Goal: Task Accomplishment & Management: Manage account settings

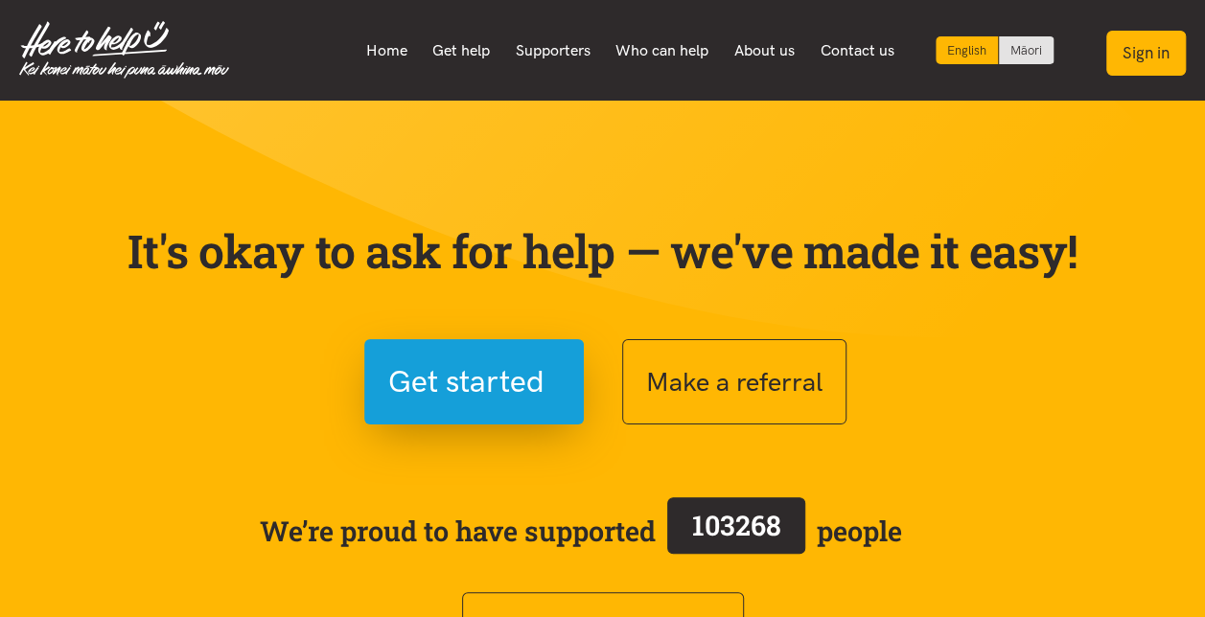
click at [1152, 52] on button "Sign in" at bounding box center [1146, 53] width 80 height 45
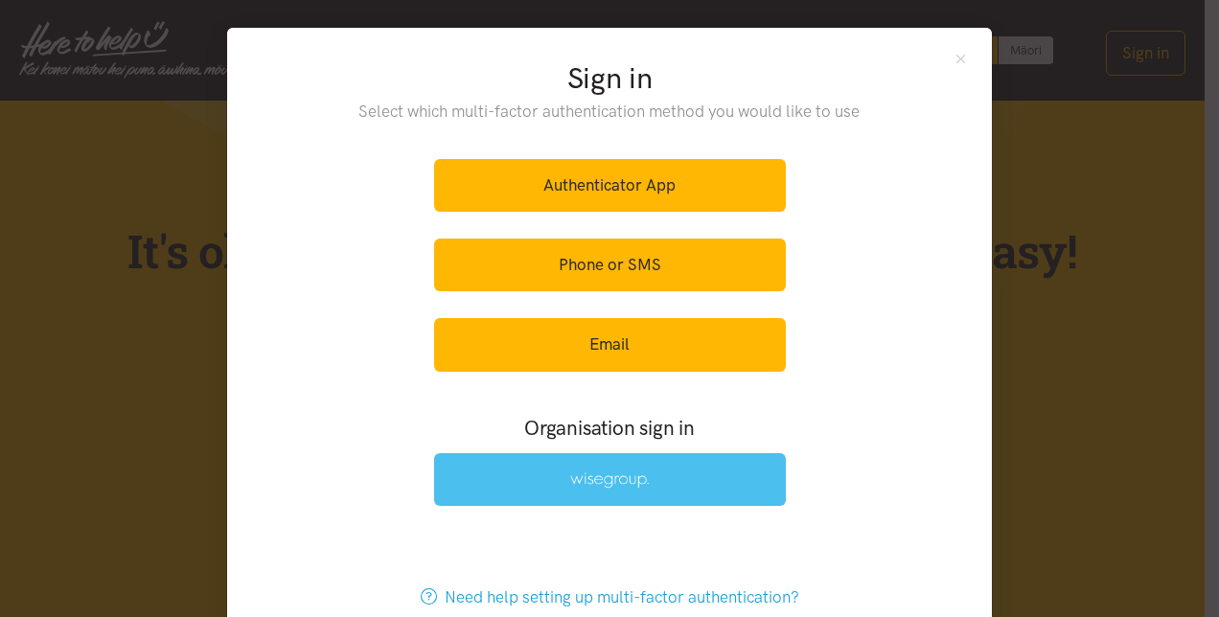
click at [613, 479] on img at bounding box center [609, 480] width 79 height 16
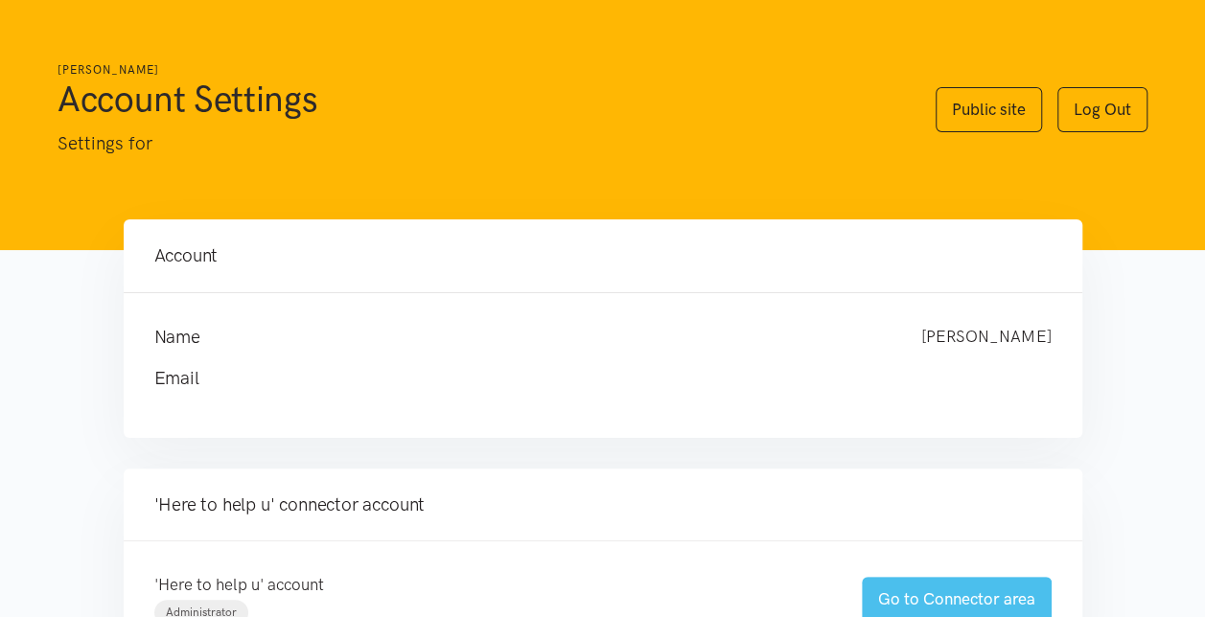
click at [949, 598] on link "Go to Connector area" at bounding box center [957, 599] width 190 height 45
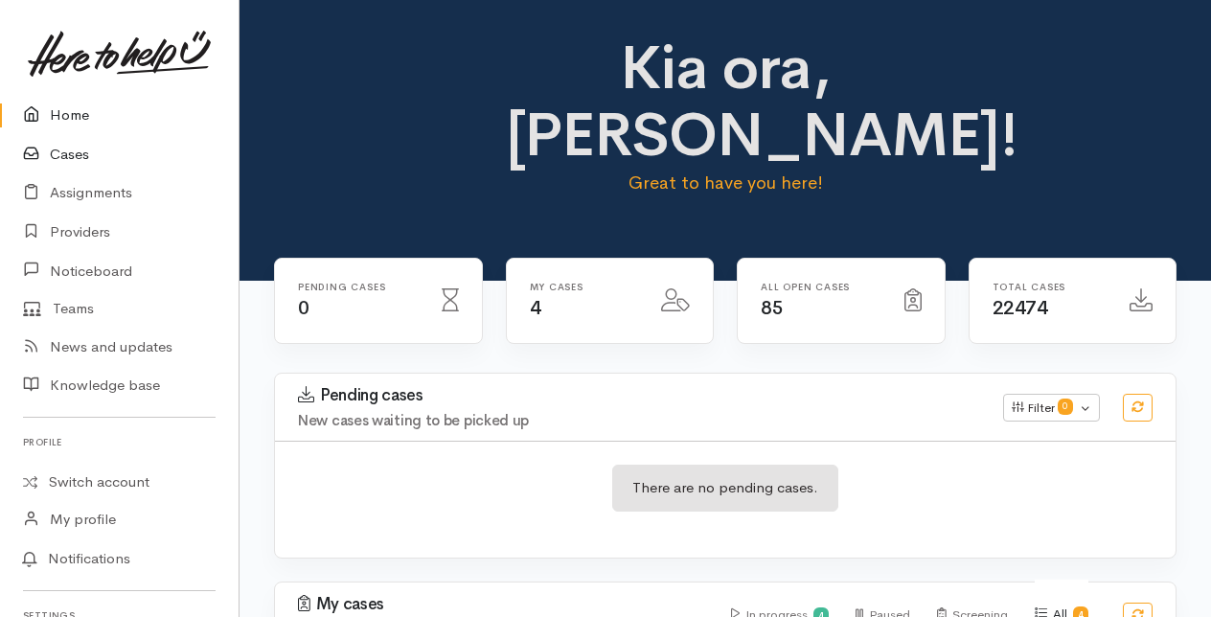
click at [65, 154] on link "Cases" at bounding box center [119, 154] width 239 height 39
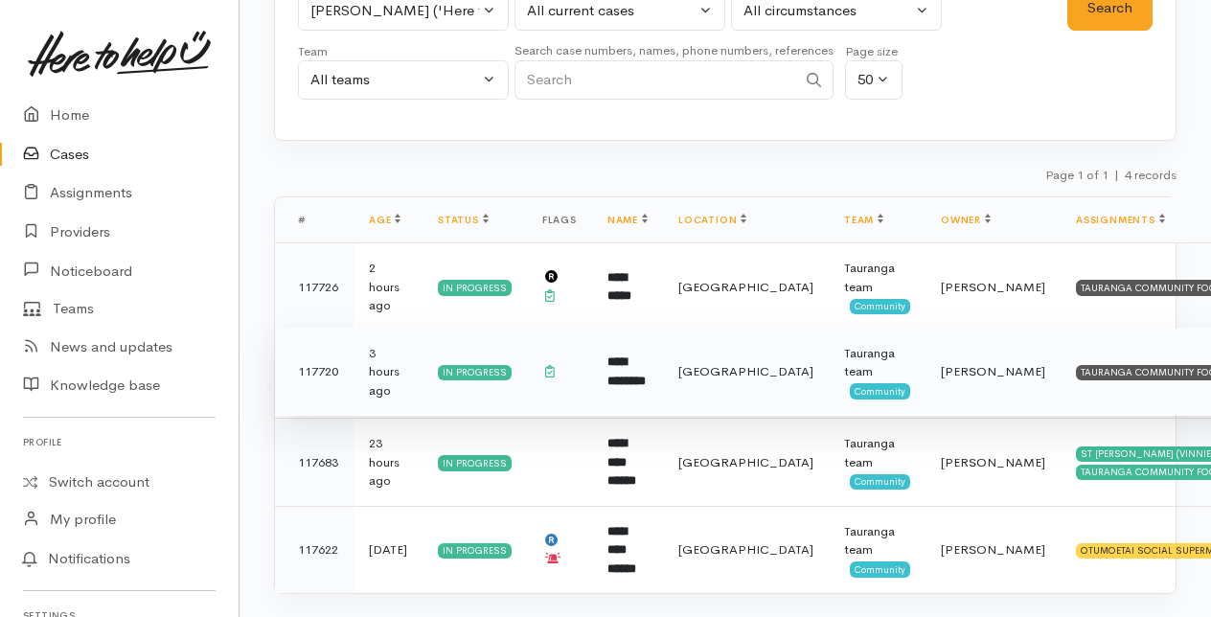
scroll to position [185, 0]
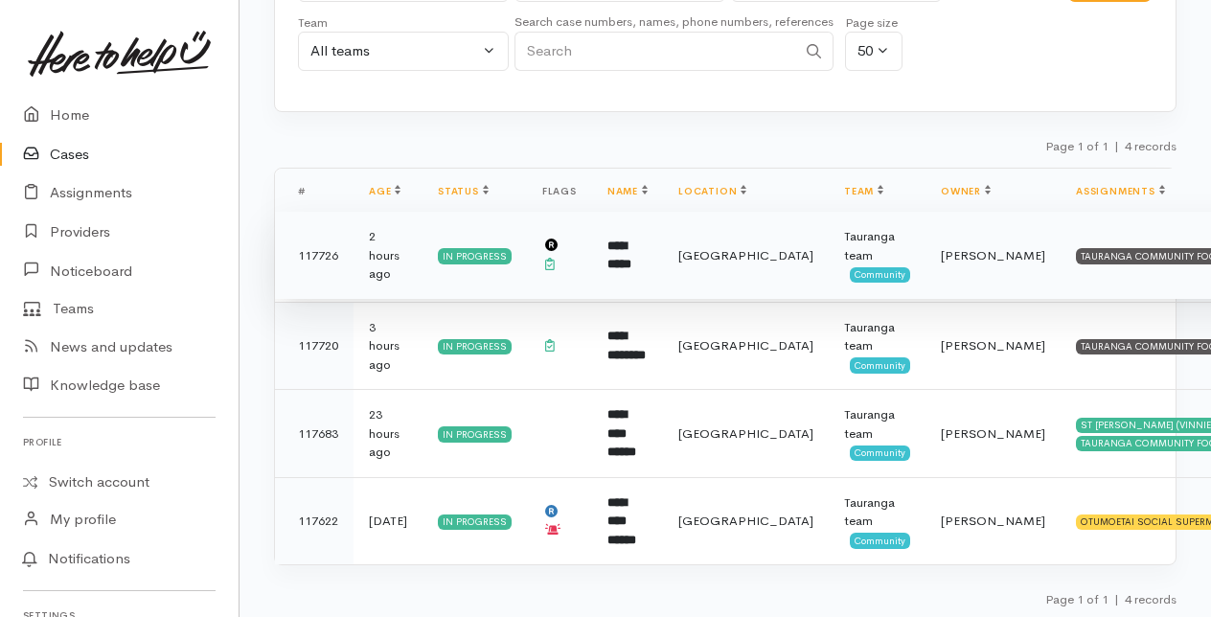
click at [633, 265] on td "**********" at bounding box center [627, 256] width 71 height 88
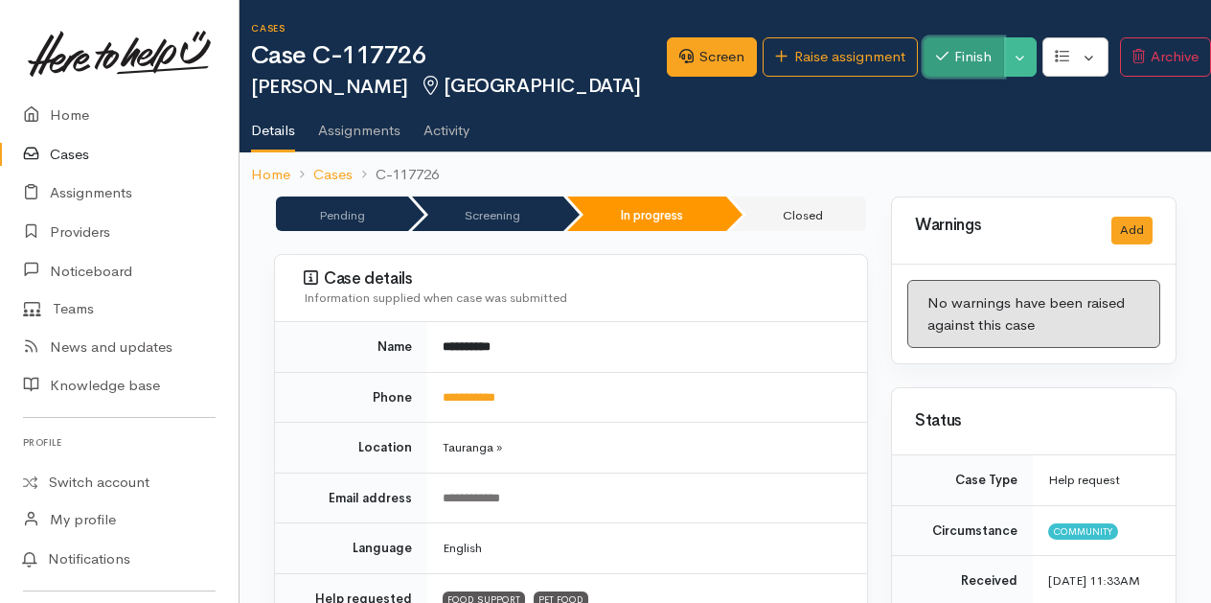
click at [951, 57] on button "Finish" at bounding box center [964, 56] width 81 height 39
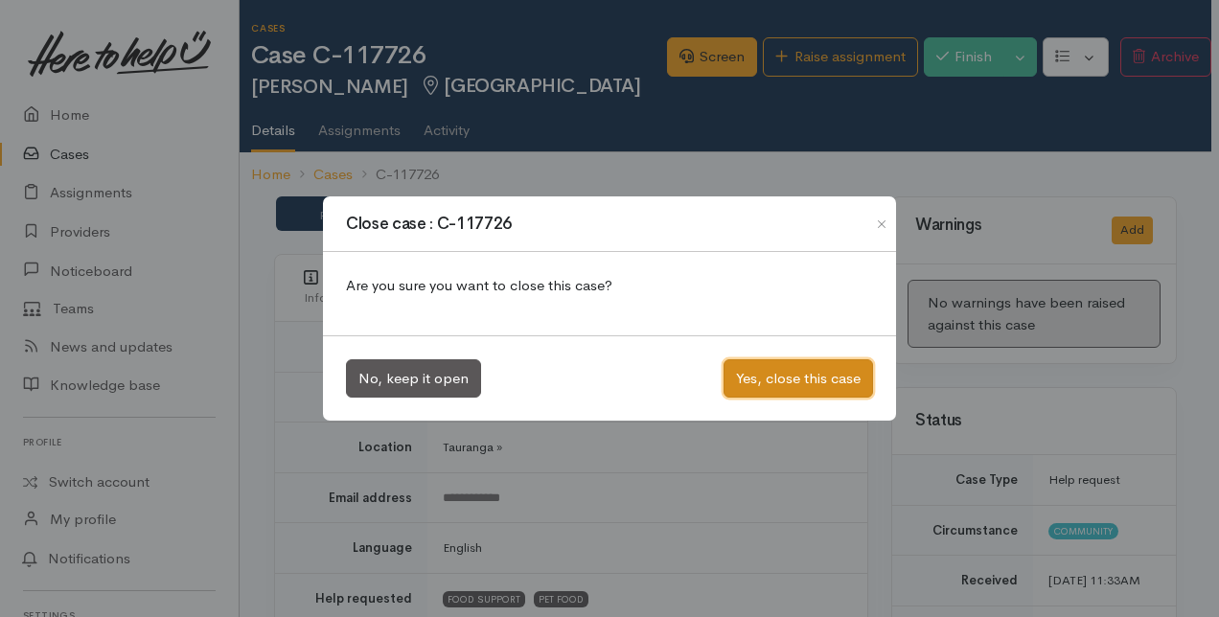
click at [795, 380] on button "Yes, close this case" at bounding box center [799, 378] width 150 height 39
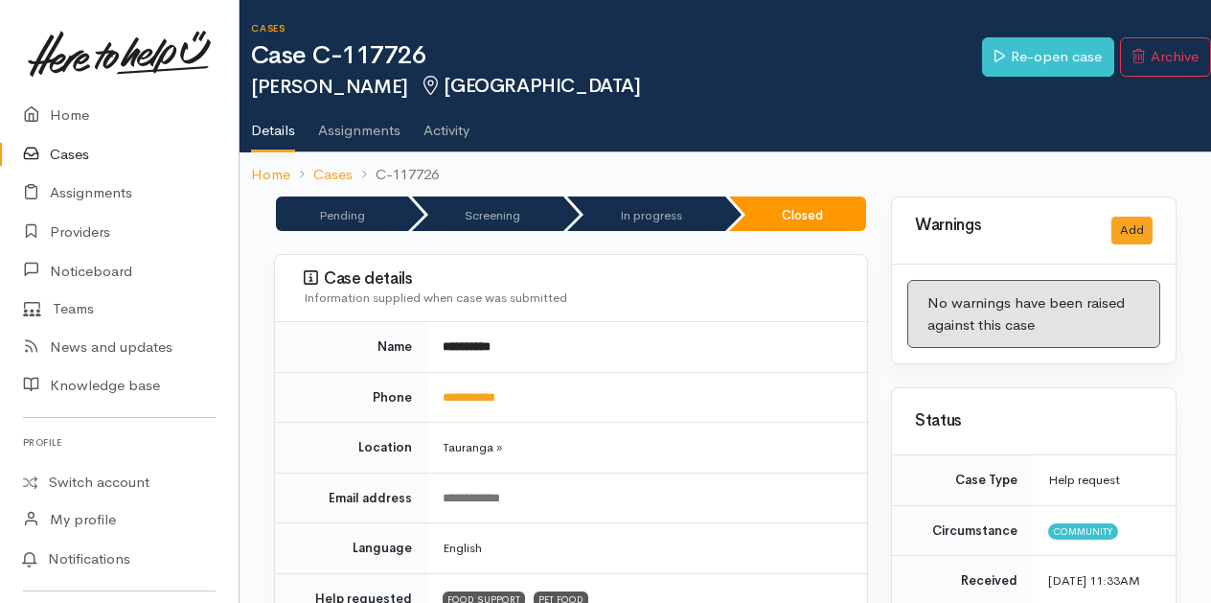
click at [63, 150] on link "Cases" at bounding box center [119, 154] width 239 height 39
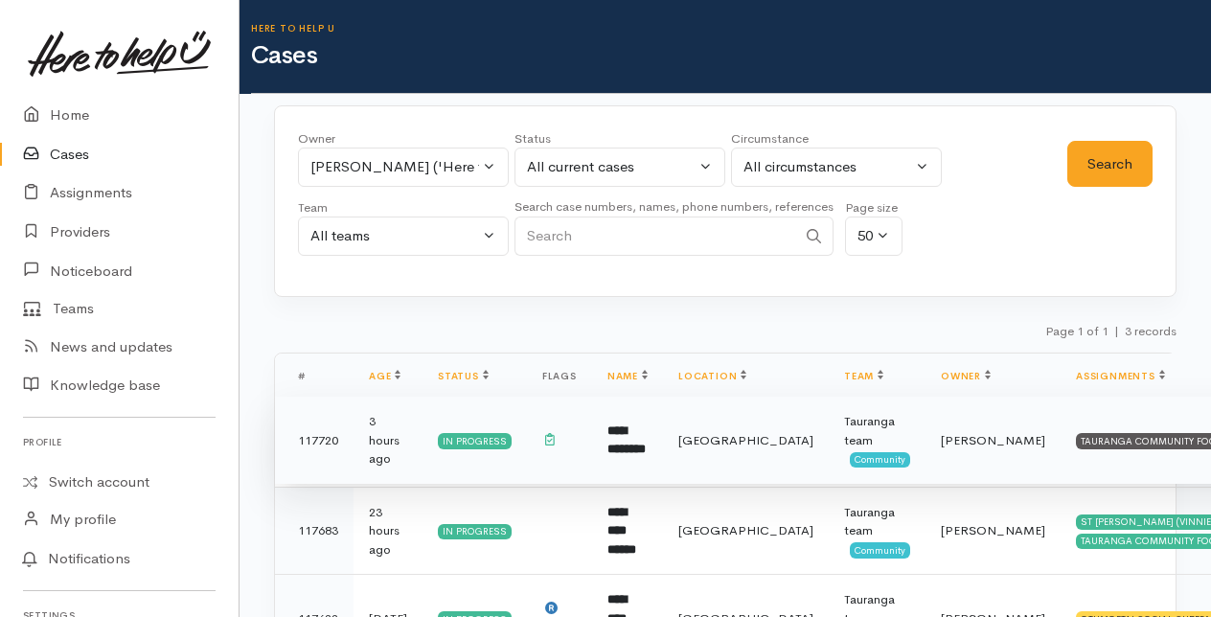
click at [634, 425] on b "**********" at bounding box center [627, 441] width 38 height 32
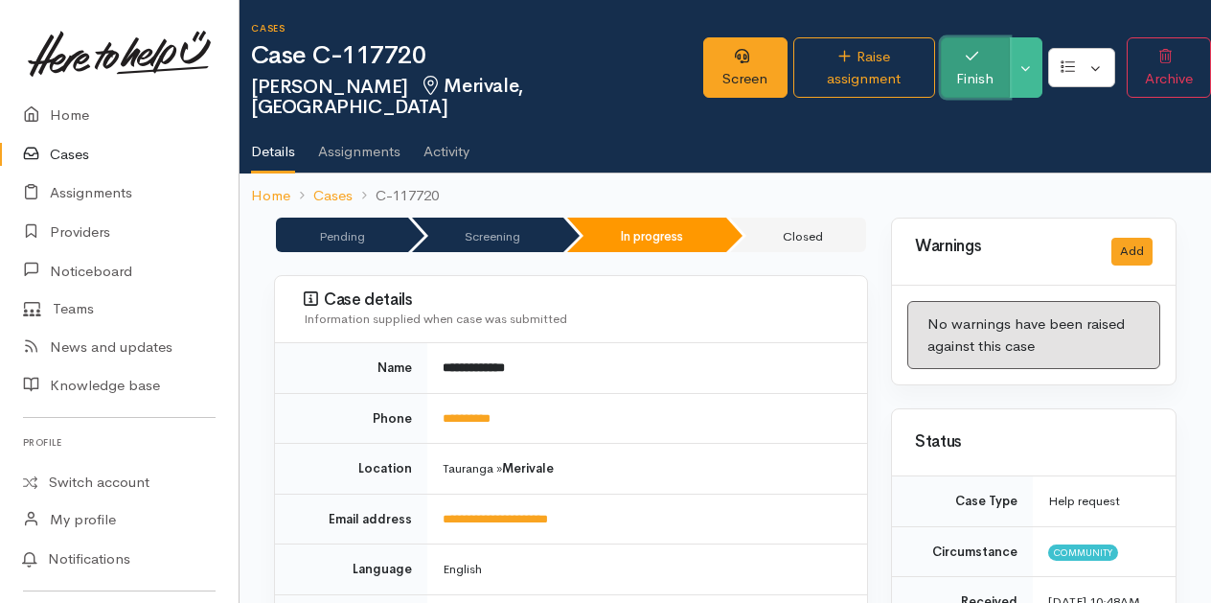
click at [953, 65] on button "Finish" at bounding box center [976, 67] width 70 height 60
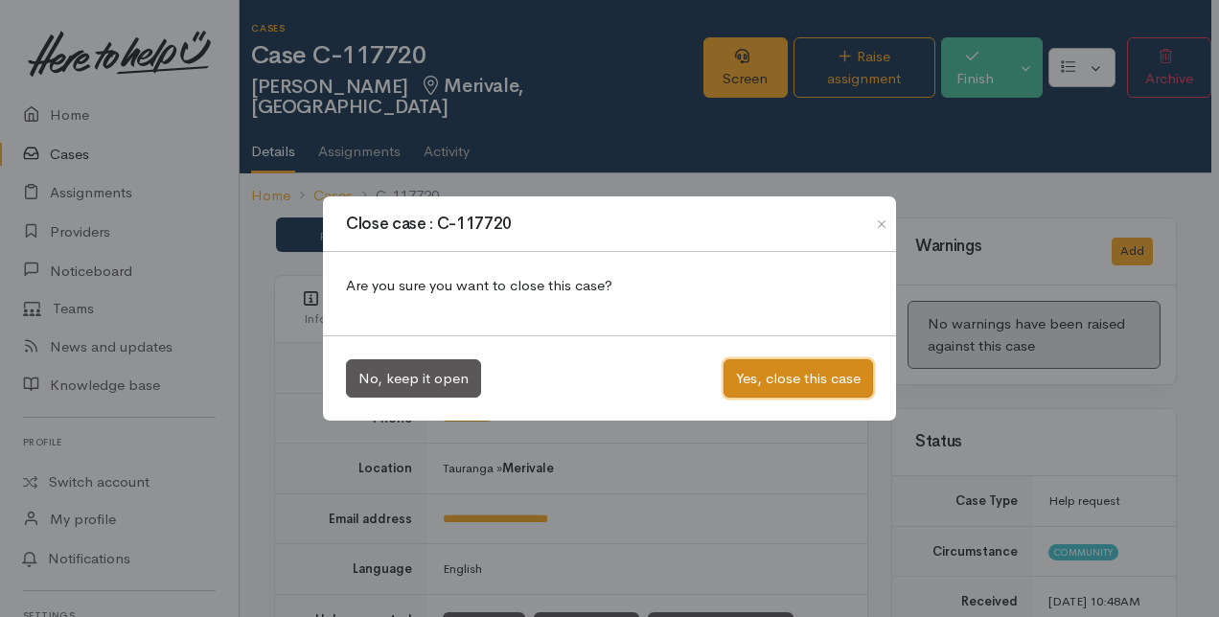
click at [770, 370] on button "Yes, close this case" at bounding box center [799, 378] width 150 height 39
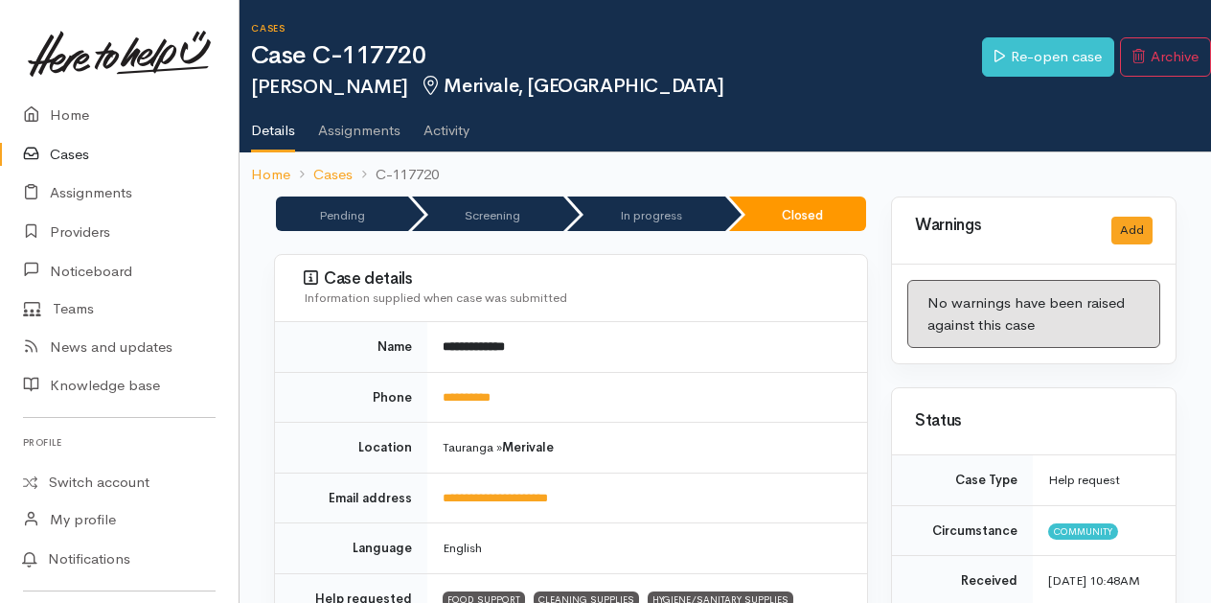
click at [66, 161] on link "Cases" at bounding box center [119, 154] width 239 height 39
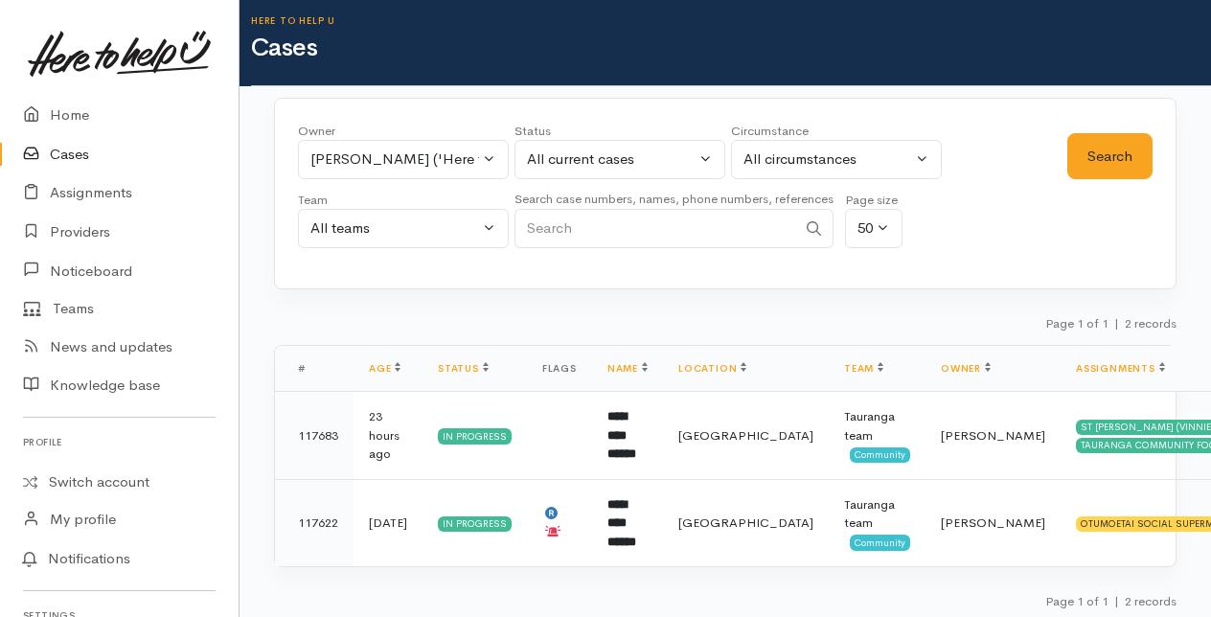
scroll to position [10, 0]
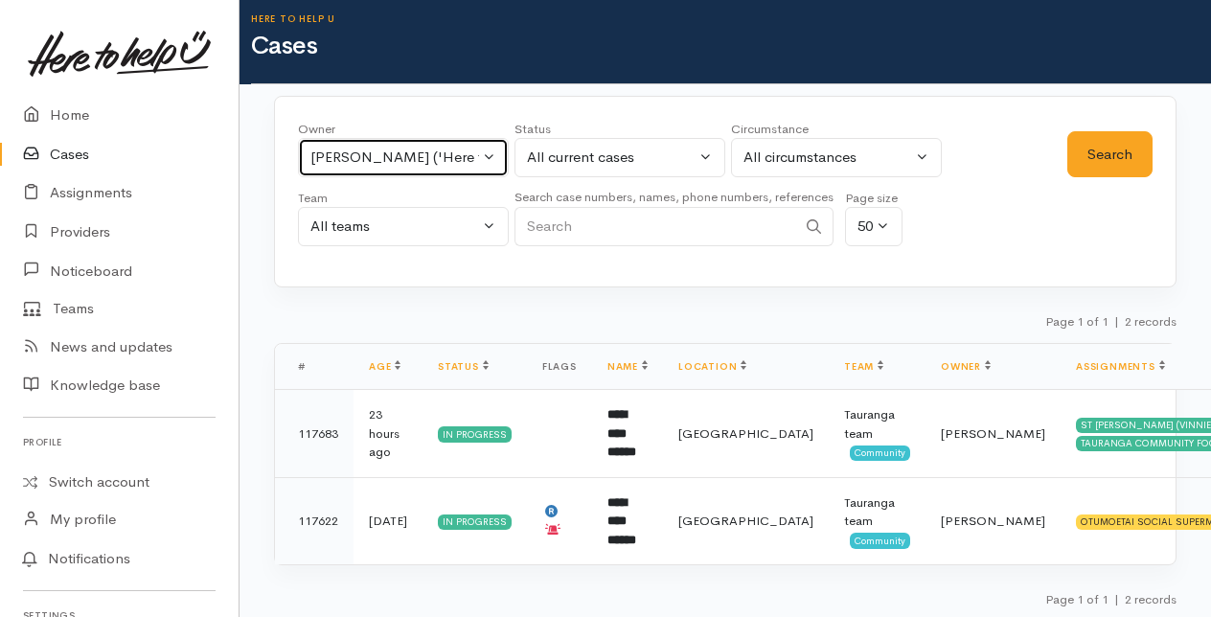
click at [492, 155] on button "Amanda Gabb ('Here to help u')" at bounding box center [403, 157] width 211 height 39
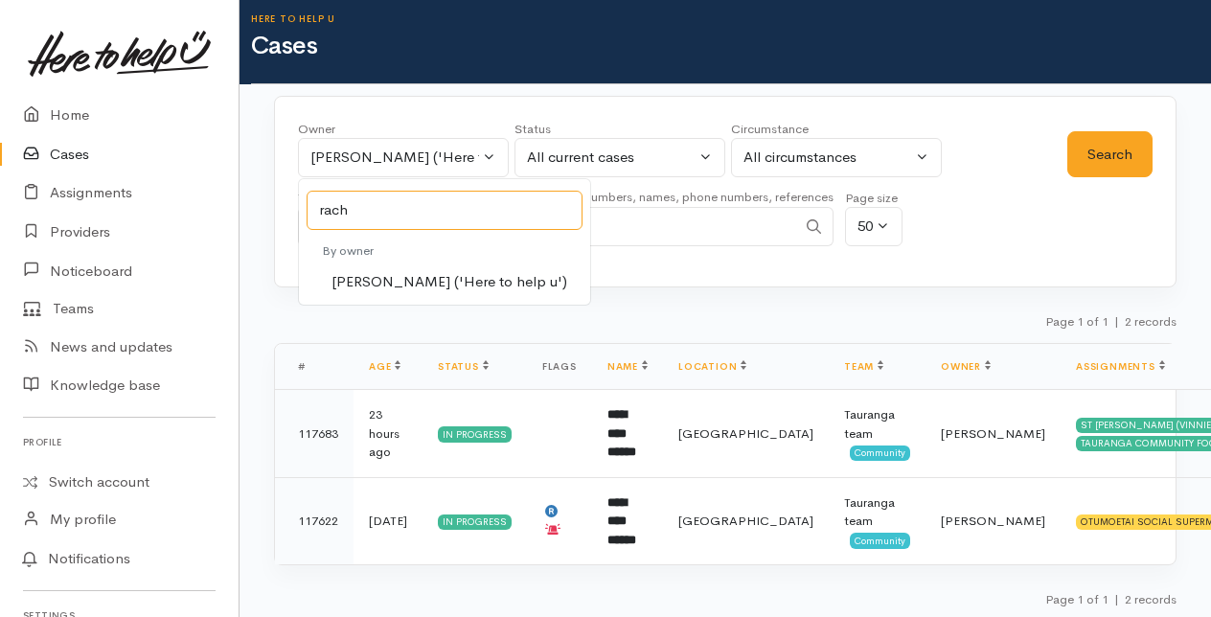
type input "rach"
click at [371, 272] on span "[PERSON_NAME] ('Here to help u')" at bounding box center [450, 282] width 236 height 22
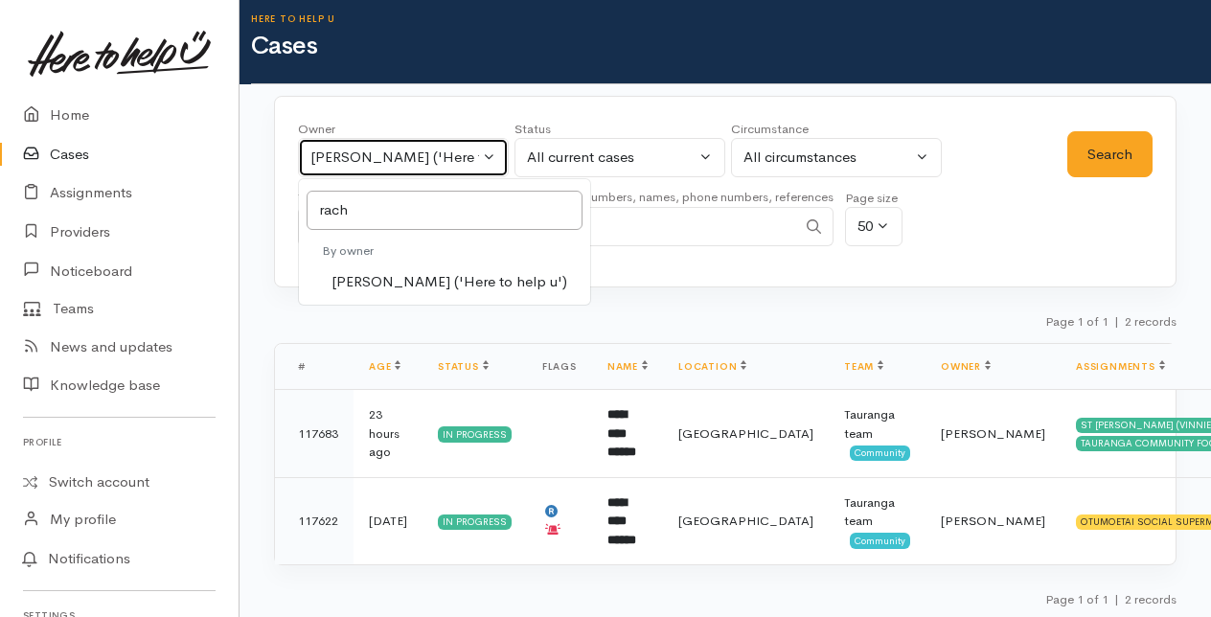
select select "1612"
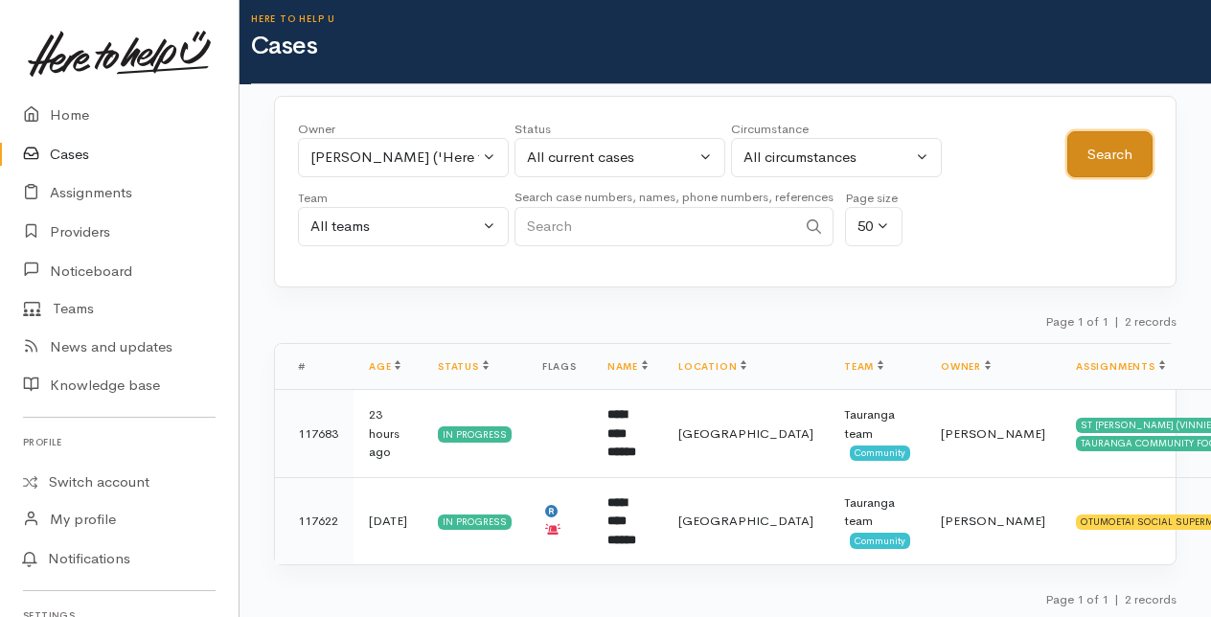
click at [1079, 155] on button "Search" at bounding box center [1110, 154] width 85 height 47
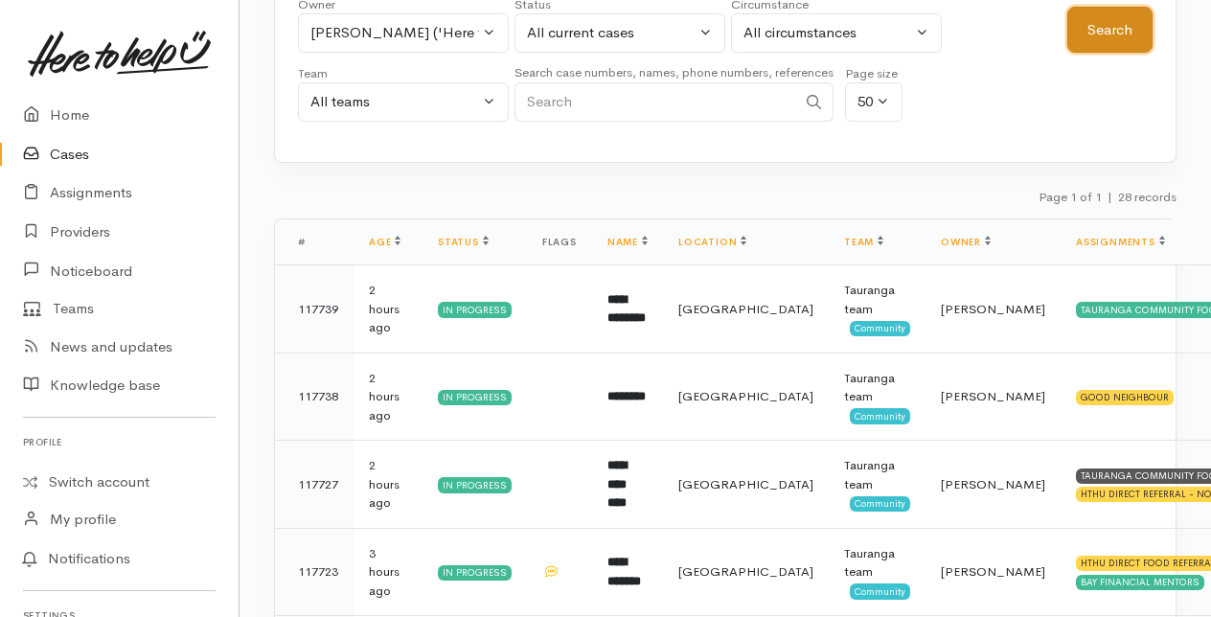
scroll to position [96, 0]
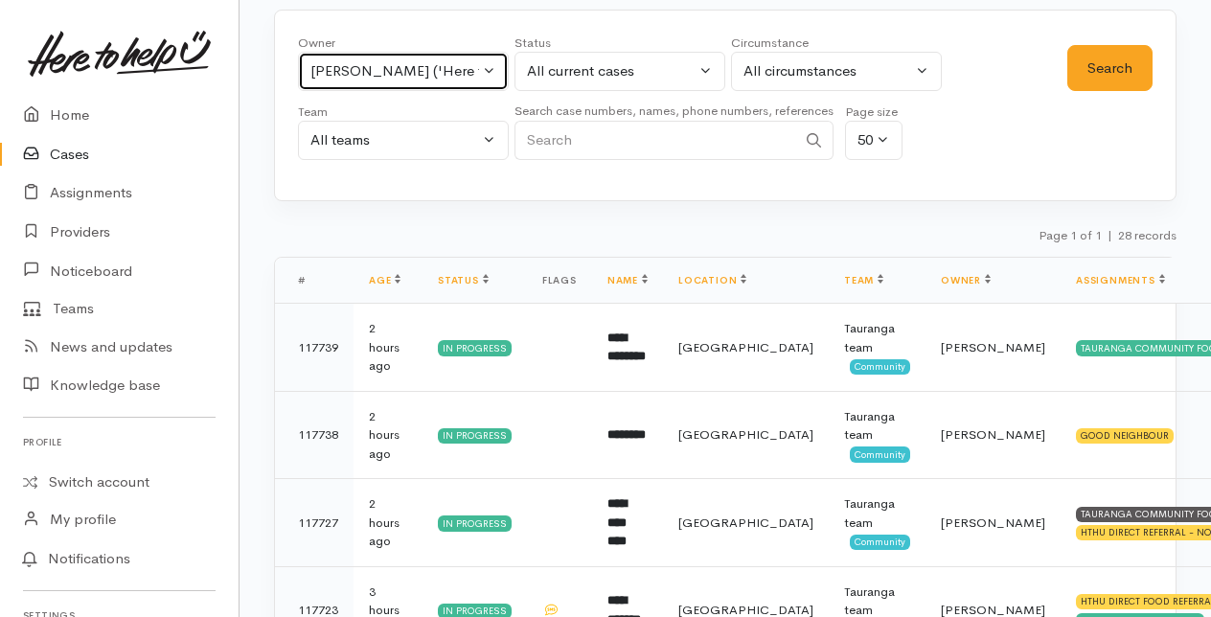
click at [493, 68] on button "Rachel Proctor ('Here to help u')" at bounding box center [403, 71] width 211 height 39
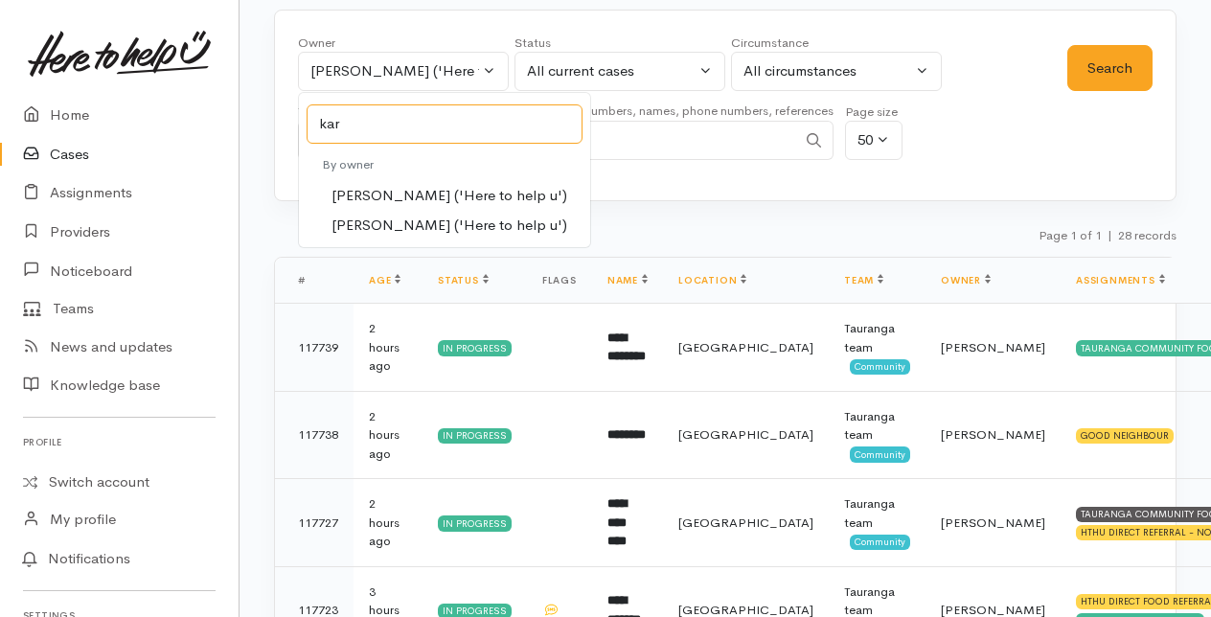
type input "kar"
click at [374, 190] on span "Karli Morris ('Here to help u')" at bounding box center [450, 196] width 236 height 22
select select "435"
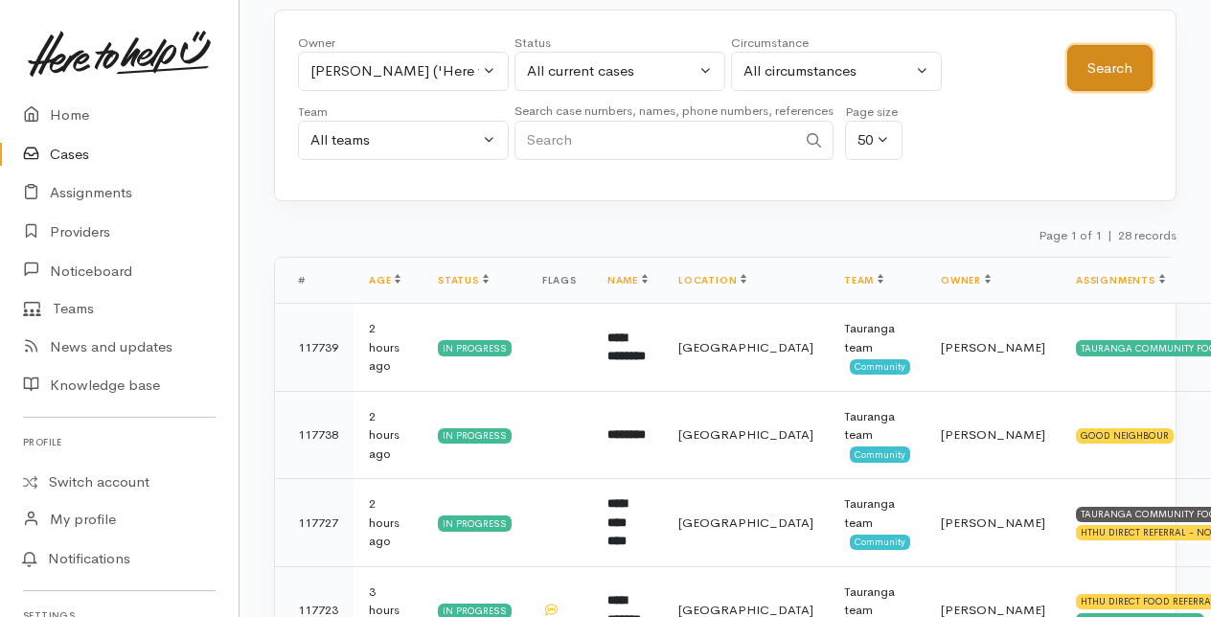
click at [1127, 78] on button "Search" at bounding box center [1110, 68] width 85 height 47
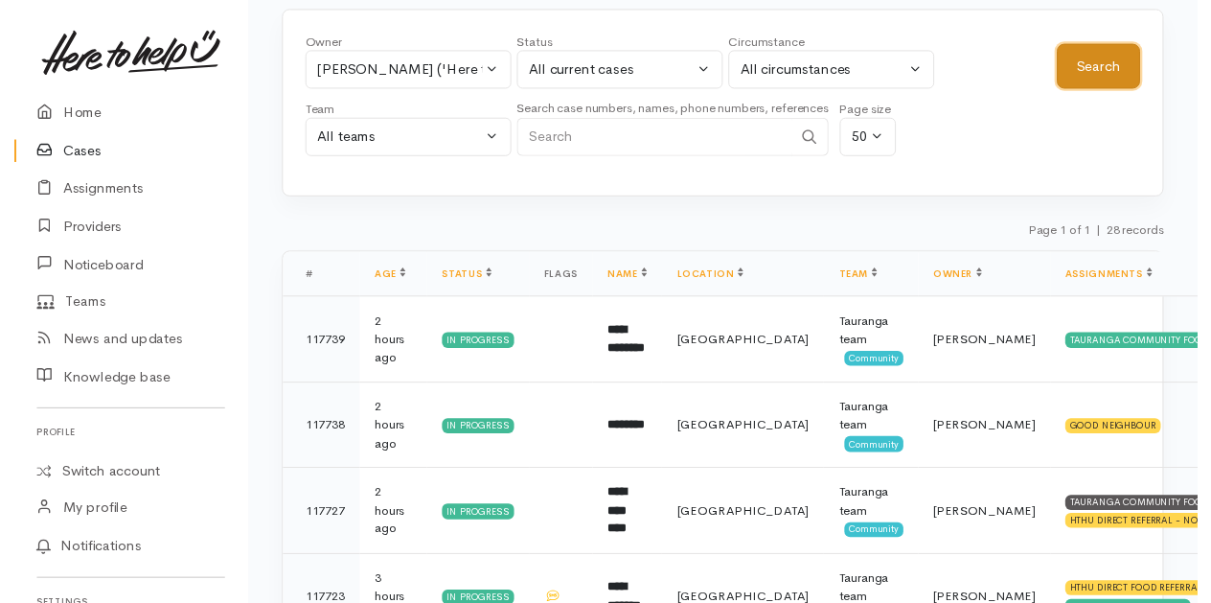
scroll to position [0, 0]
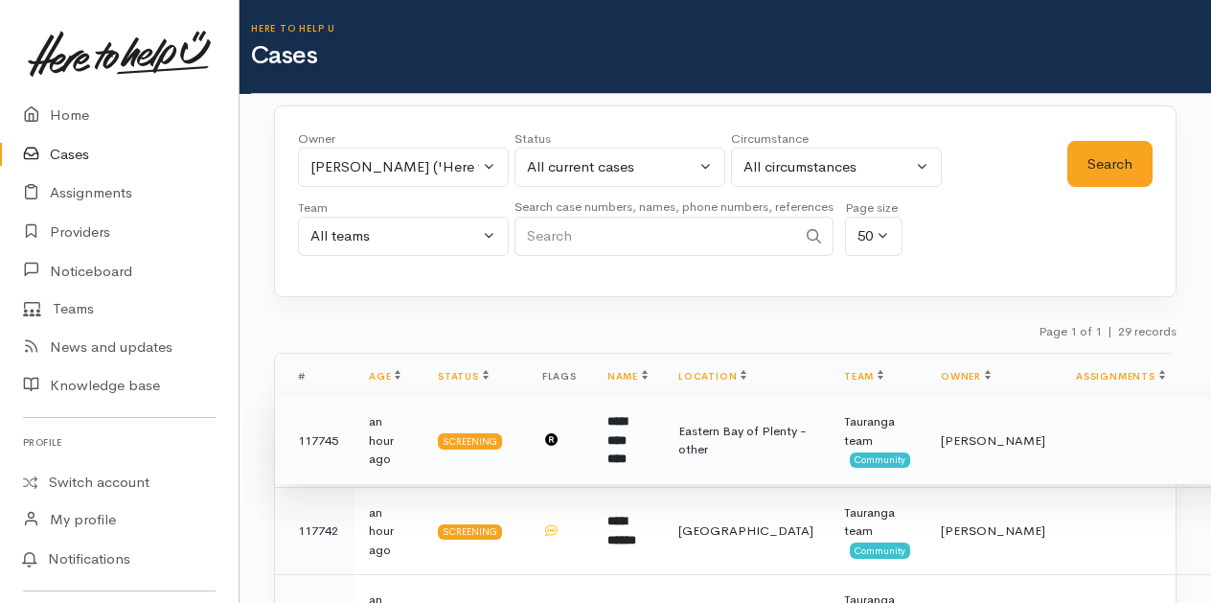
click at [627, 426] on b "**********" at bounding box center [617, 440] width 19 height 50
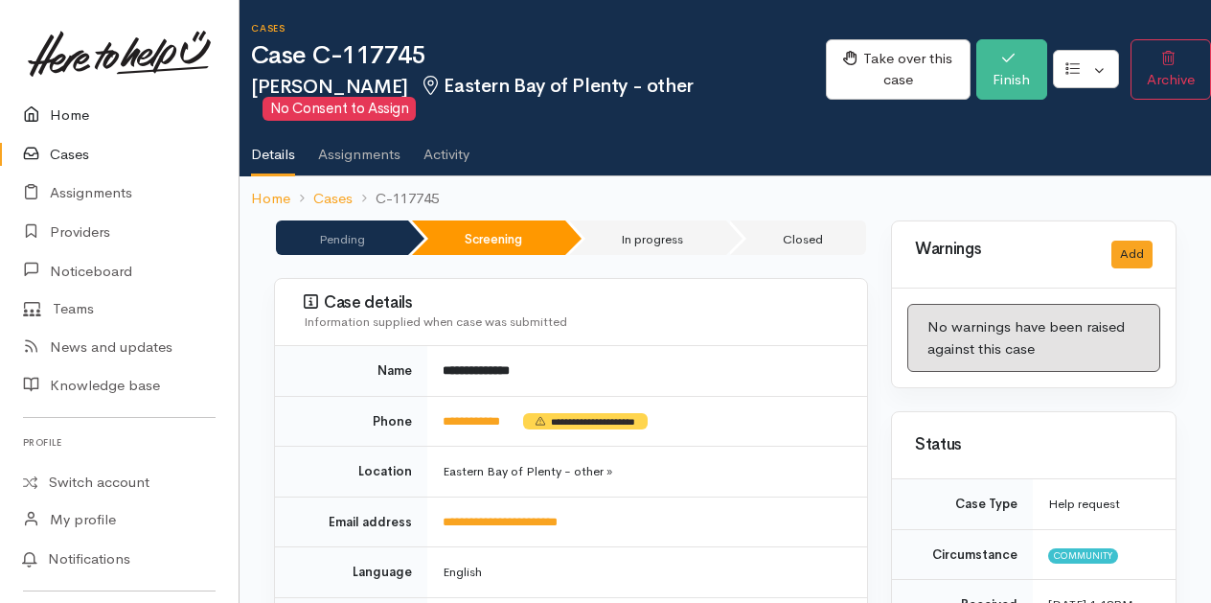
click at [72, 109] on link "Home" at bounding box center [119, 115] width 239 height 39
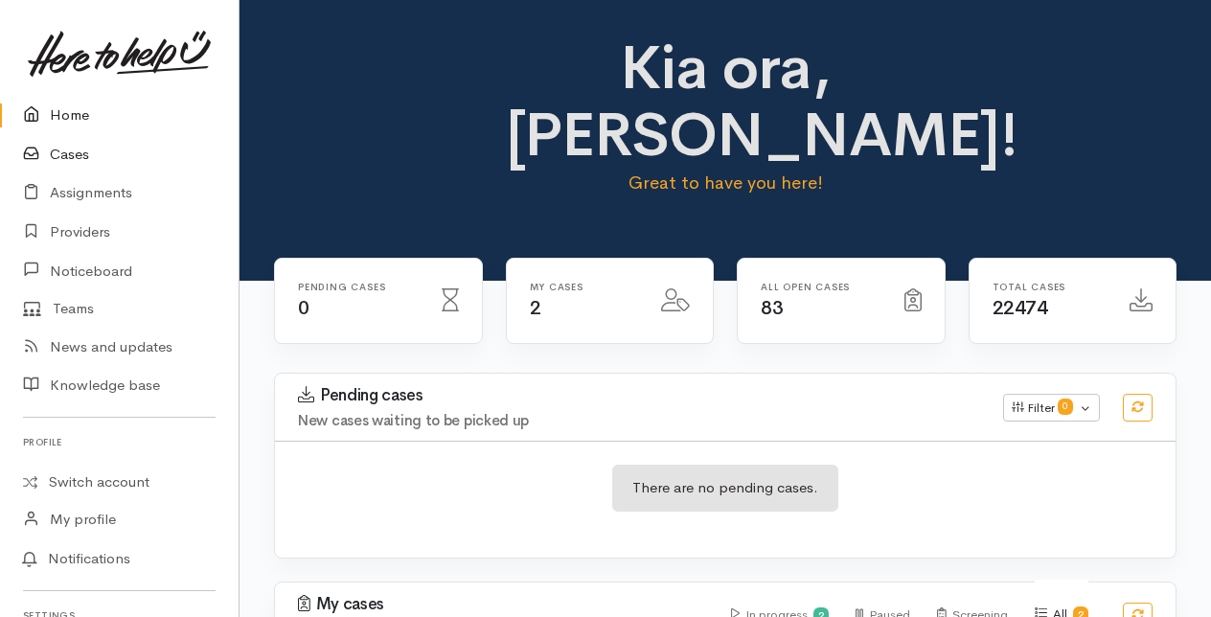
click at [56, 153] on link "Cases" at bounding box center [119, 154] width 239 height 39
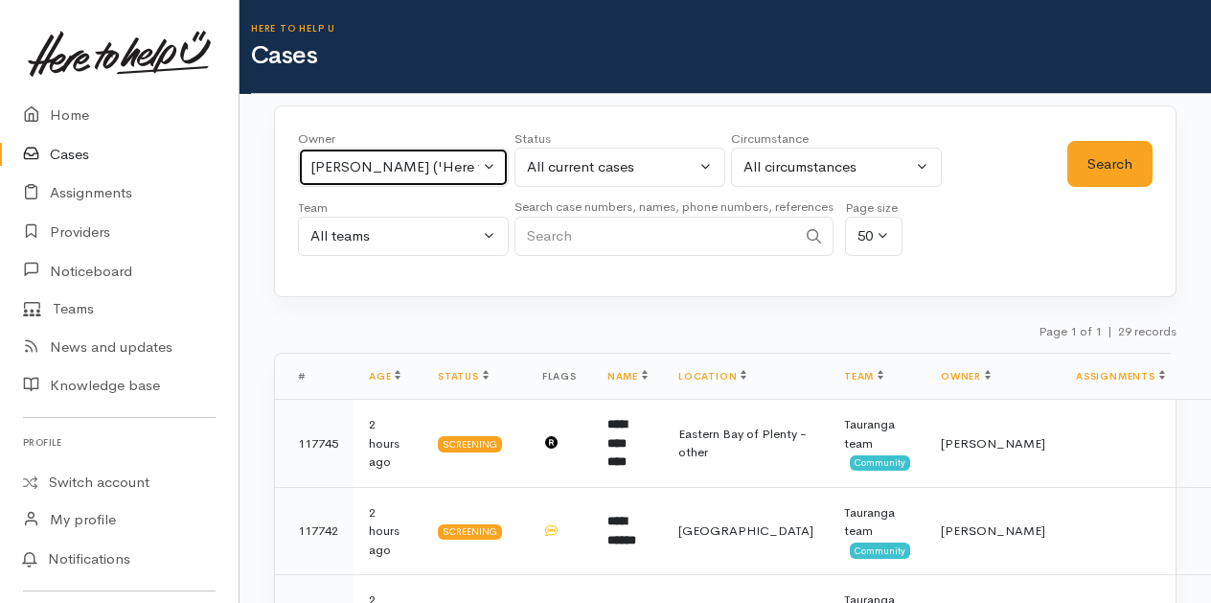
click at [491, 159] on button "[PERSON_NAME] ('Here to help u')" at bounding box center [403, 167] width 211 height 39
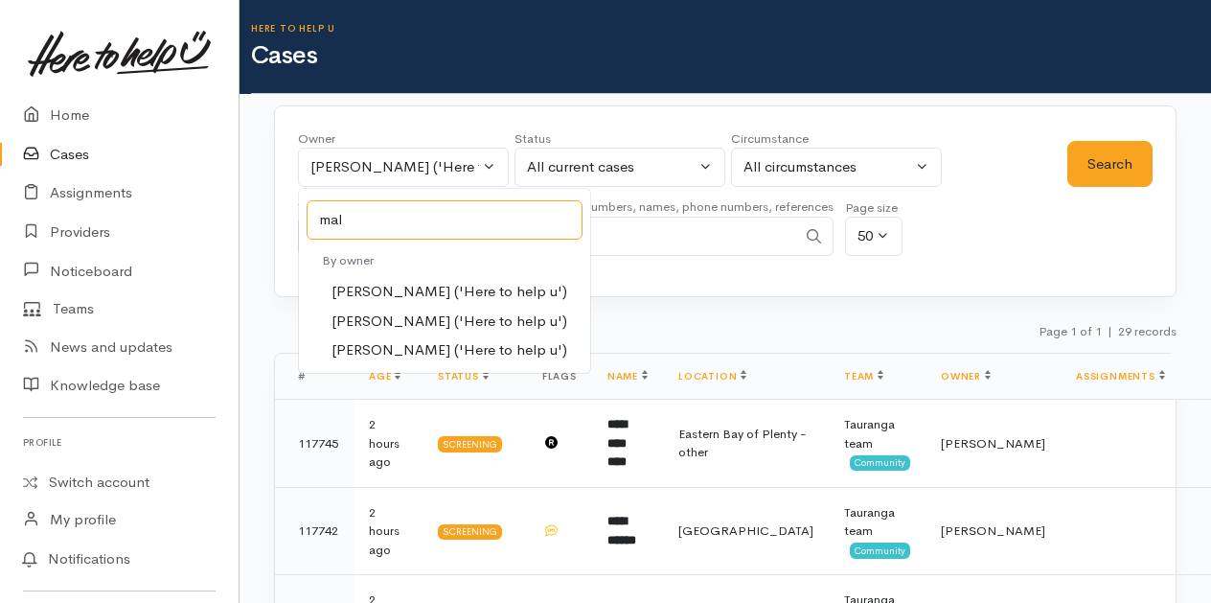
type input "mal"
click at [397, 318] on span "[PERSON_NAME] ('Here to help u')" at bounding box center [450, 322] width 236 height 22
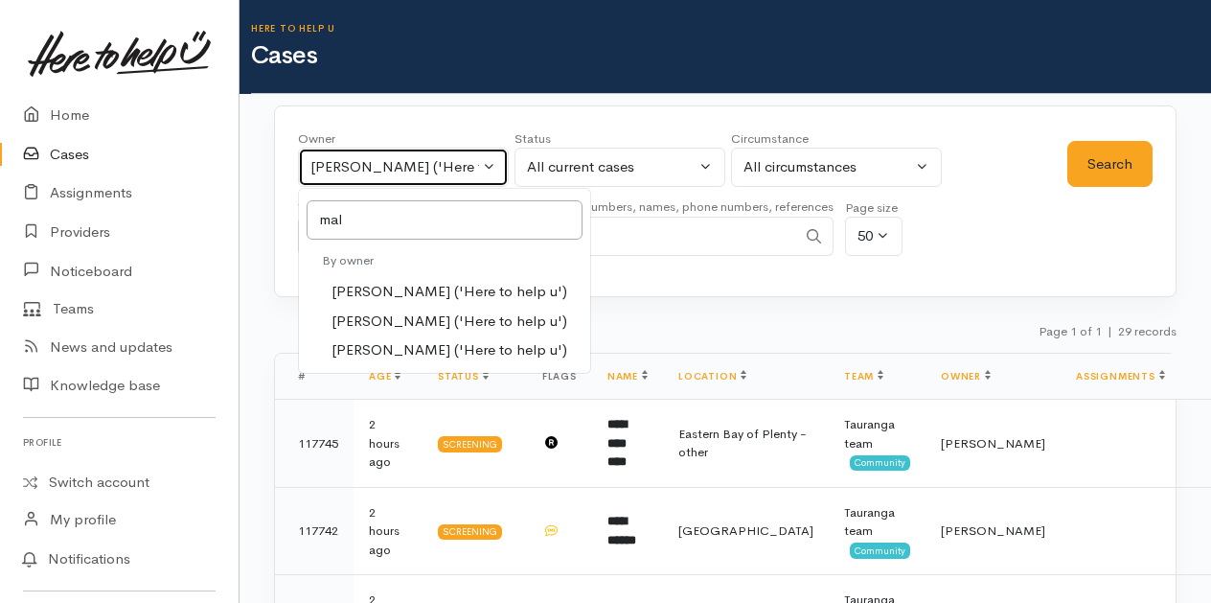
select select "1613"
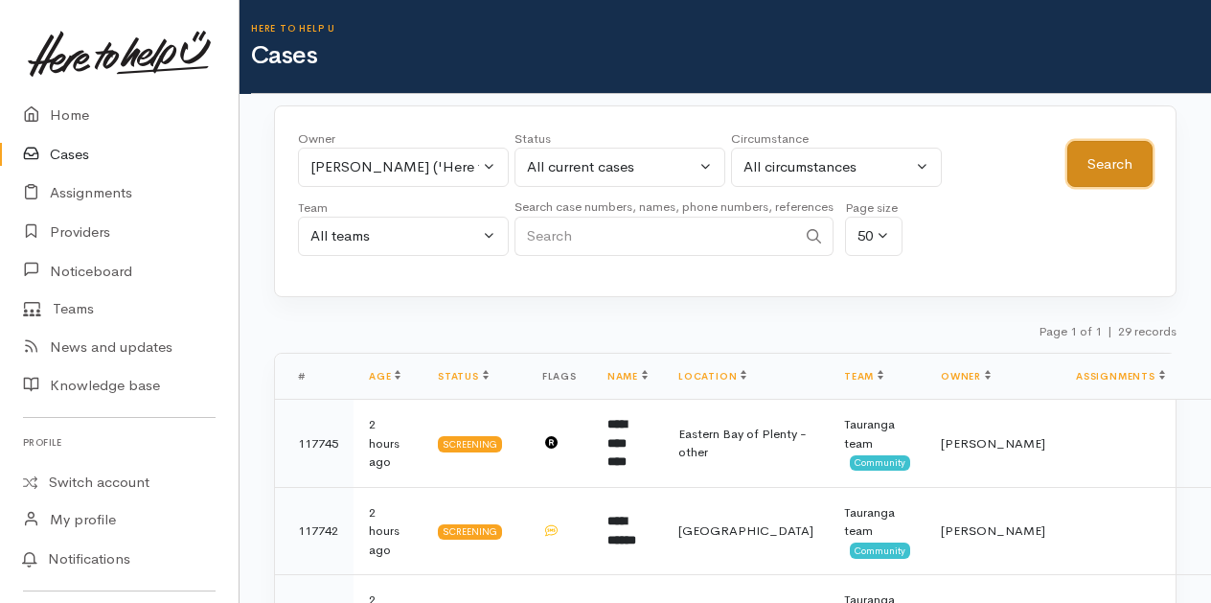
click at [1092, 164] on button "Search" at bounding box center [1110, 164] width 85 height 47
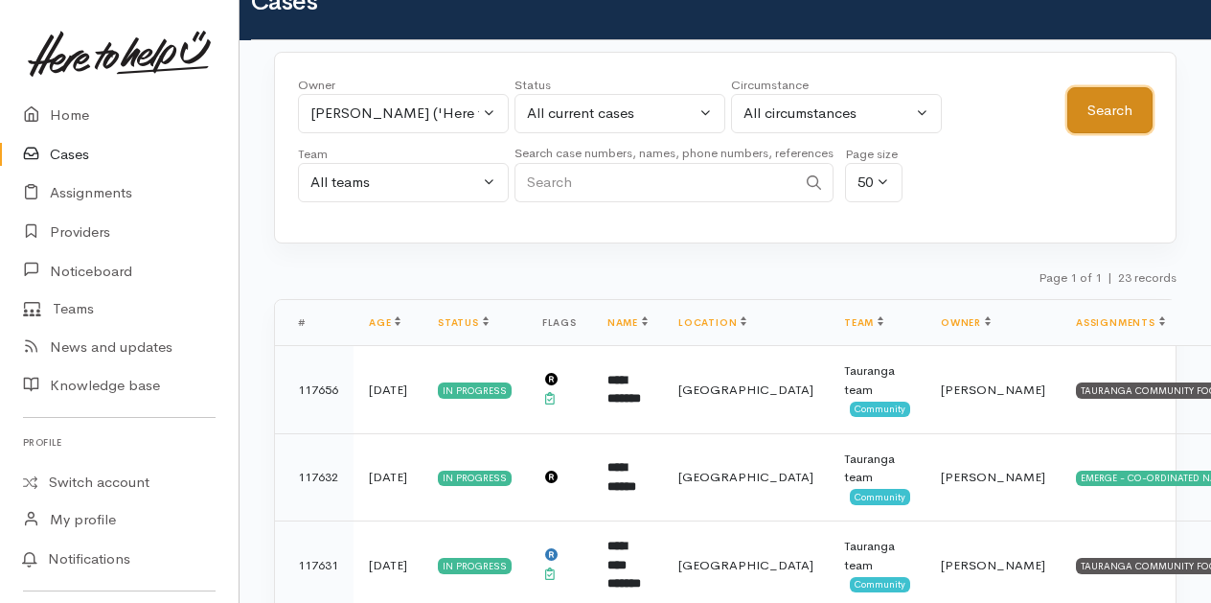
scroll to position [96, 0]
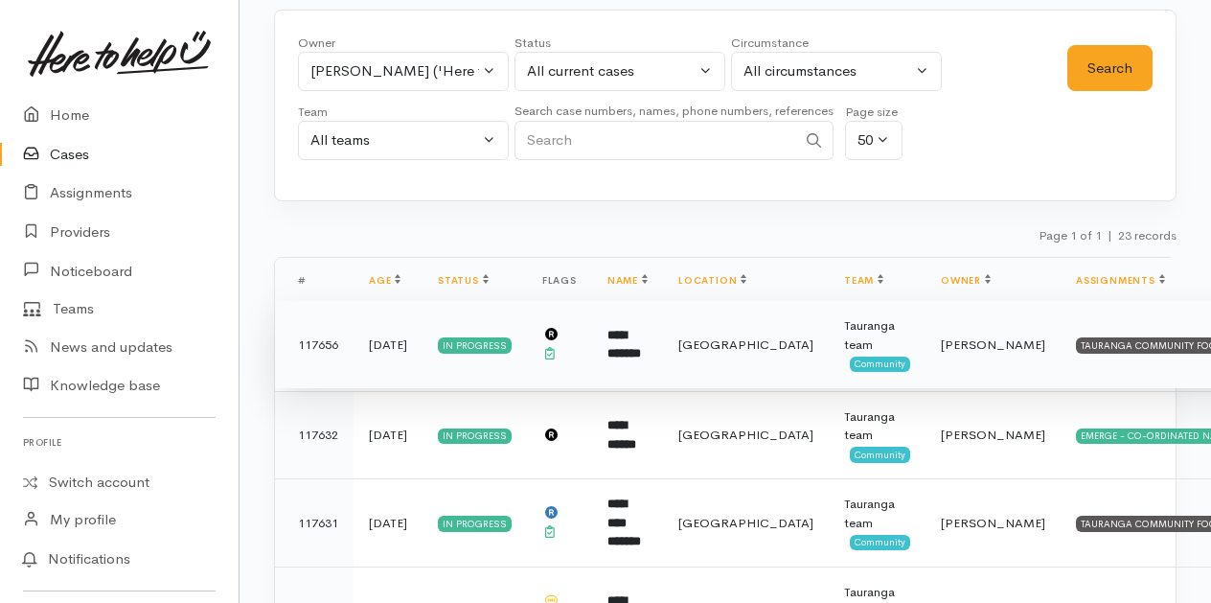
click at [619, 341] on td "**********" at bounding box center [627, 345] width 71 height 88
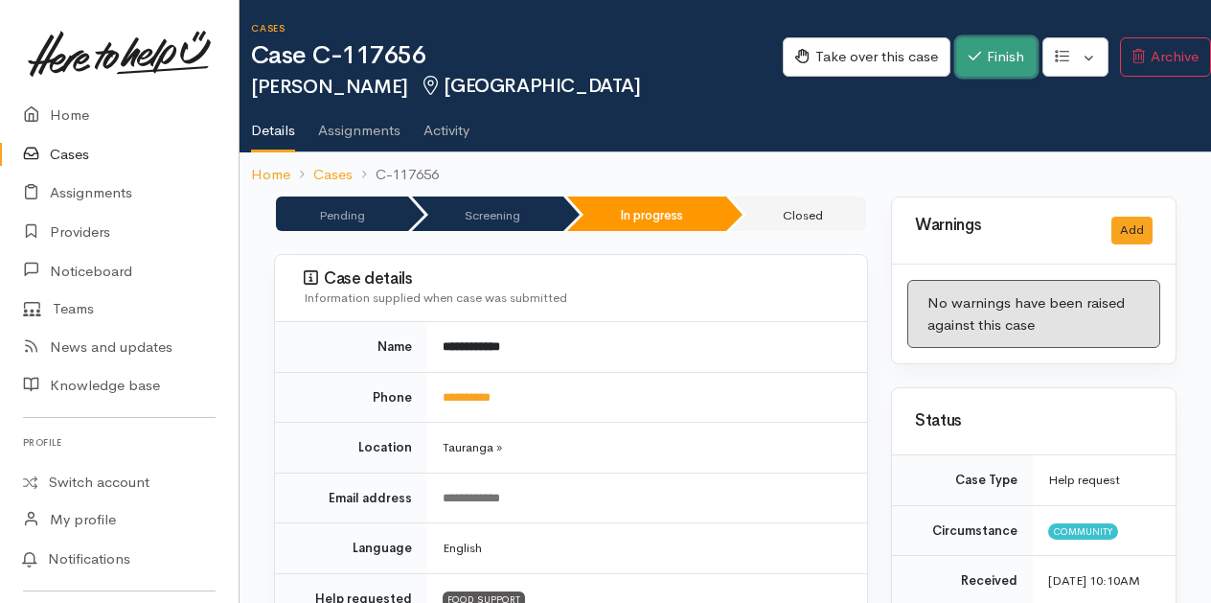
click at [983, 65] on button "Finish" at bounding box center [996, 56] width 81 height 39
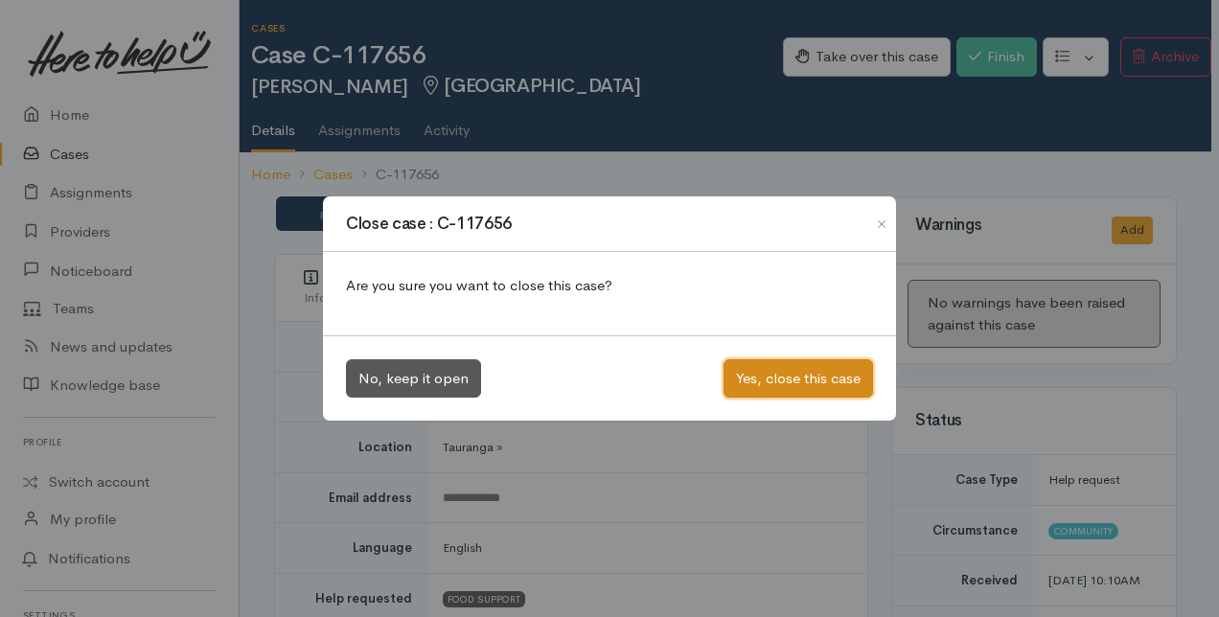
click at [776, 380] on button "Yes, close this case" at bounding box center [799, 378] width 150 height 39
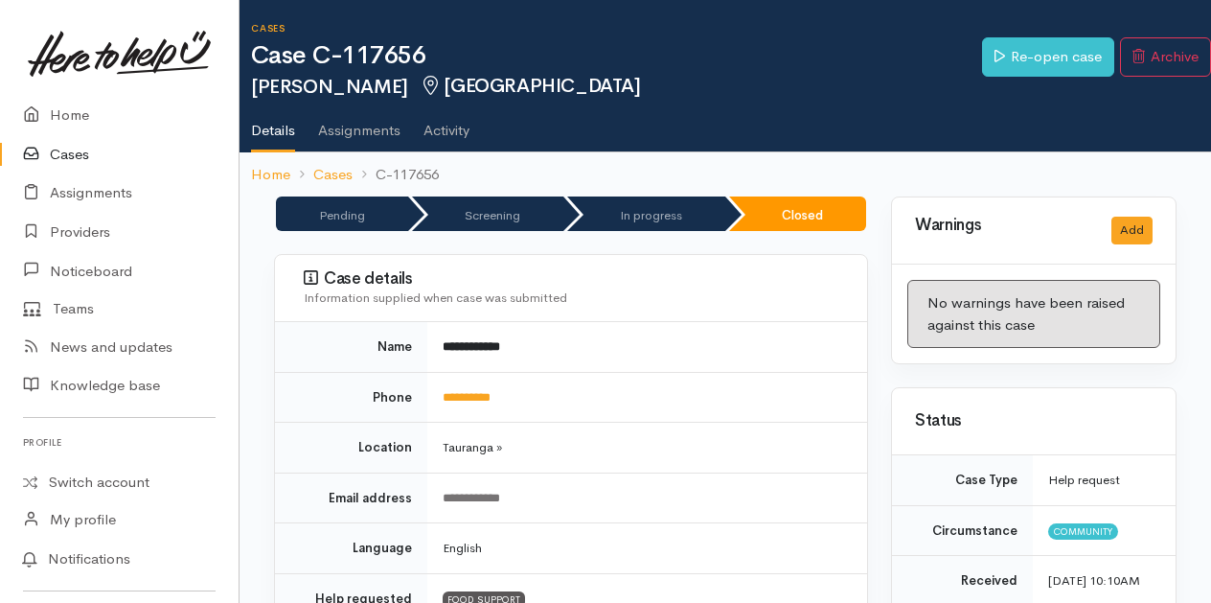
click at [64, 157] on link "Cases" at bounding box center [119, 154] width 239 height 39
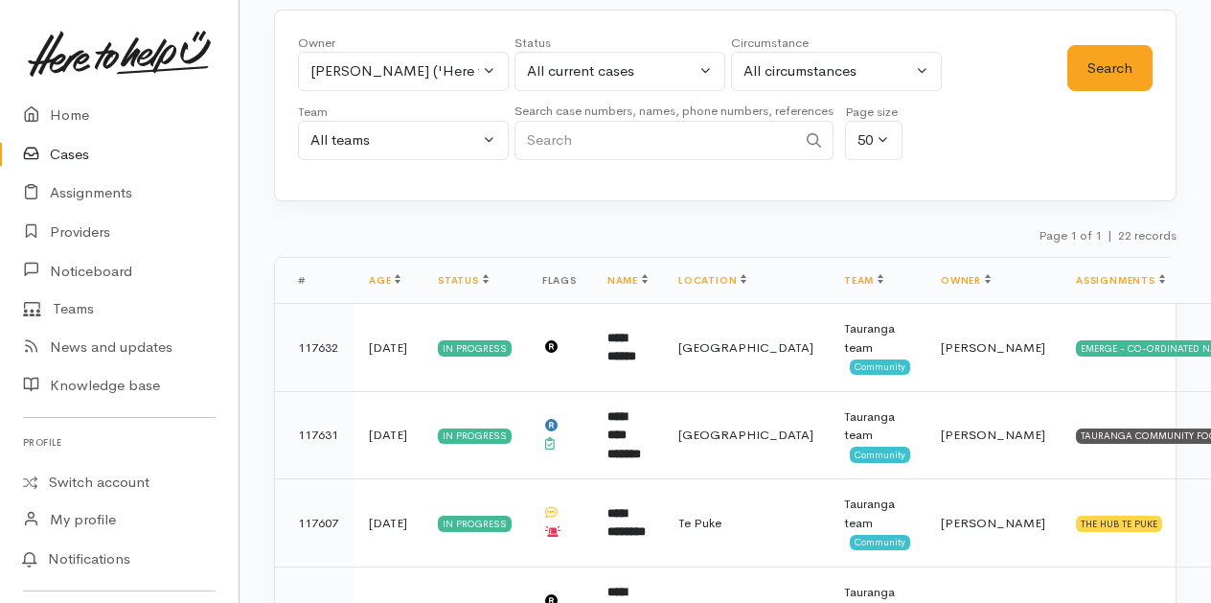
scroll to position [192, 0]
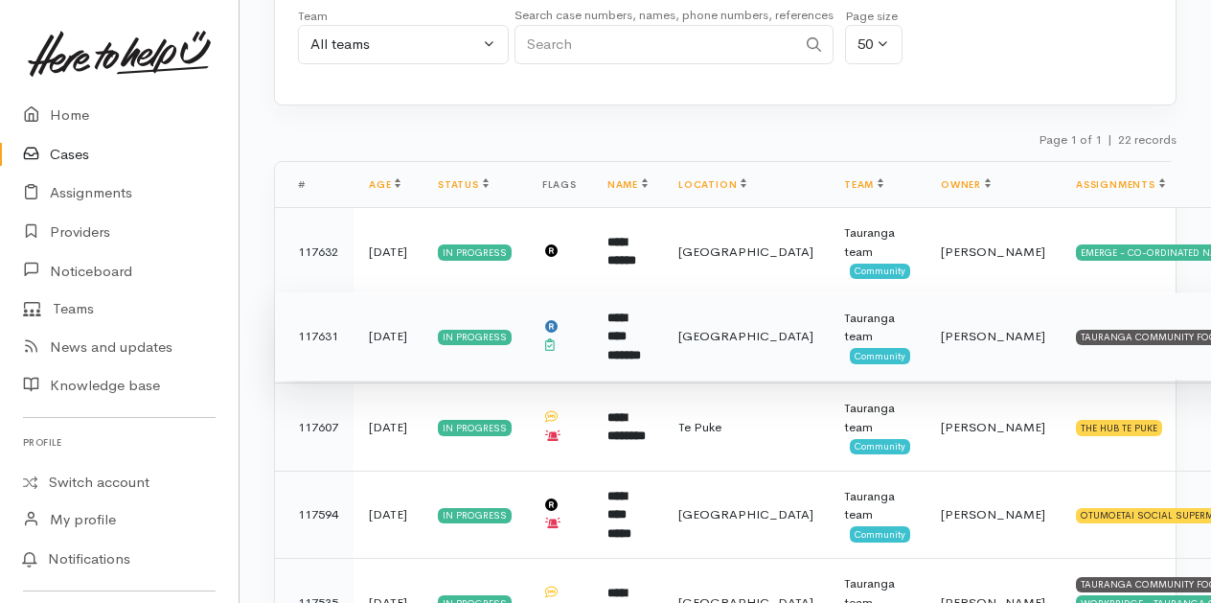
click at [630, 329] on b "**********" at bounding box center [625, 336] width 34 height 50
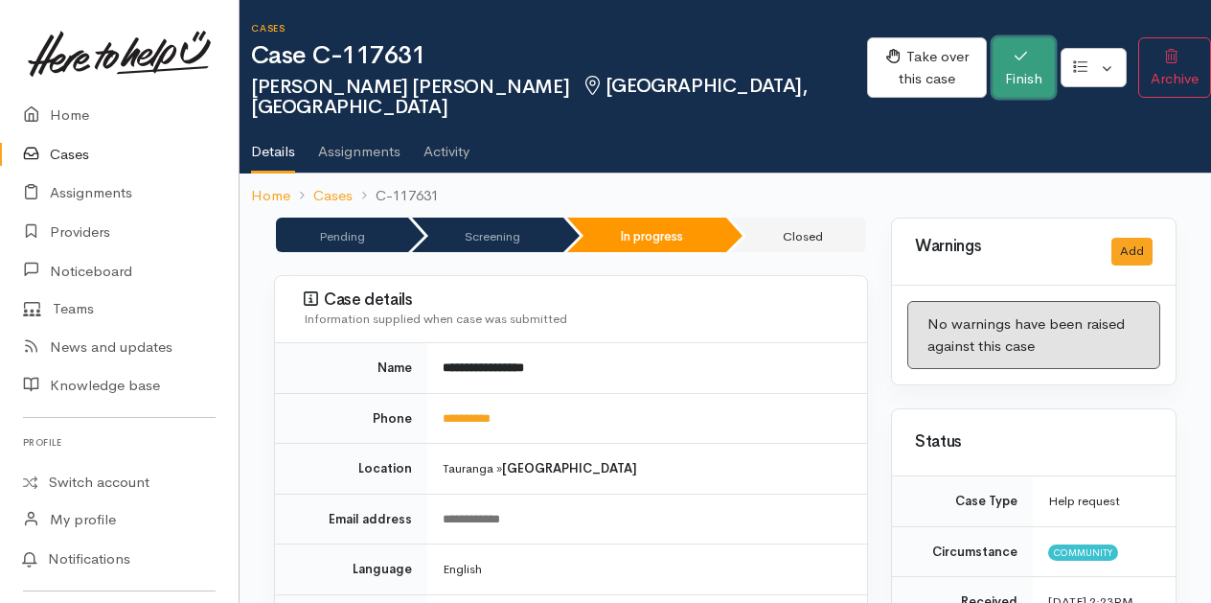
click at [993, 53] on button "Finish" at bounding box center [1024, 67] width 62 height 60
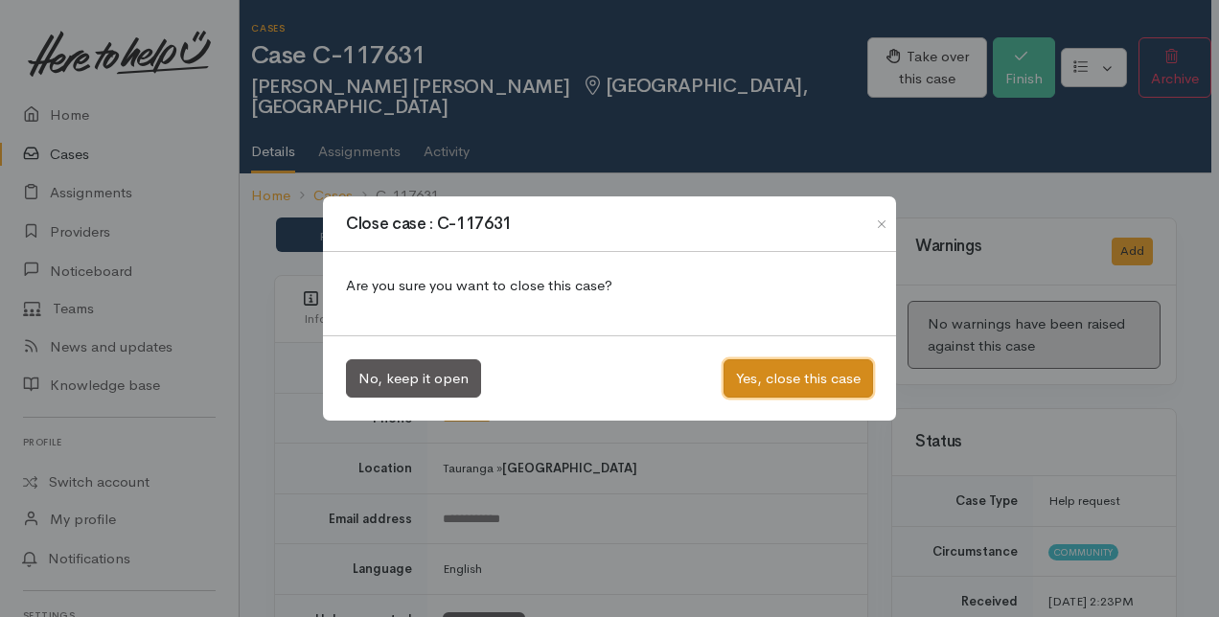
click at [771, 383] on button "Yes, close this case" at bounding box center [799, 378] width 150 height 39
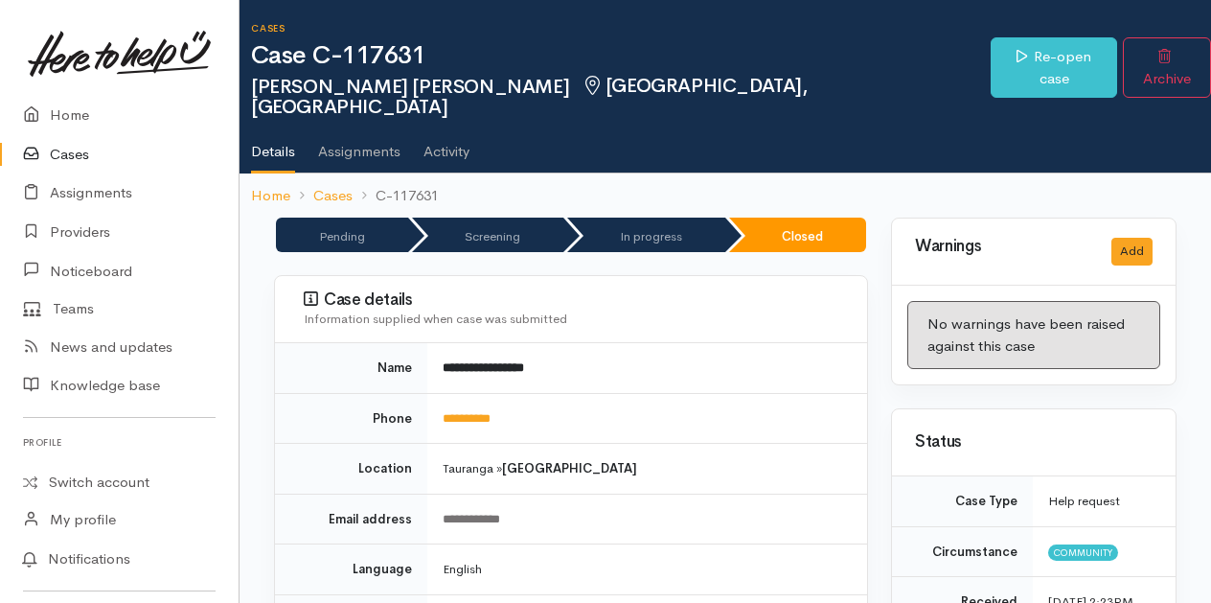
click at [81, 157] on link "Cases" at bounding box center [119, 154] width 239 height 39
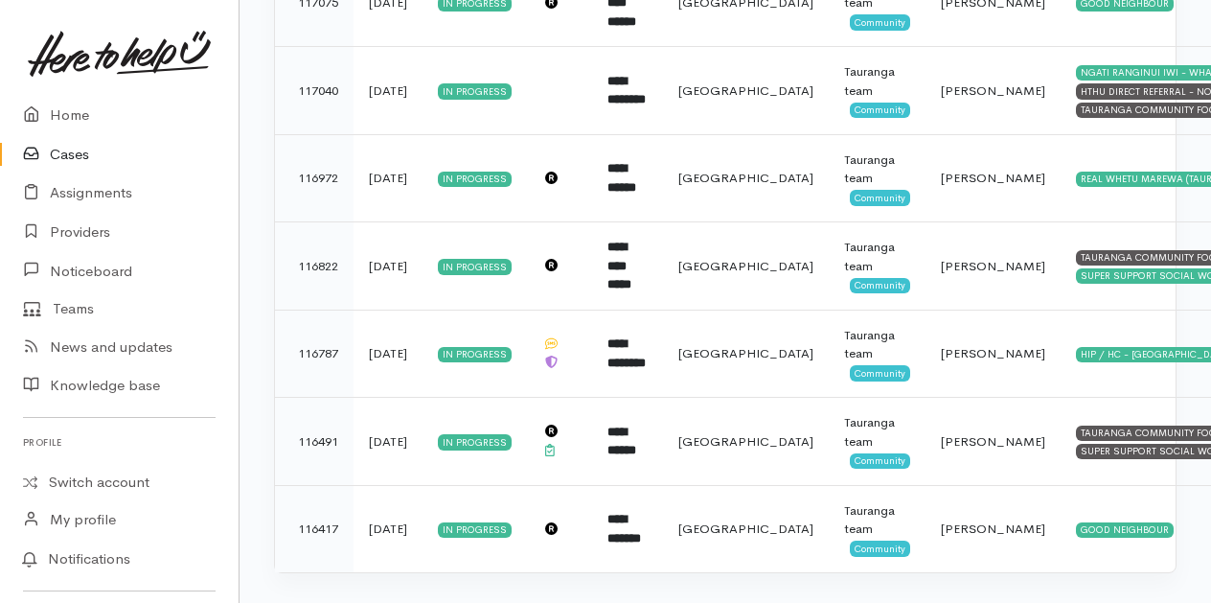
scroll to position [1704, 0]
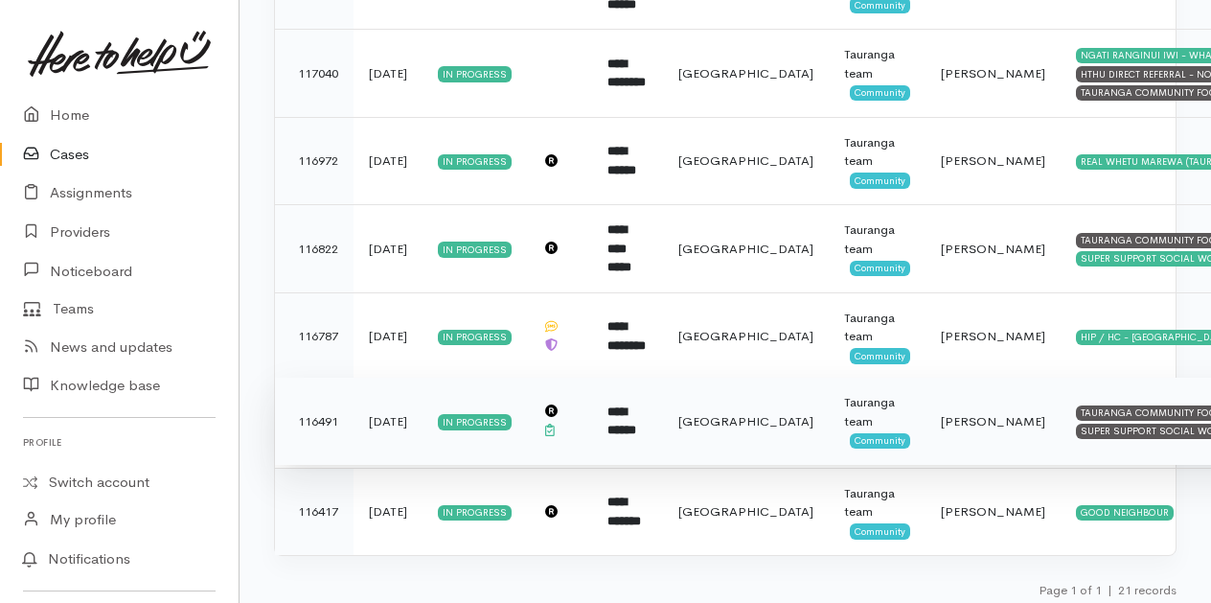
click at [612, 411] on td "**********" at bounding box center [627, 422] width 71 height 88
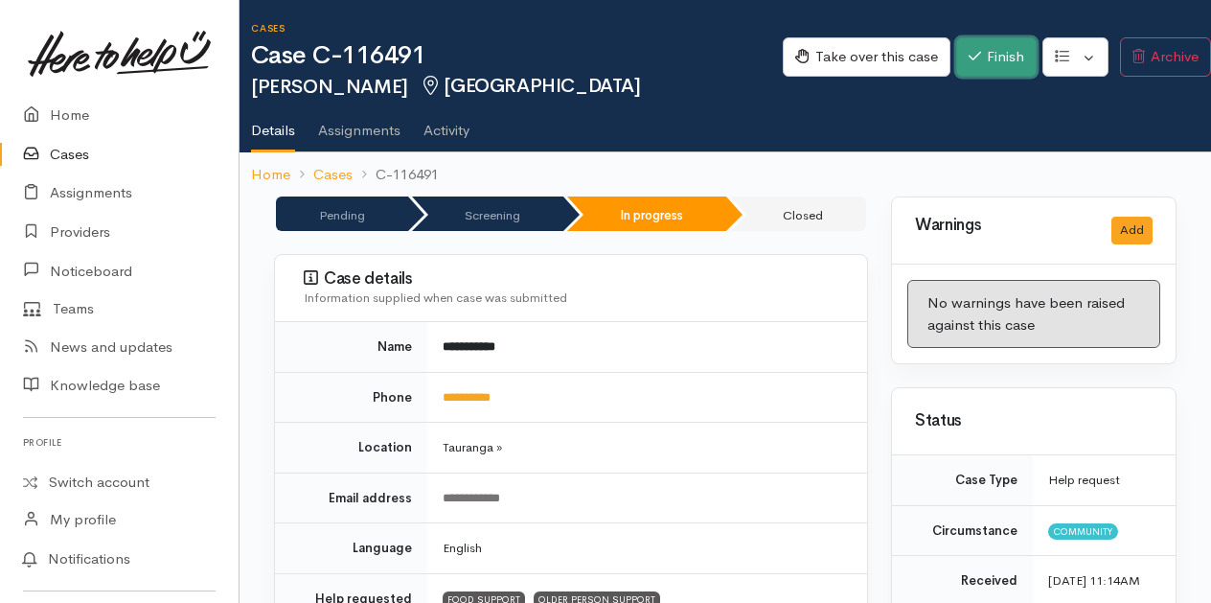
click at [979, 54] on button "Finish" at bounding box center [996, 56] width 81 height 39
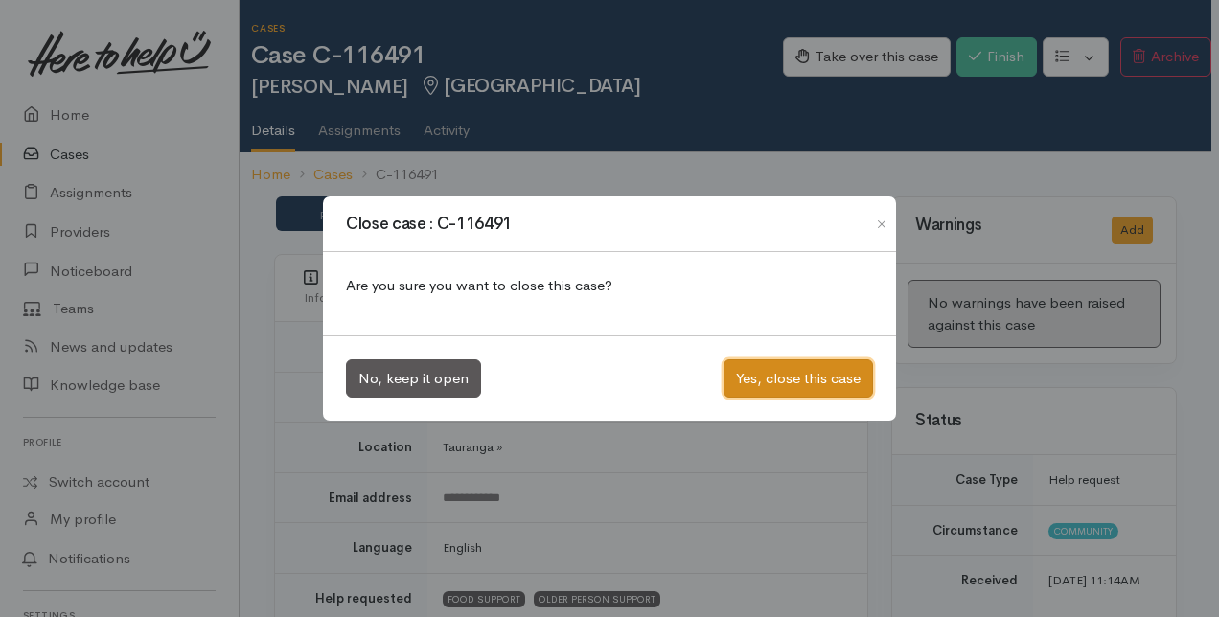
click at [828, 373] on button "Yes, close this case" at bounding box center [799, 378] width 150 height 39
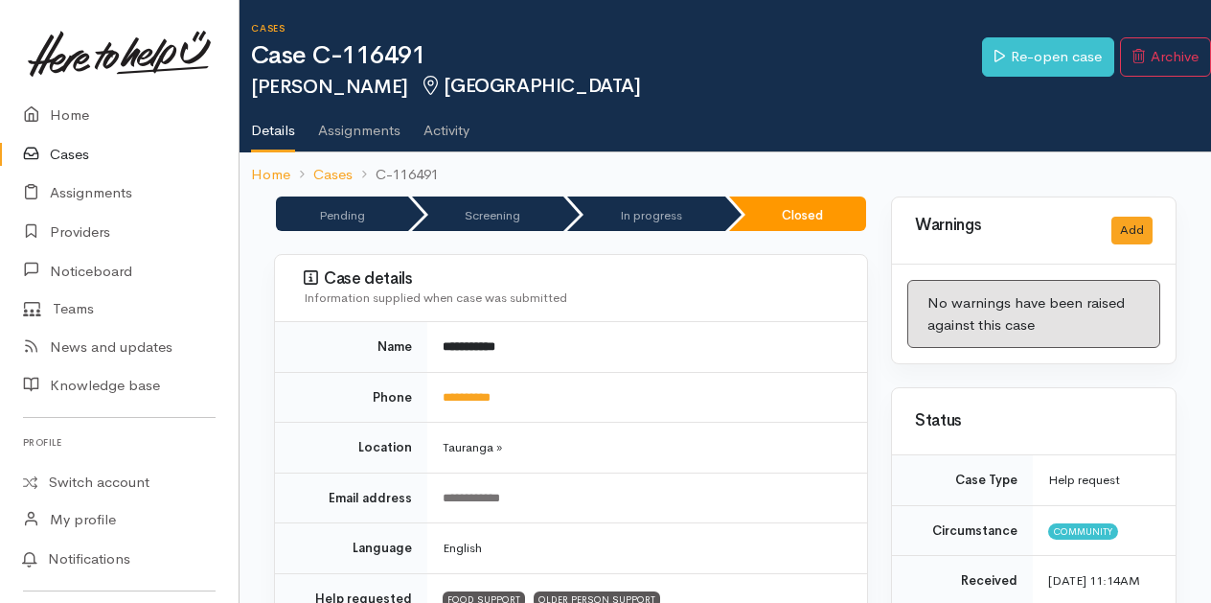
click at [59, 155] on link "Cases" at bounding box center [119, 154] width 239 height 39
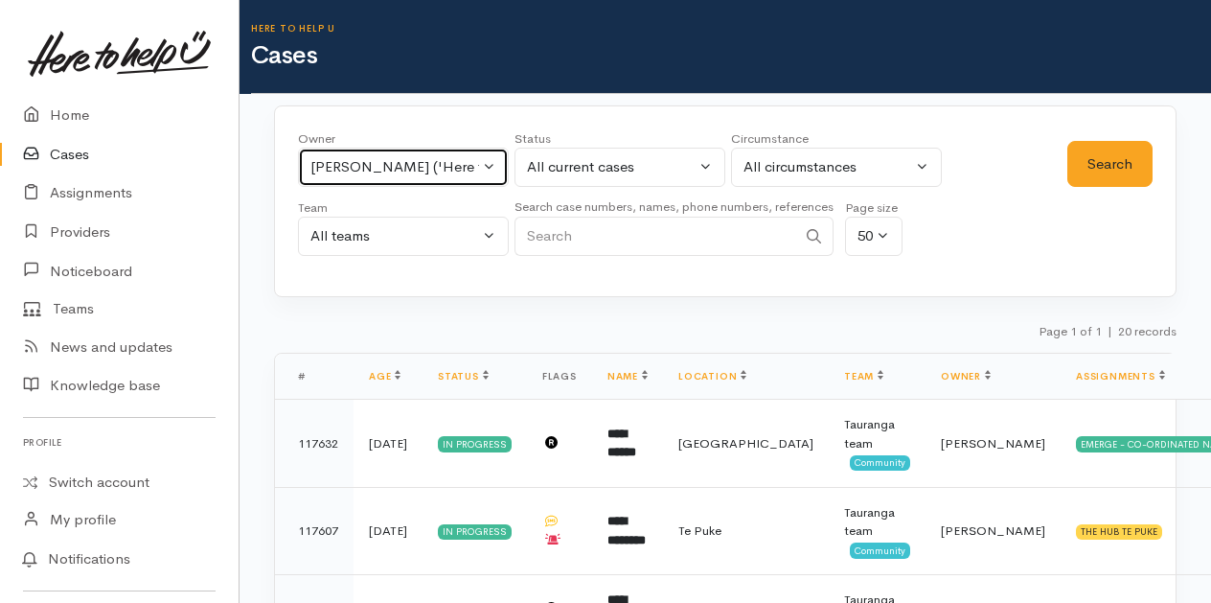
click at [495, 169] on button "[PERSON_NAME] ('Here to help u')" at bounding box center [403, 167] width 211 height 39
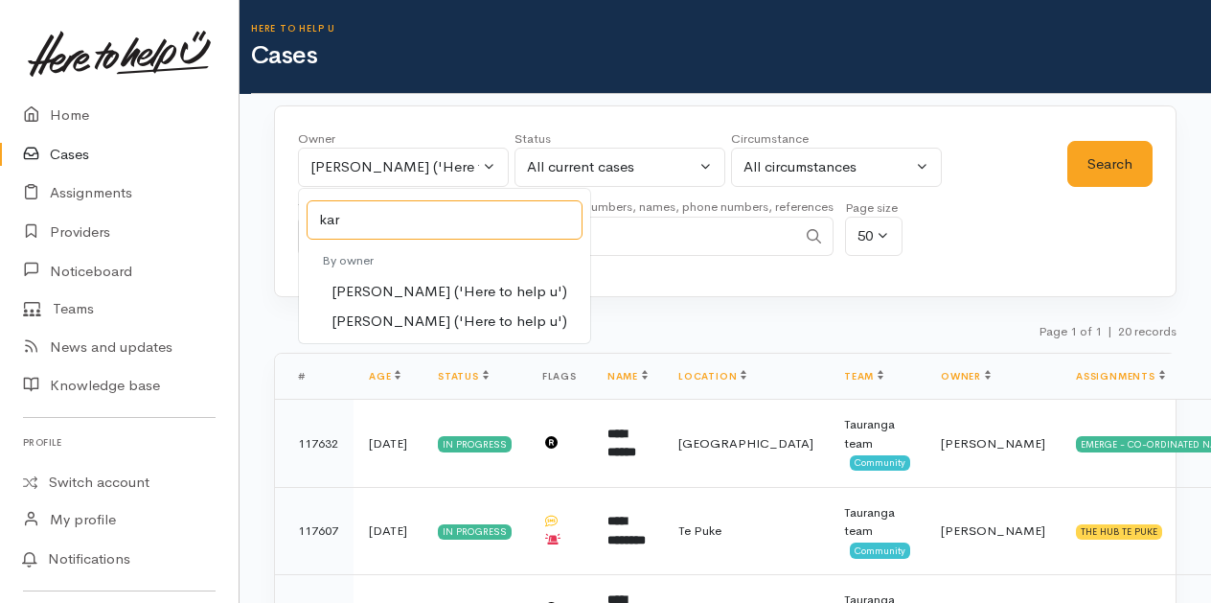
type input "kar"
click at [381, 286] on span "[PERSON_NAME] ('Here to help u')" at bounding box center [450, 292] width 236 height 22
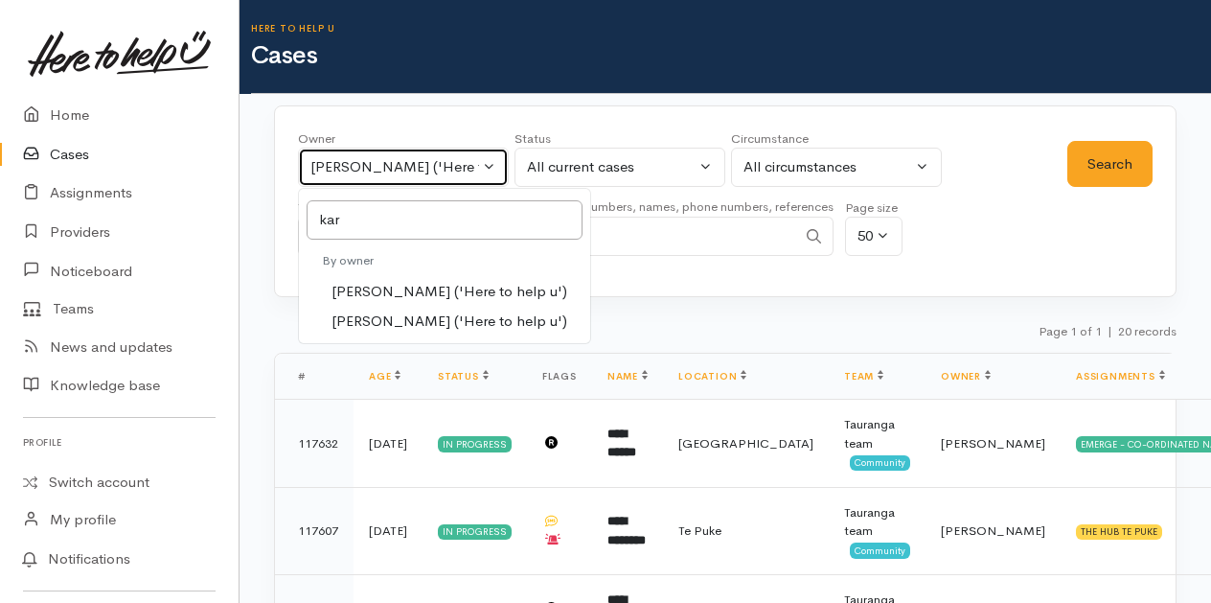
select select "435"
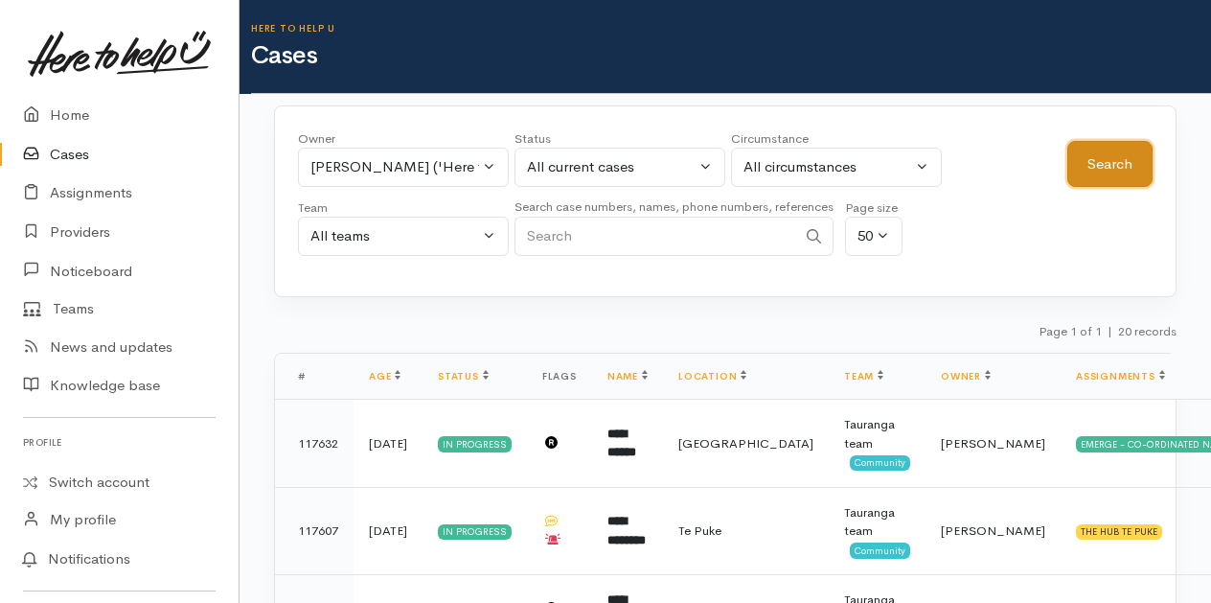
click at [1112, 163] on button "Search" at bounding box center [1110, 164] width 85 height 47
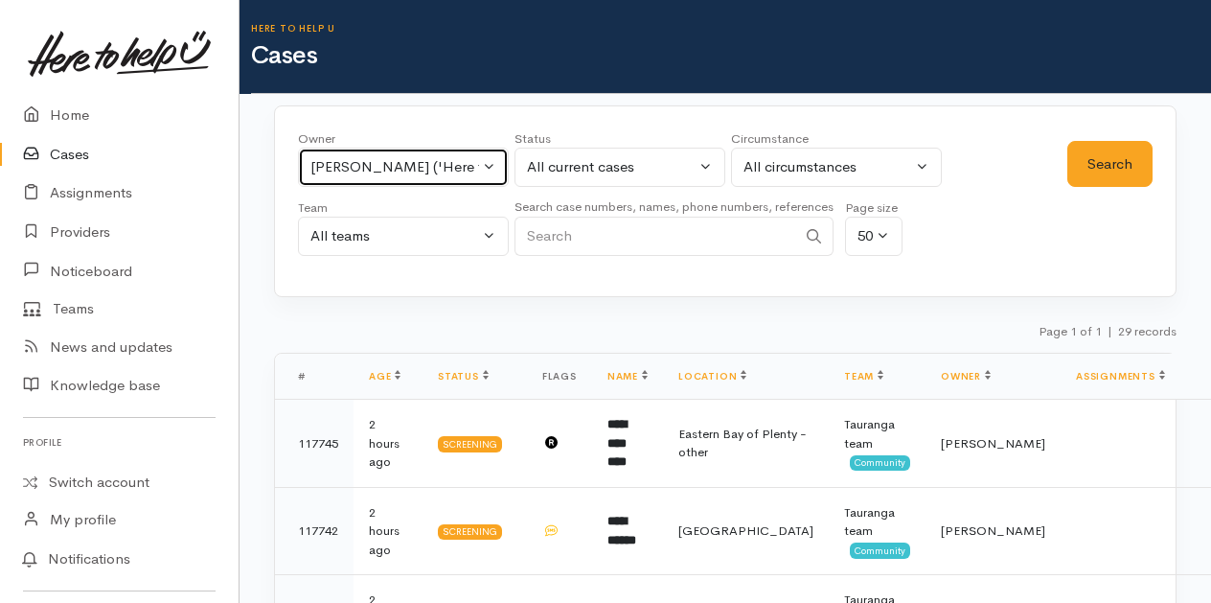
click at [487, 160] on button "[PERSON_NAME] ('Here to help u')" at bounding box center [403, 167] width 211 height 39
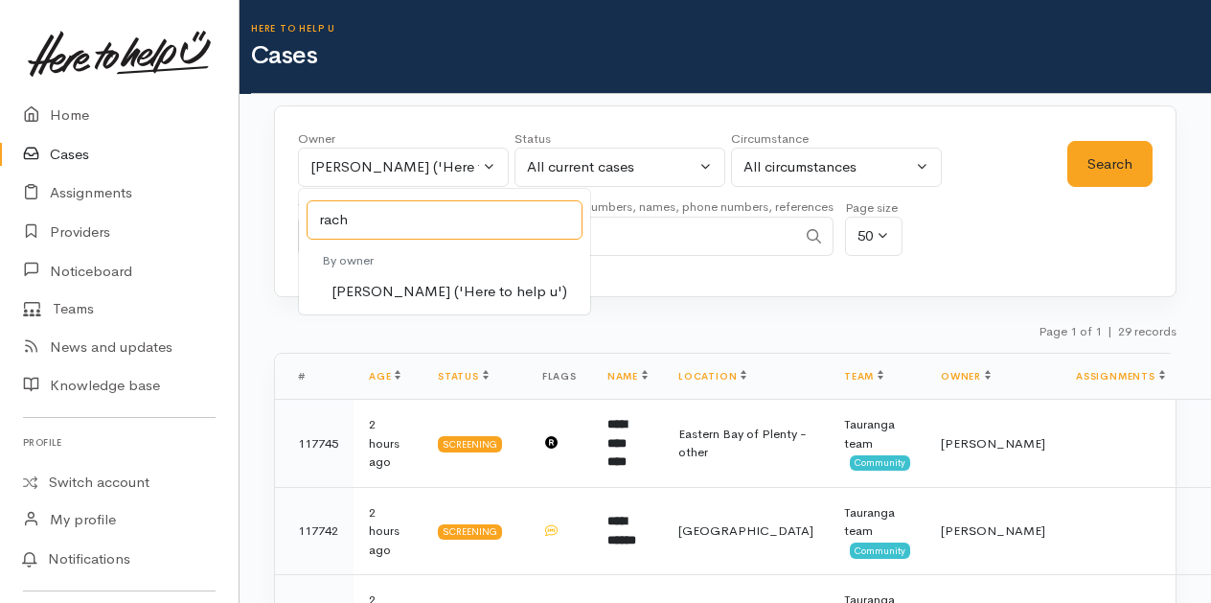
type input "rach"
click at [369, 288] on span "[PERSON_NAME] ('Here to help u')" at bounding box center [450, 292] width 236 height 22
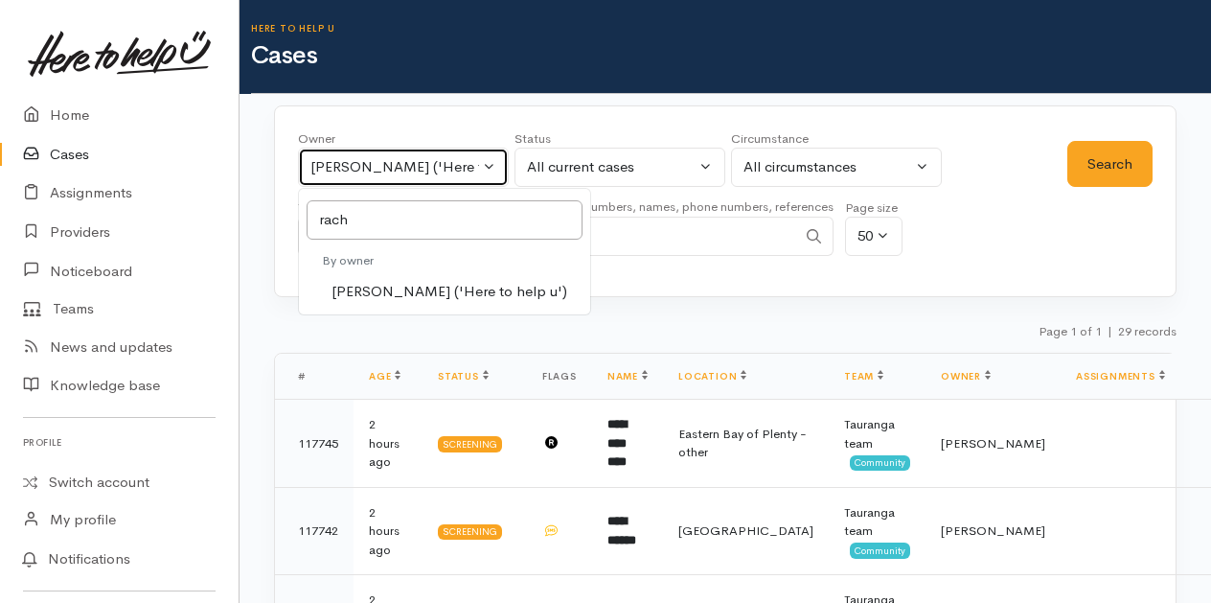
select select "1612"
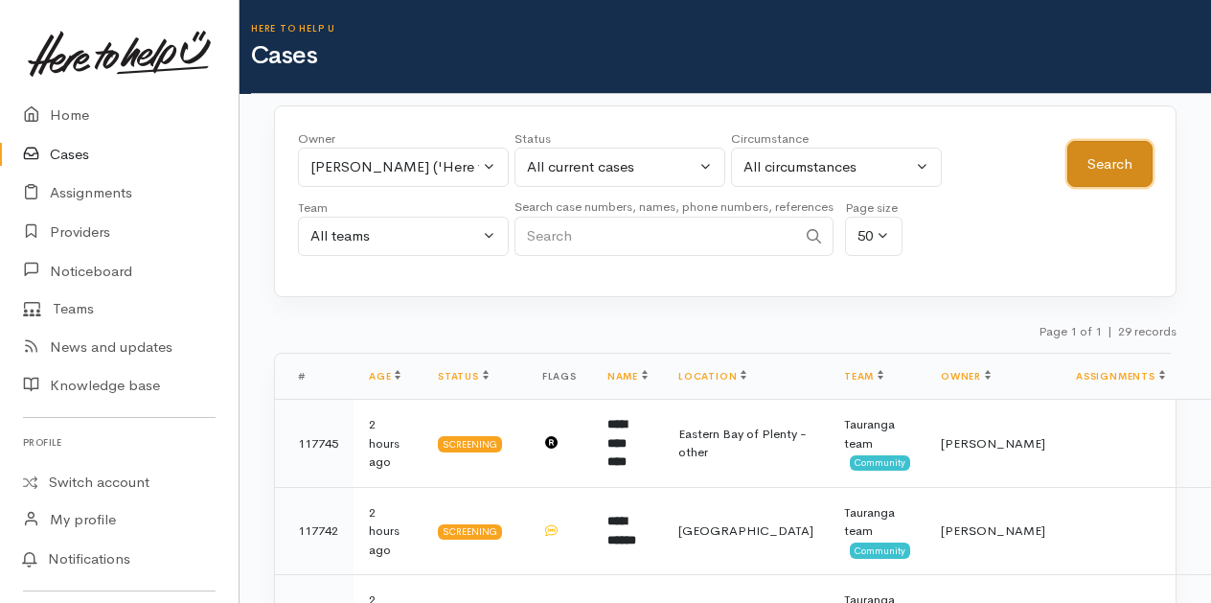
click at [1114, 161] on button "Search" at bounding box center [1110, 164] width 85 height 47
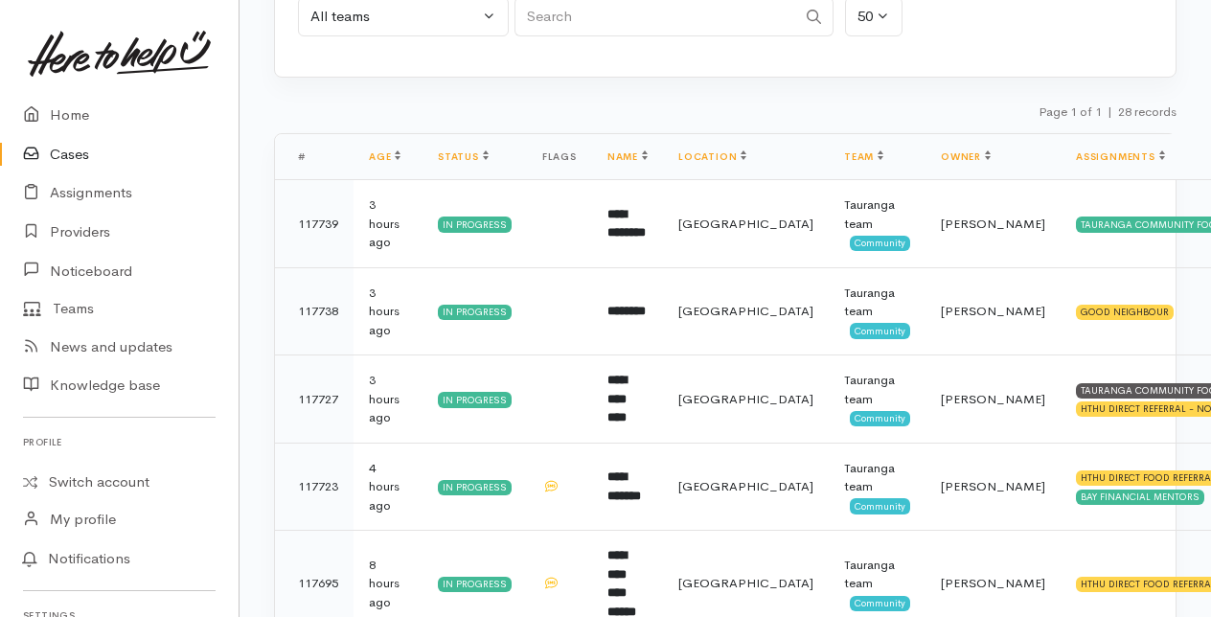
scroll to position [288, 0]
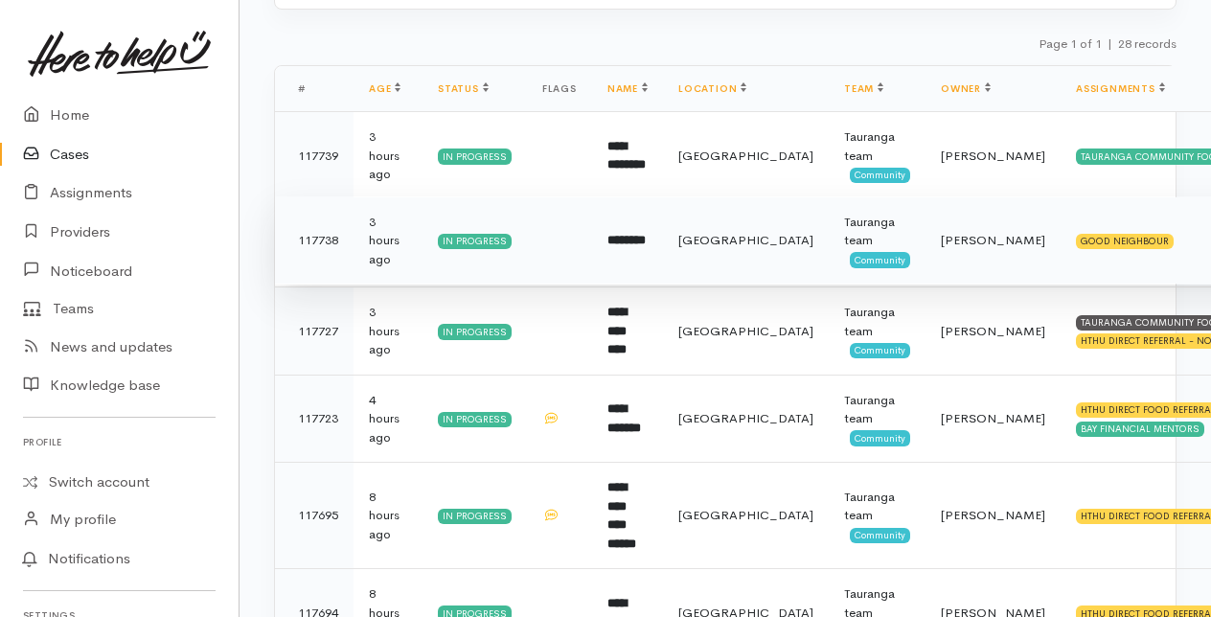
click at [627, 234] on b "********" at bounding box center [627, 240] width 38 height 12
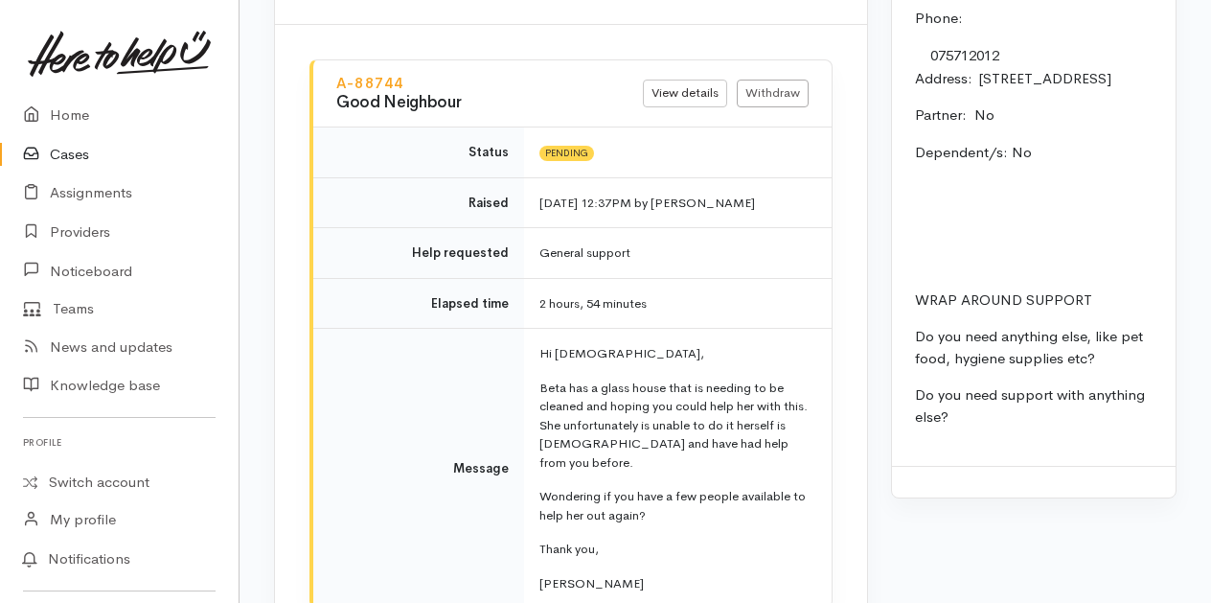
scroll to position [1917, 0]
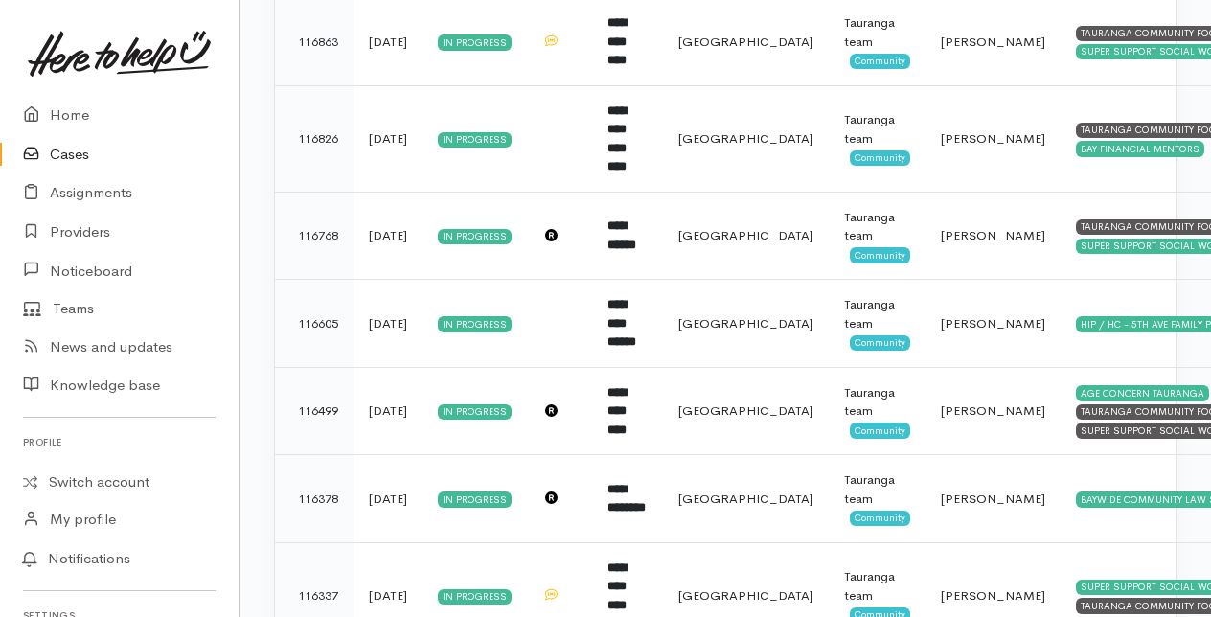
scroll to position [2300, 0]
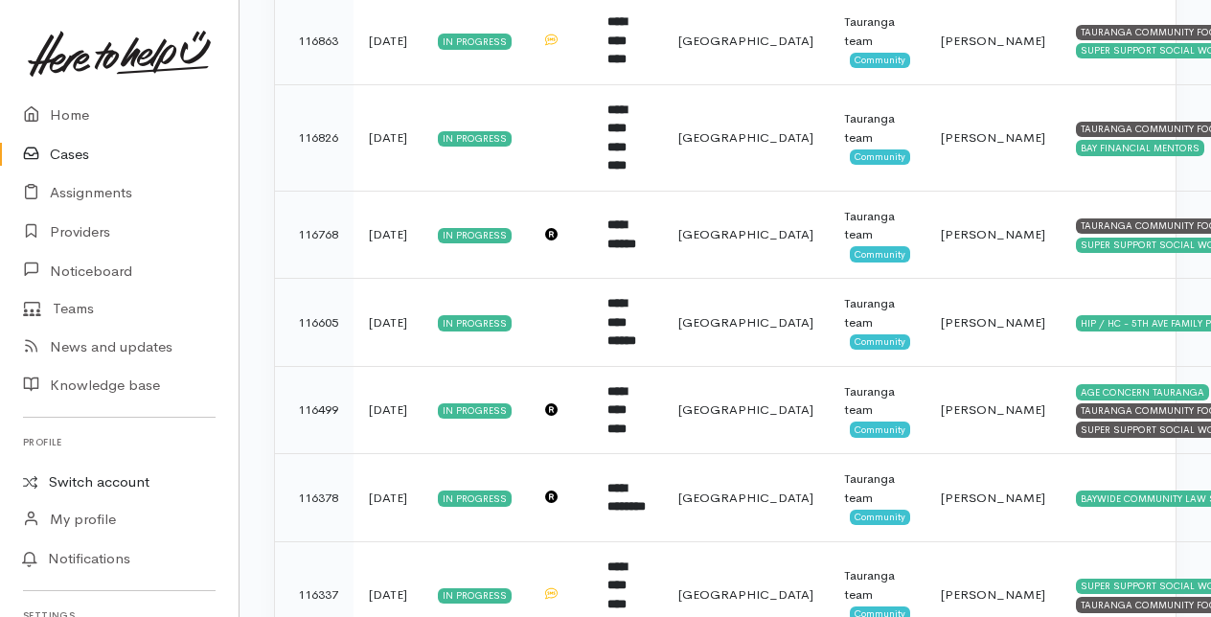
click at [65, 484] on link "Switch account" at bounding box center [119, 482] width 239 height 37
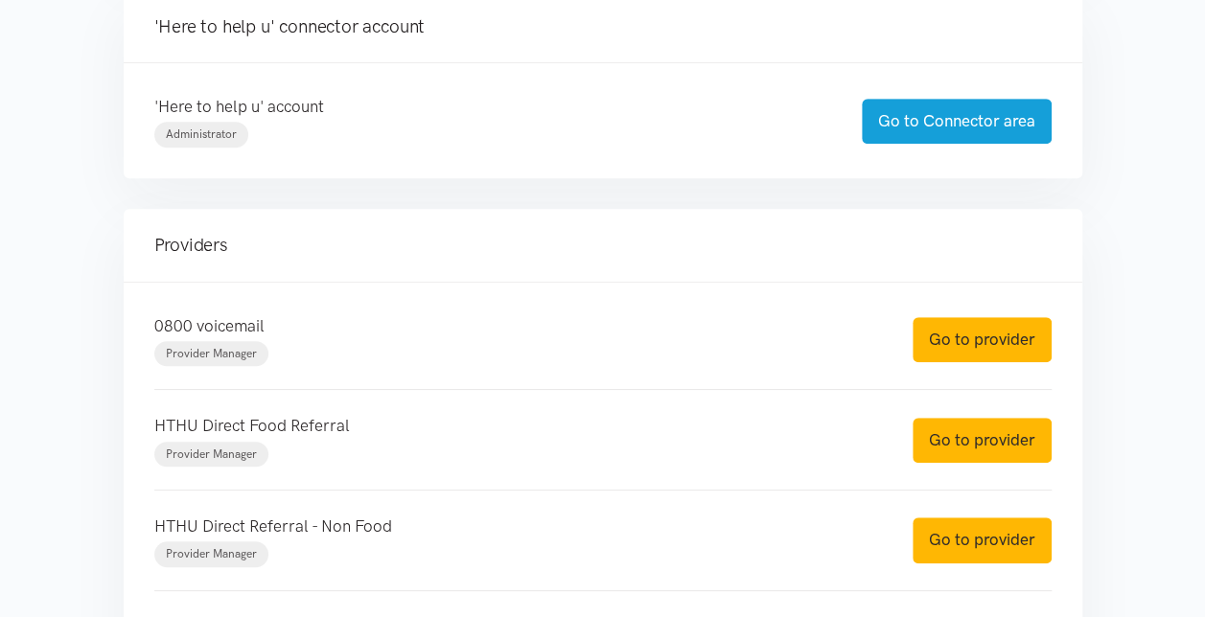
scroll to position [479, 0]
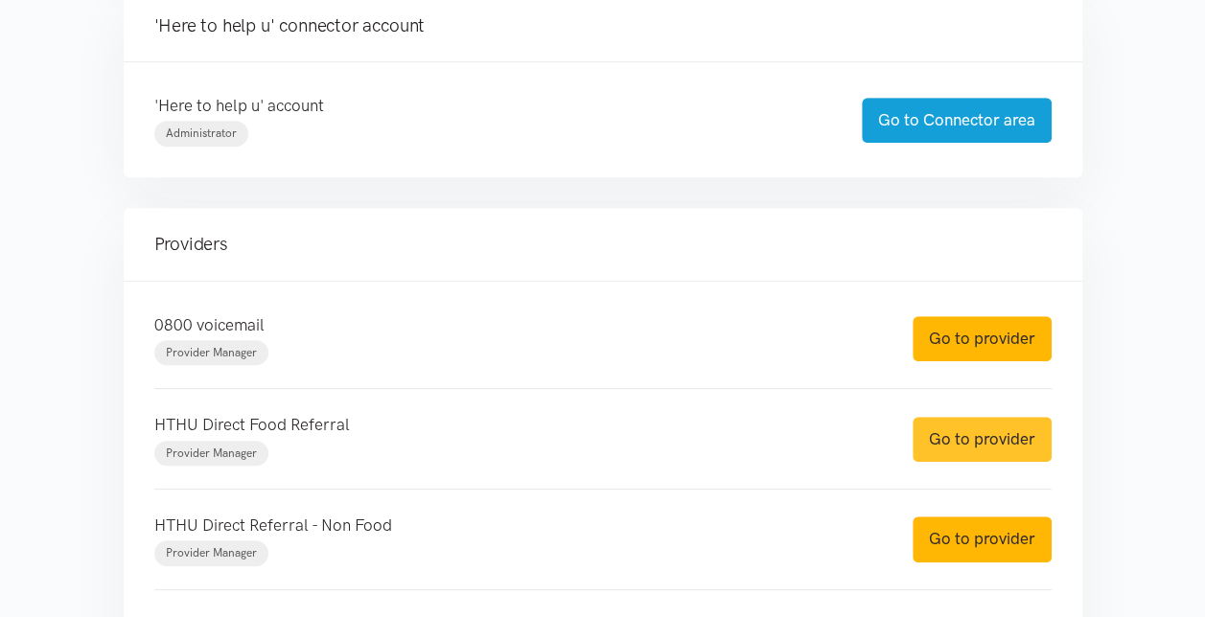
click at [968, 431] on link "Go to provider" at bounding box center [981, 439] width 139 height 45
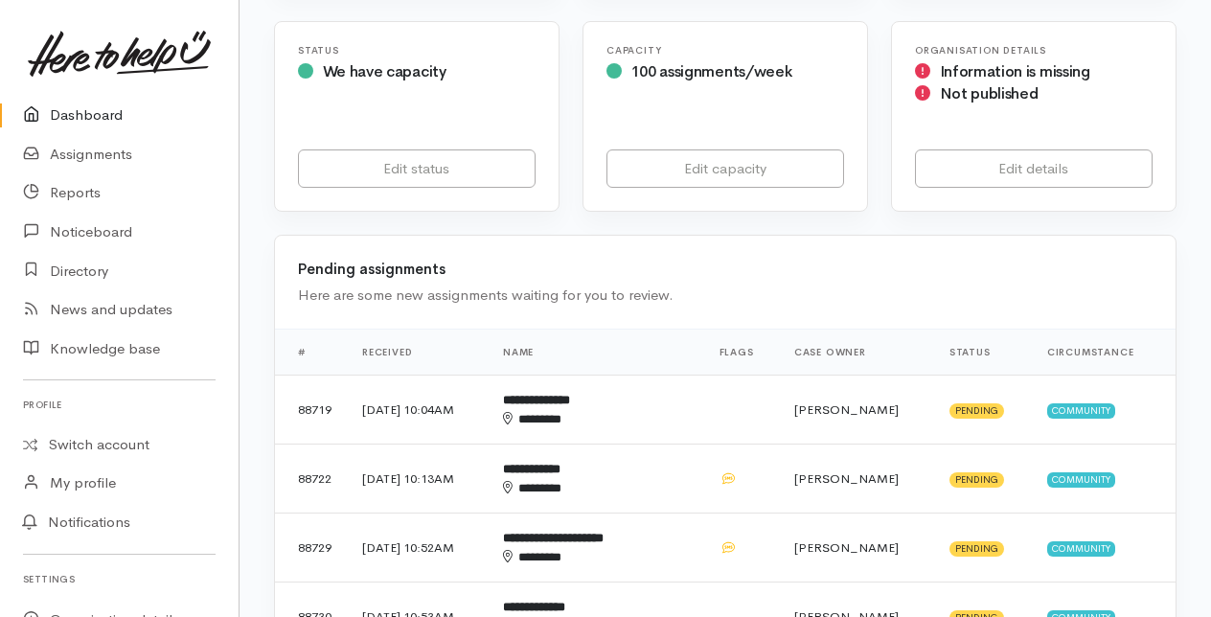
scroll to position [383, 0]
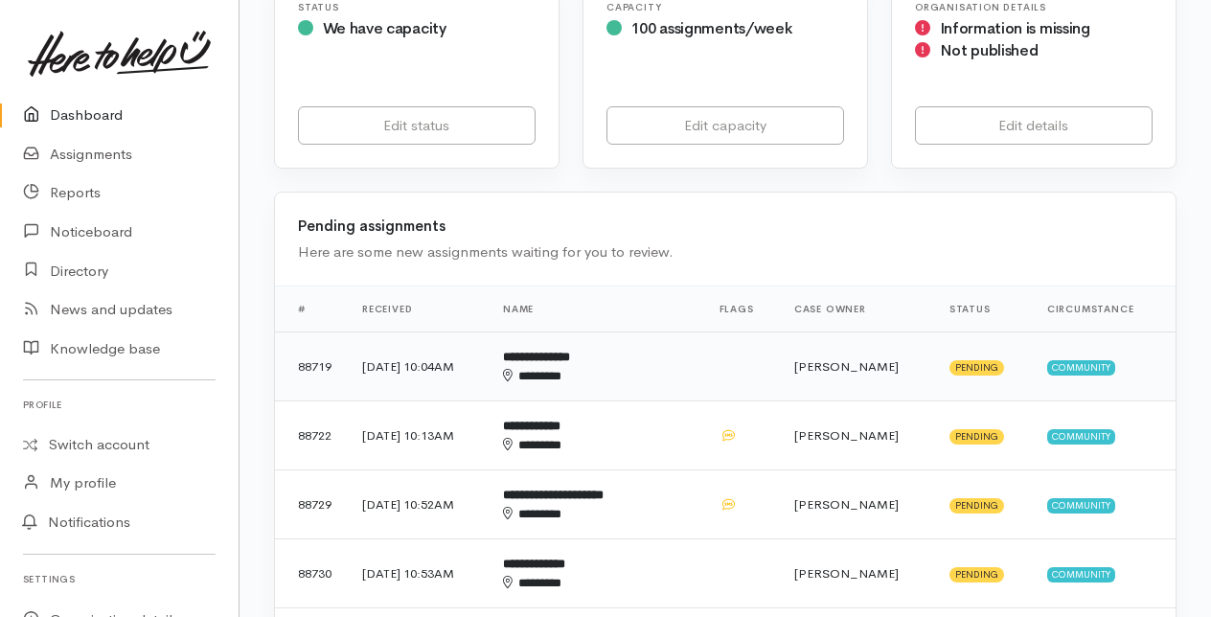
click at [603, 367] on div "********" at bounding box center [581, 376] width 157 height 19
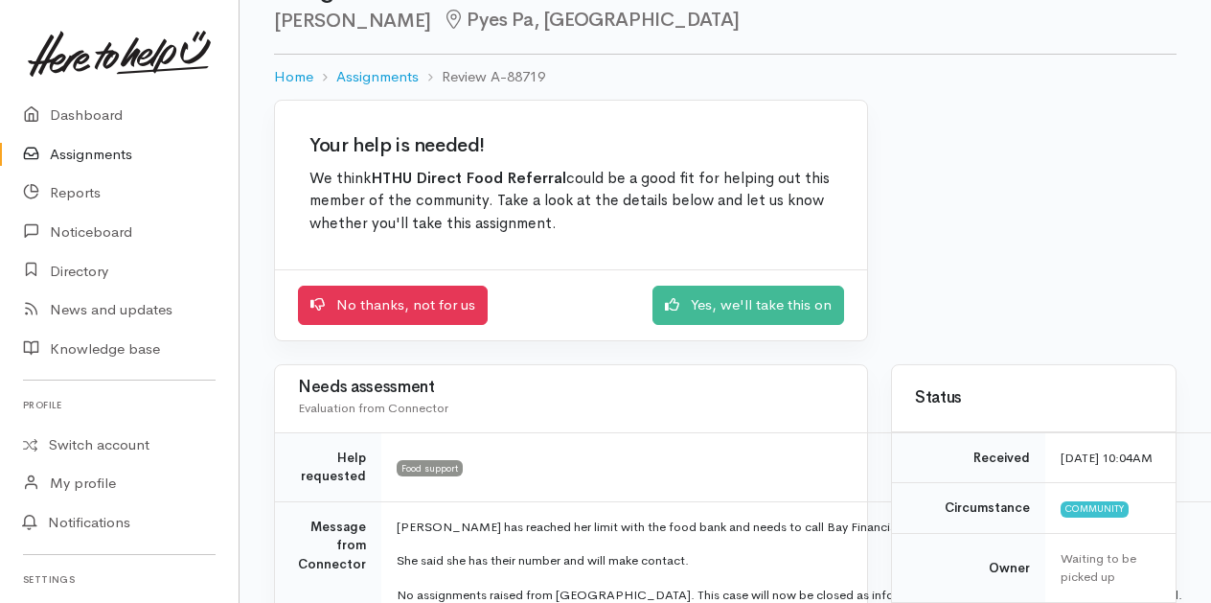
scroll to position [96, 0]
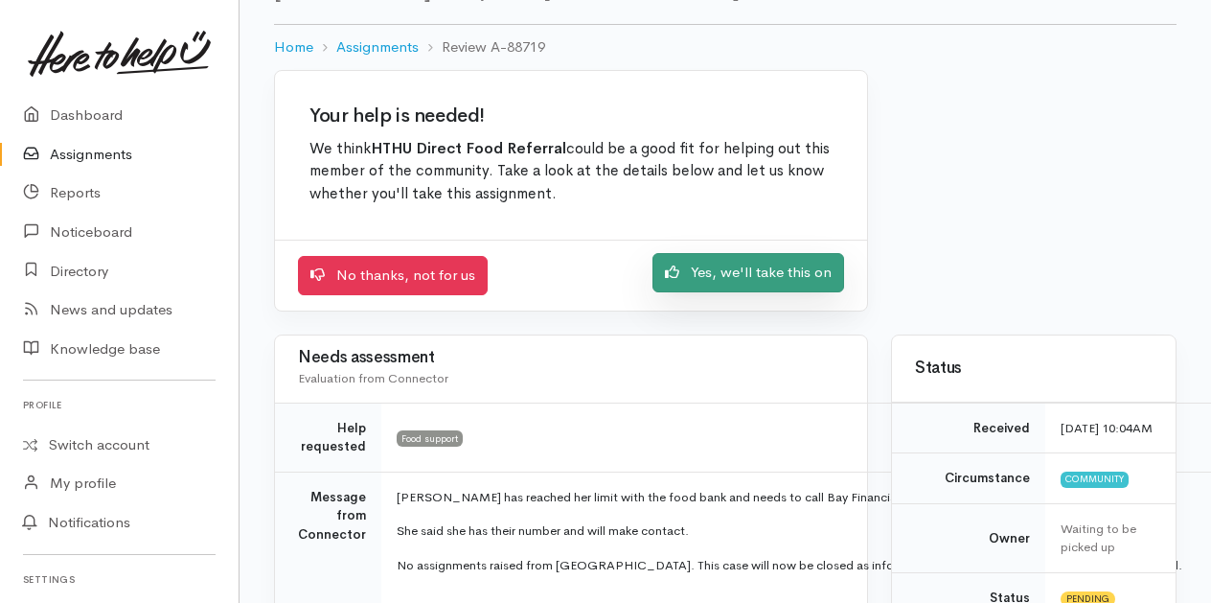
click at [741, 281] on link "Yes, we'll take this on" at bounding box center [749, 272] width 192 height 39
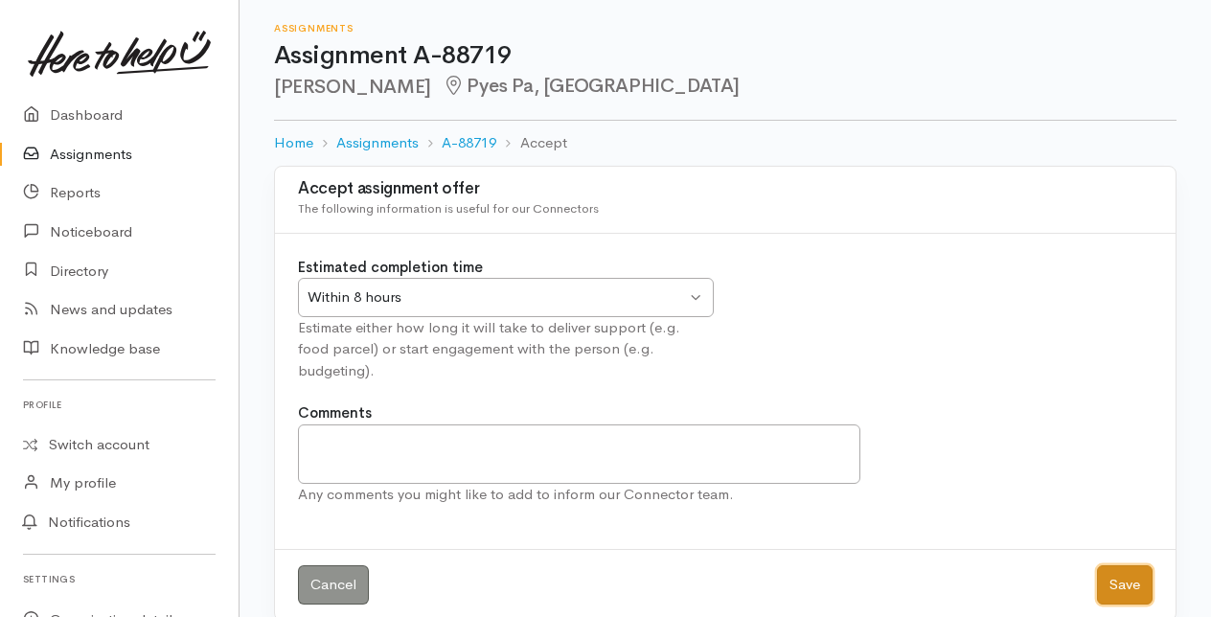
click at [1127, 565] on button "Save" at bounding box center [1125, 584] width 56 height 39
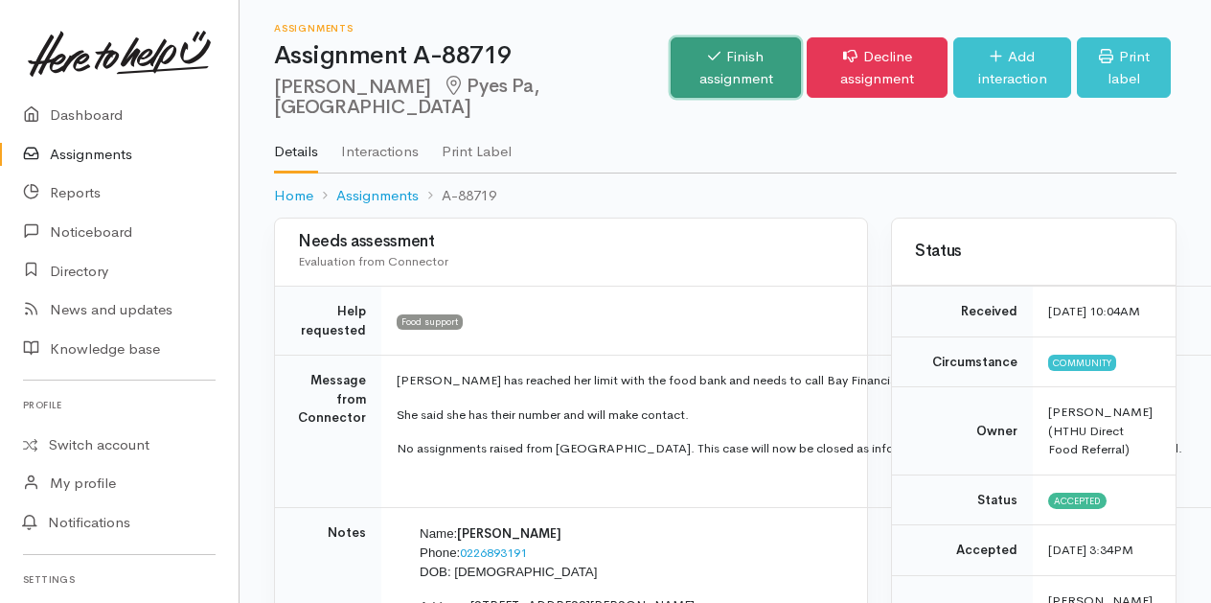
click at [671, 88] on link "Finish assignment" at bounding box center [736, 67] width 130 height 60
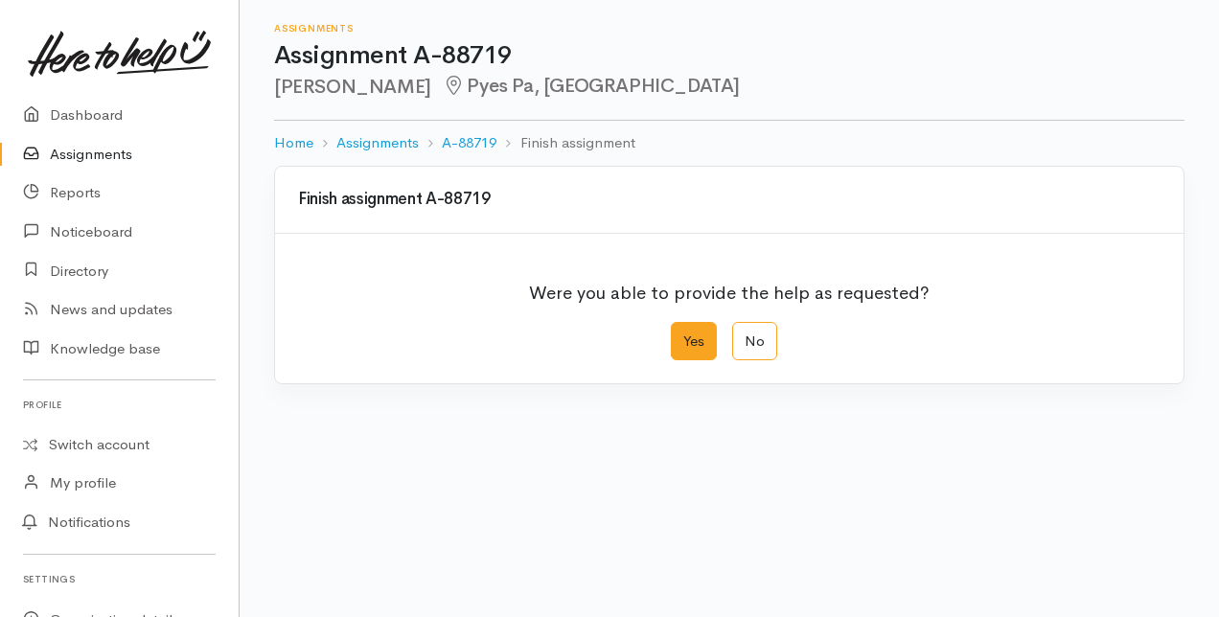
click at [700, 340] on label "Yes" at bounding box center [694, 341] width 46 height 39
click at [683, 334] on input "Yes" at bounding box center [677, 328] width 12 height 12
radio input "true"
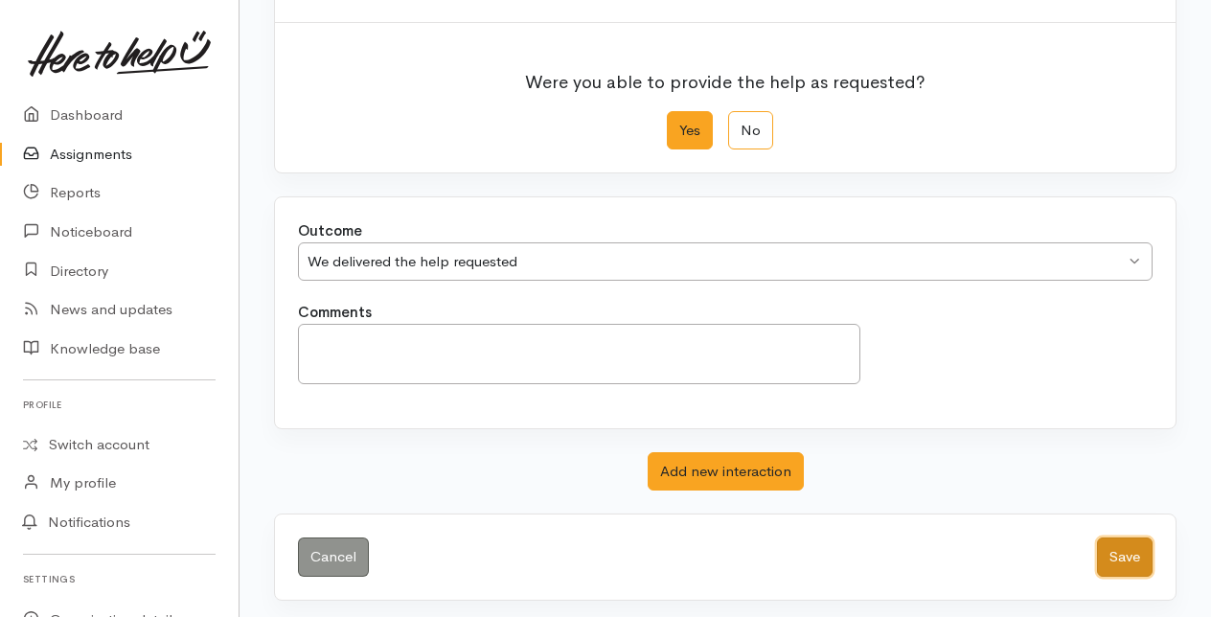
click at [1127, 554] on button "Save" at bounding box center [1125, 557] width 56 height 39
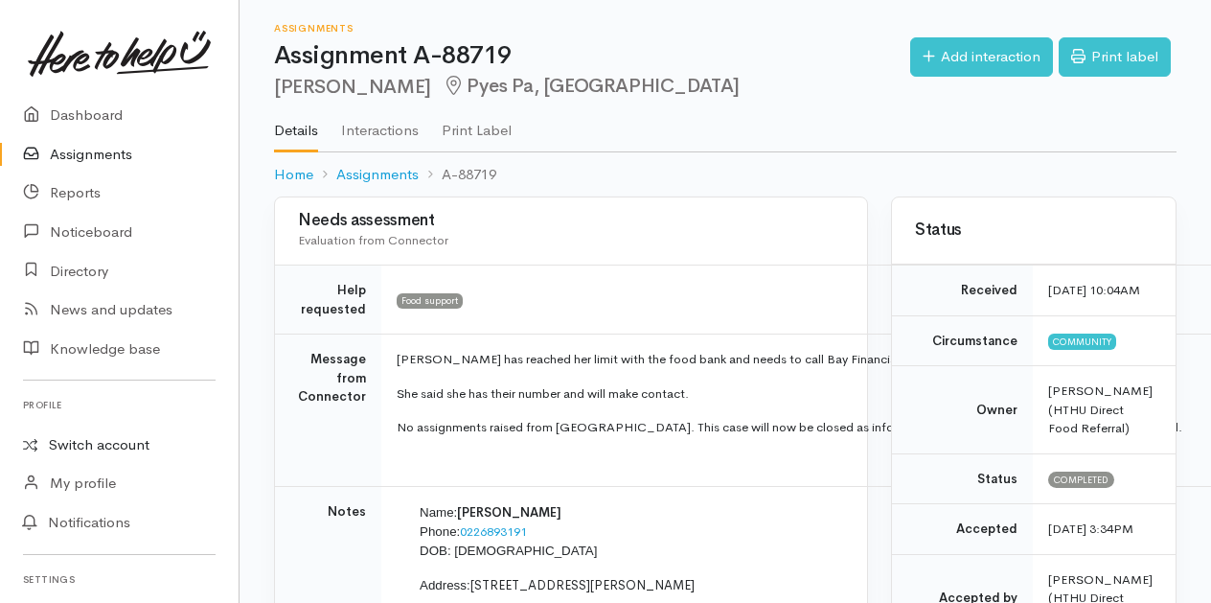
click at [82, 447] on link "Switch account" at bounding box center [119, 444] width 239 height 37
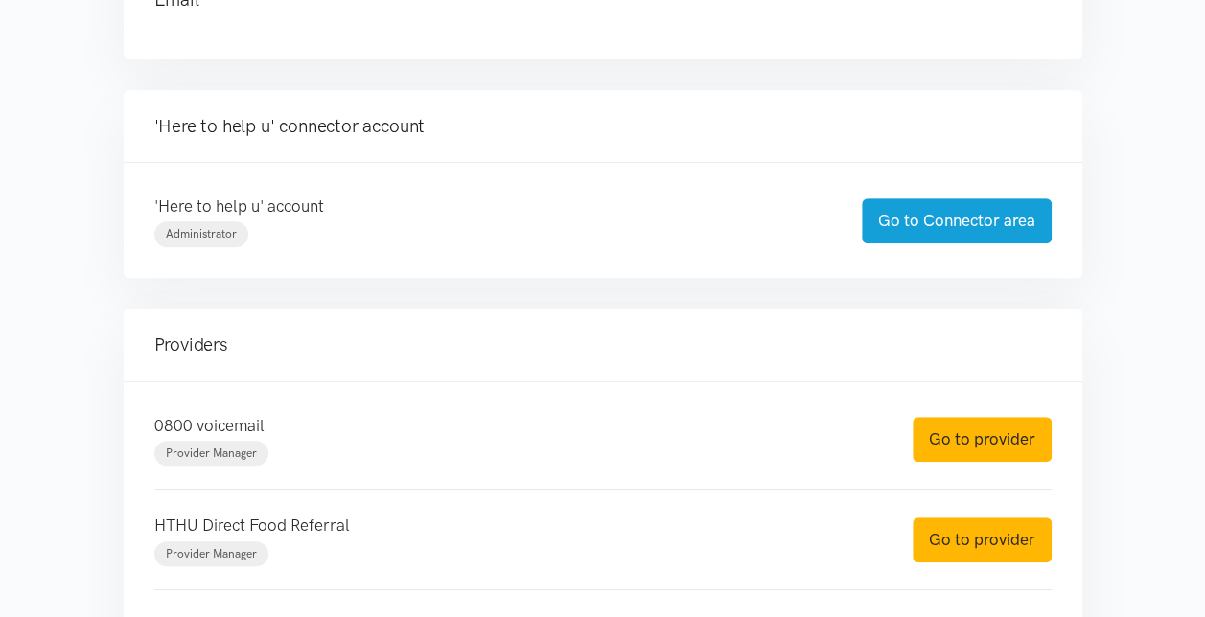
scroll to position [383, 0]
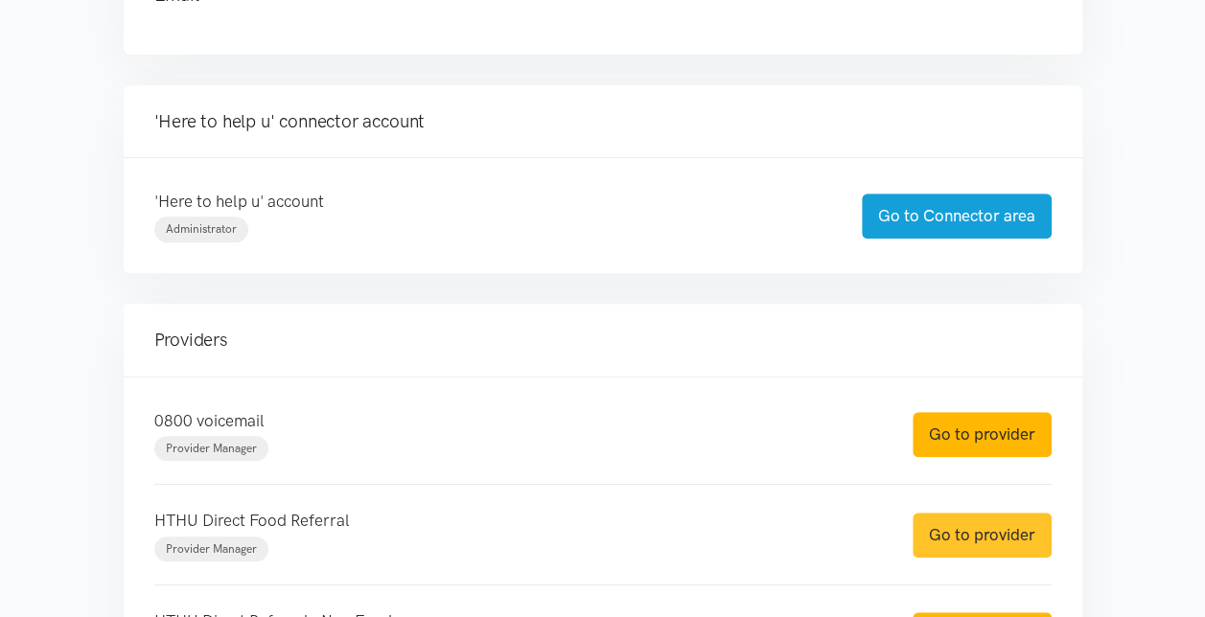
click at [991, 523] on link "Go to provider" at bounding box center [981, 535] width 139 height 45
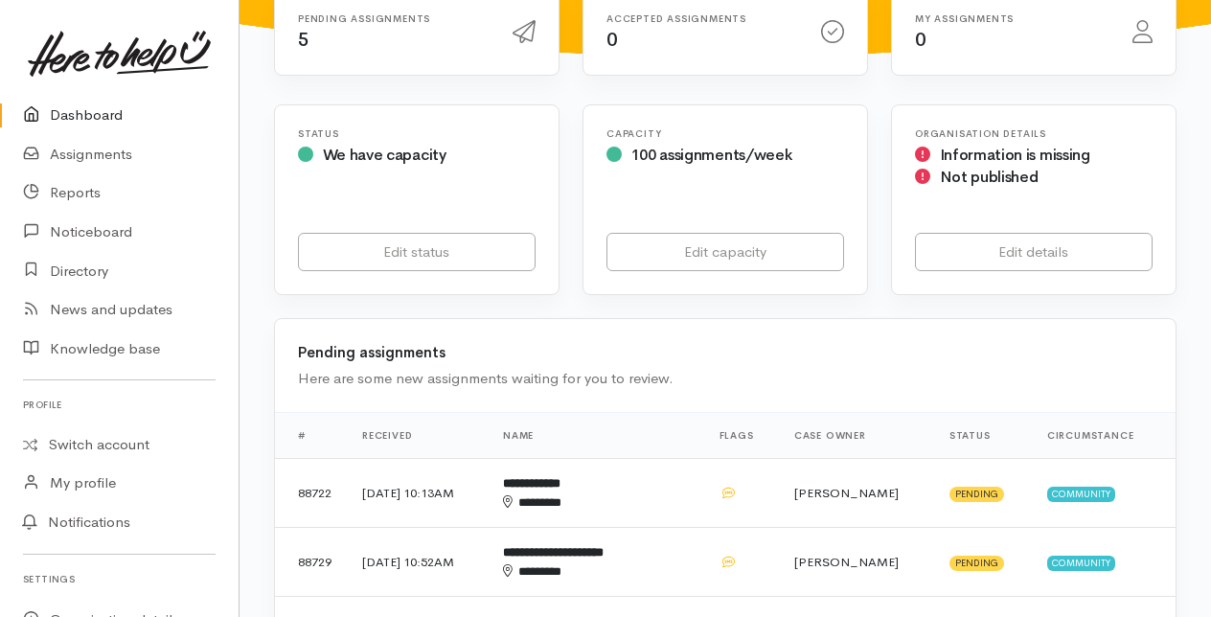
scroll to position [288, 0]
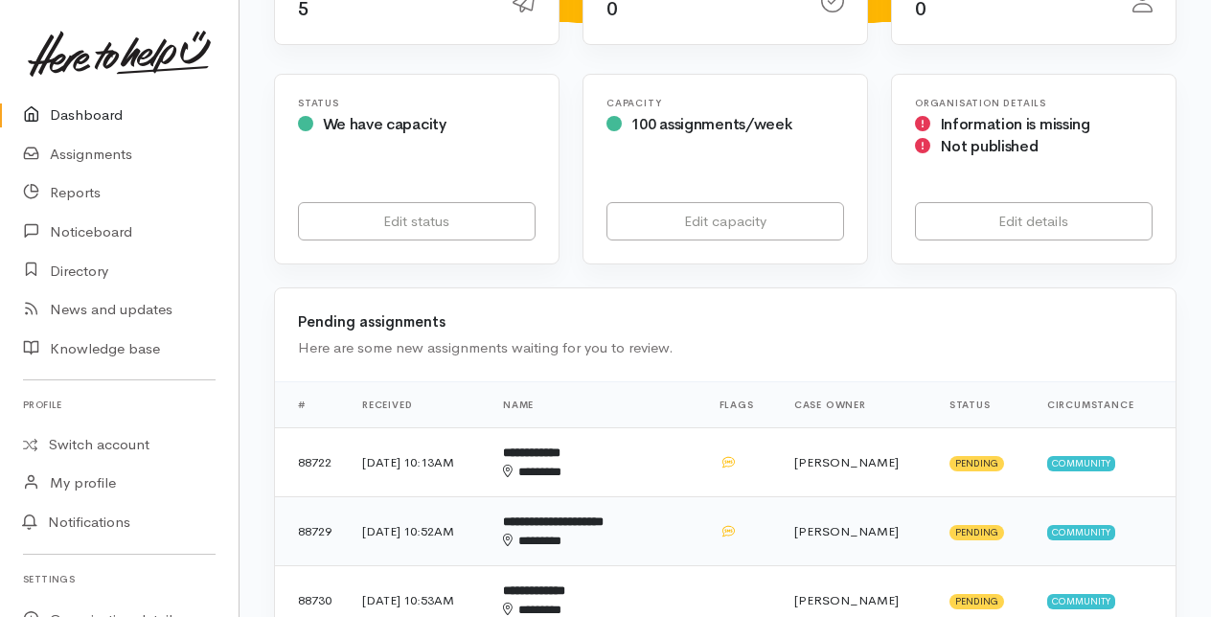
click at [601, 532] on div "********" at bounding box center [581, 541] width 157 height 19
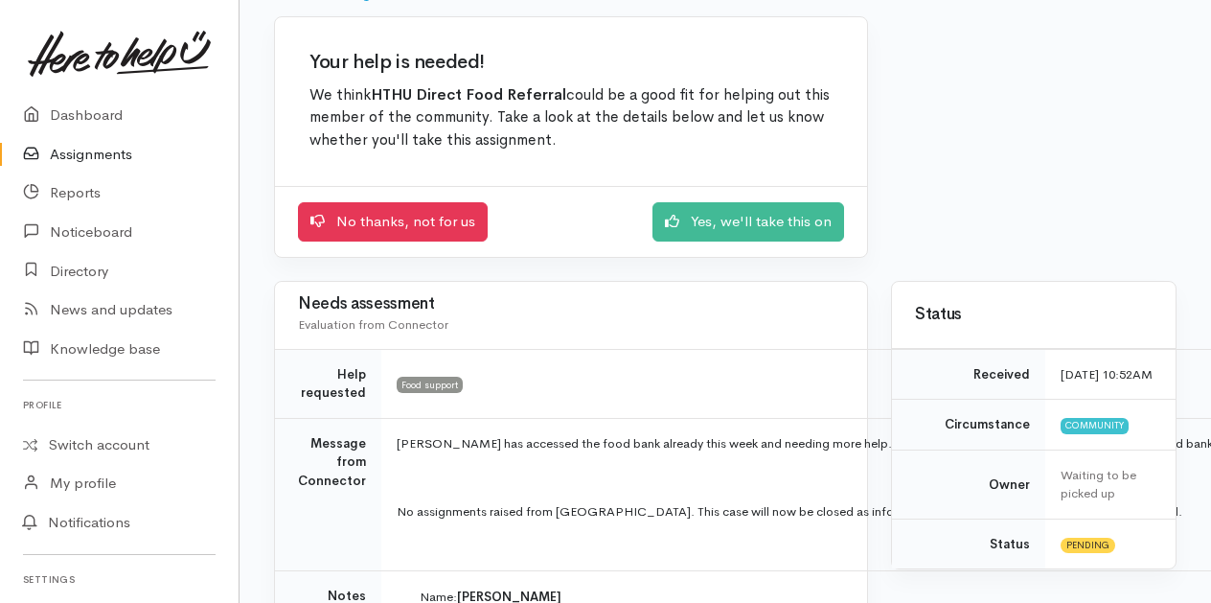
scroll to position [192, 0]
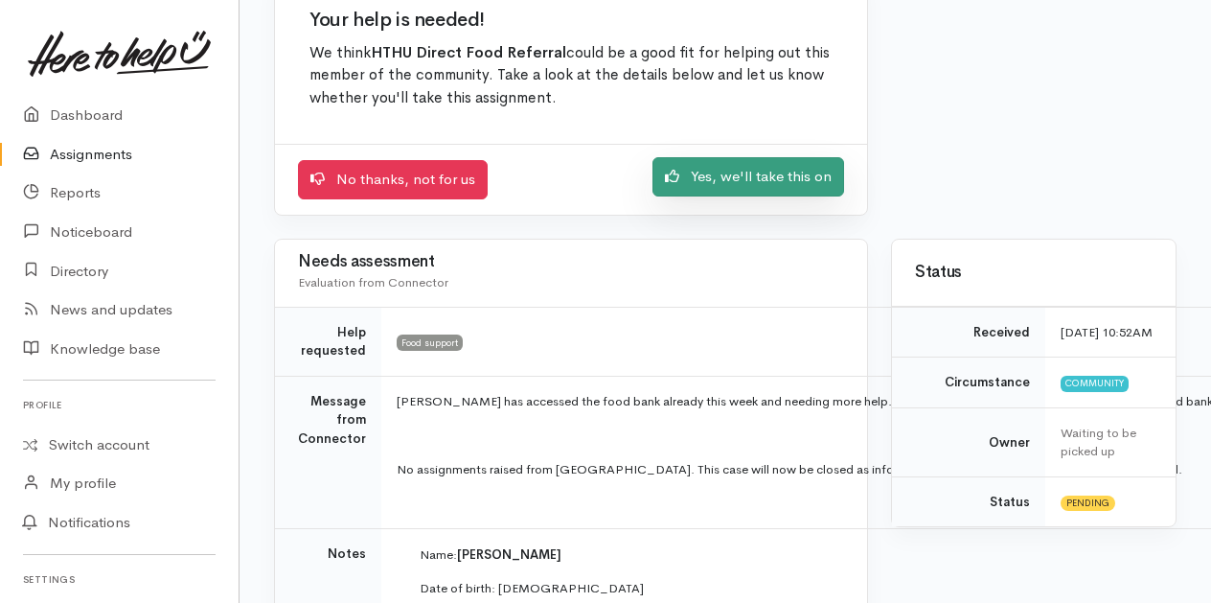
click at [702, 173] on link "Yes, we'll take this on" at bounding box center [749, 176] width 192 height 39
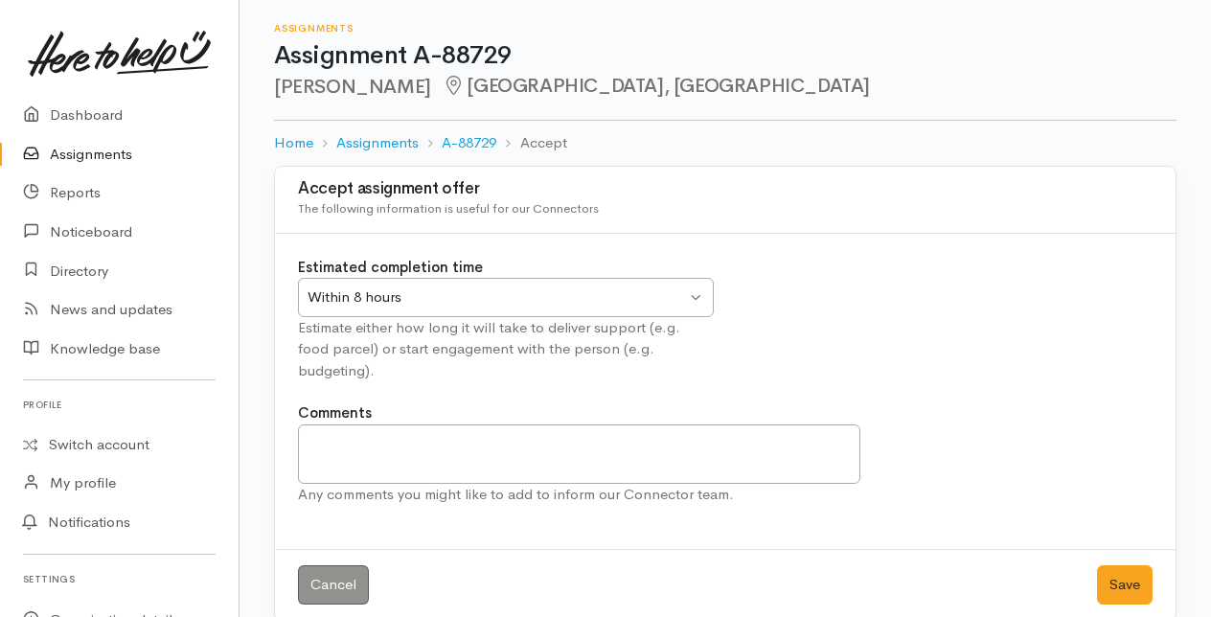
scroll to position [2, 0]
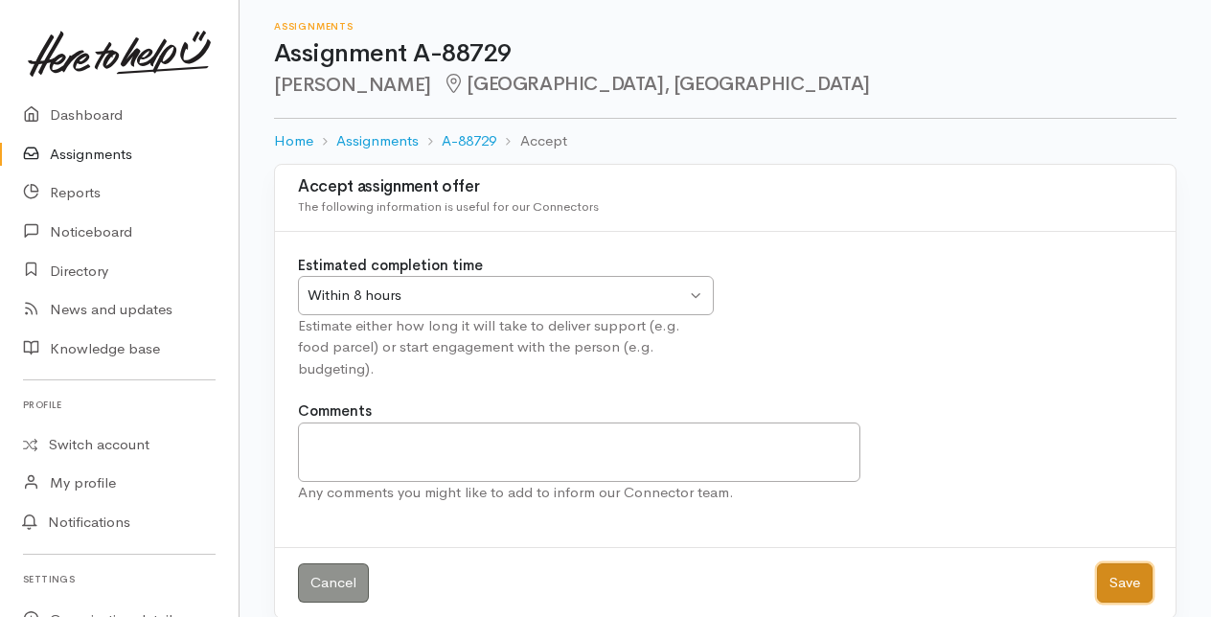
click at [1133, 564] on button "Save" at bounding box center [1125, 583] width 56 height 39
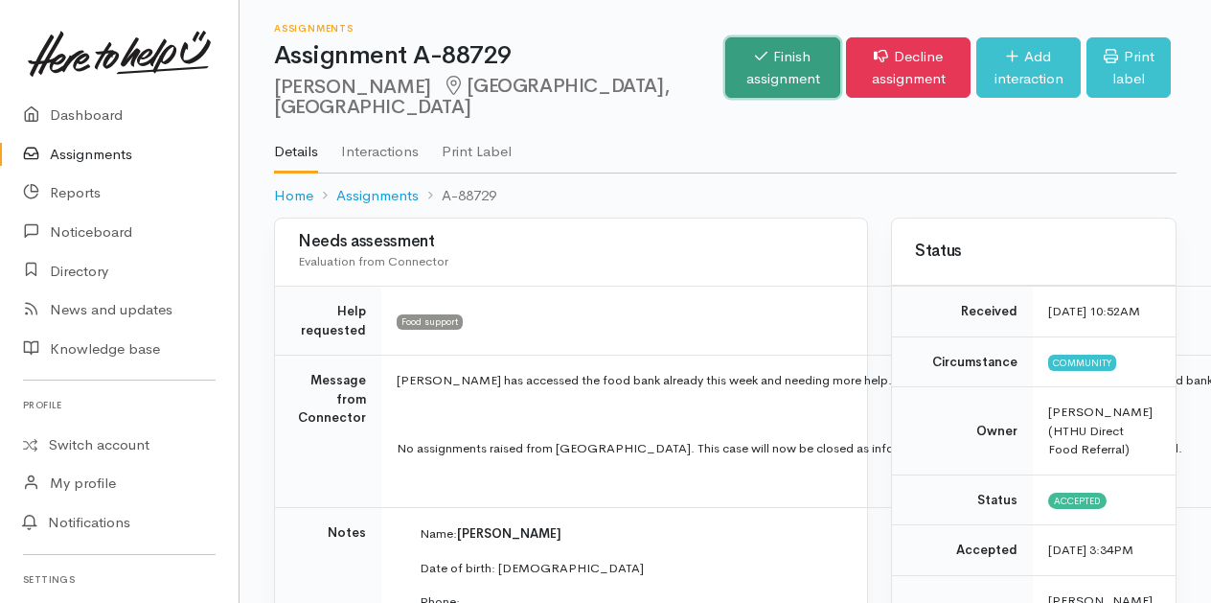
click at [725, 79] on link "Finish assignment" at bounding box center [782, 67] width 115 height 60
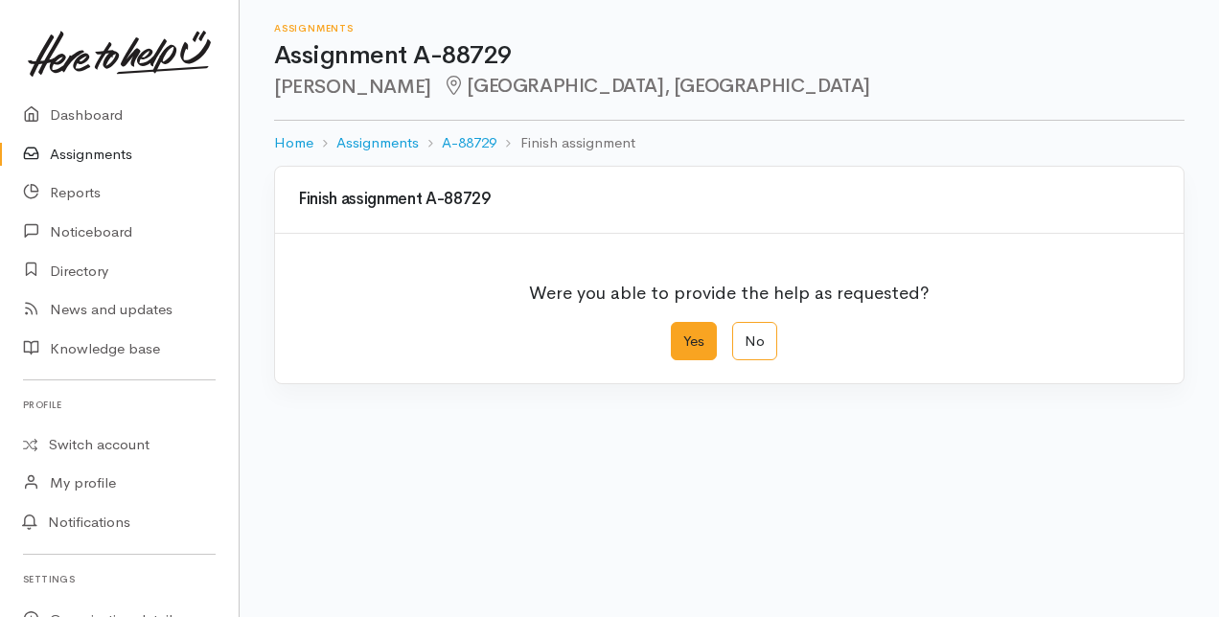
click at [689, 345] on label "Yes" at bounding box center [694, 341] width 46 height 39
click at [683, 334] on input "Yes" at bounding box center [677, 328] width 12 height 12
radio input "true"
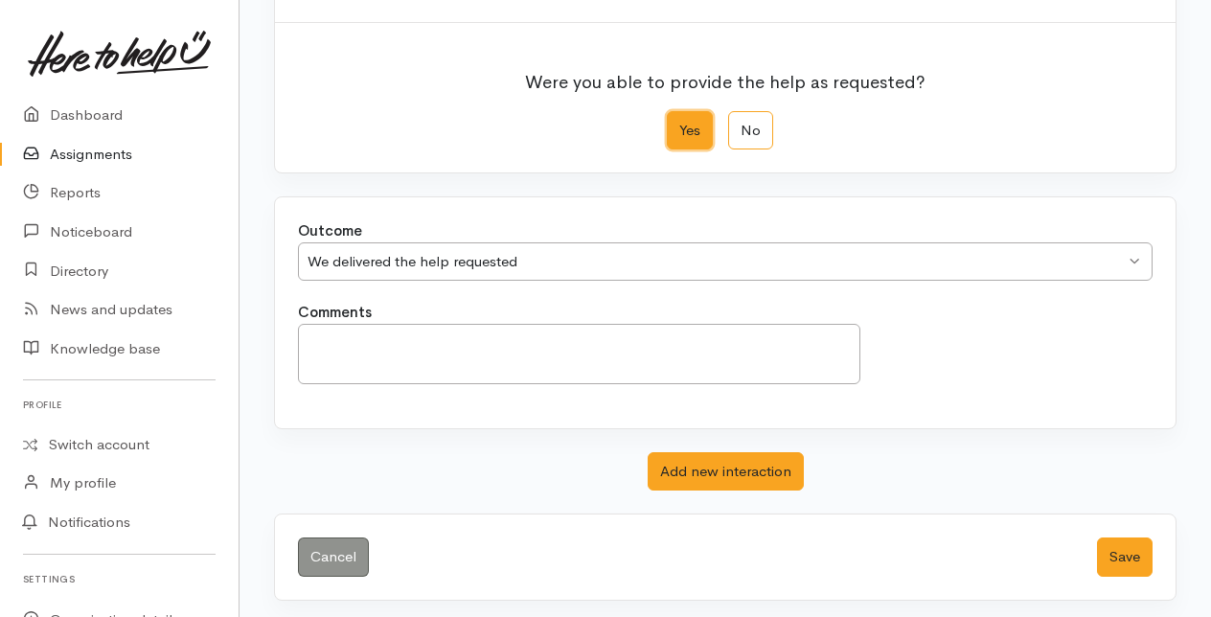
scroll to position [211, 0]
click at [1133, 555] on button "Save" at bounding box center [1125, 557] width 56 height 39
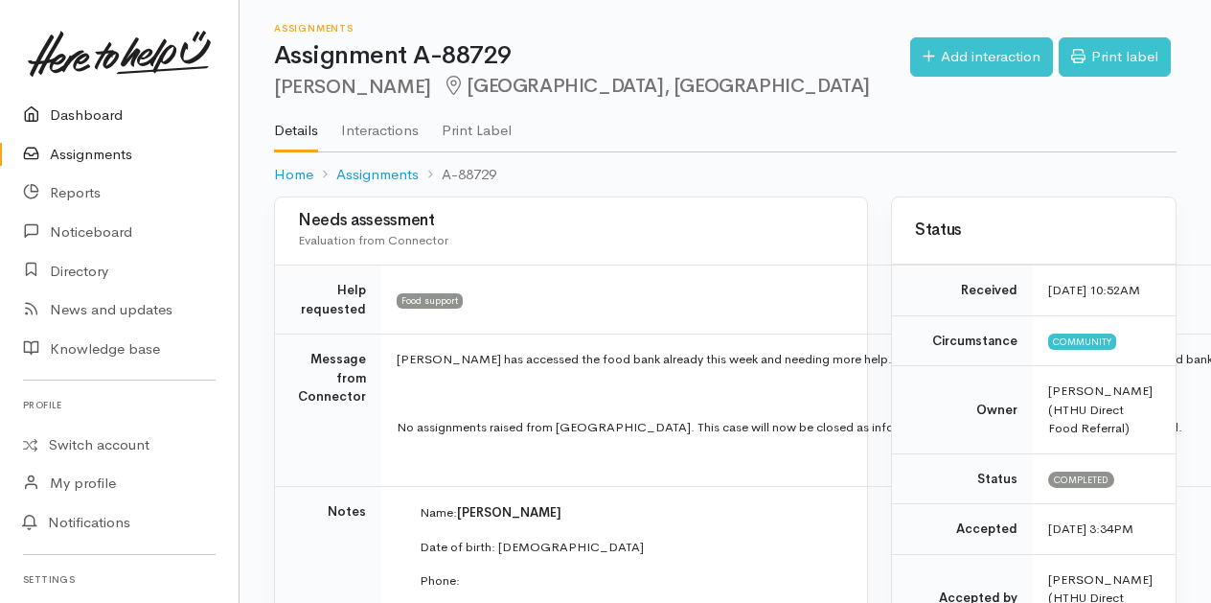
click at [94, 115] on link "Dashboard" at bounding box center [119, 115] width 239 height 39
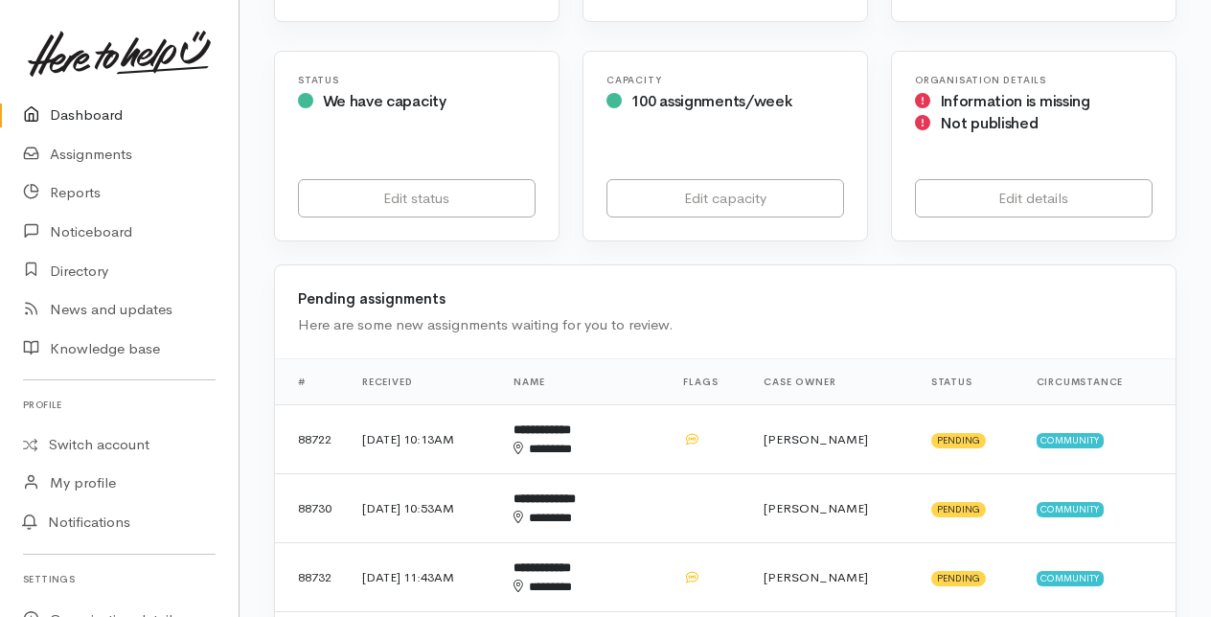
scroll to position [383, 0]
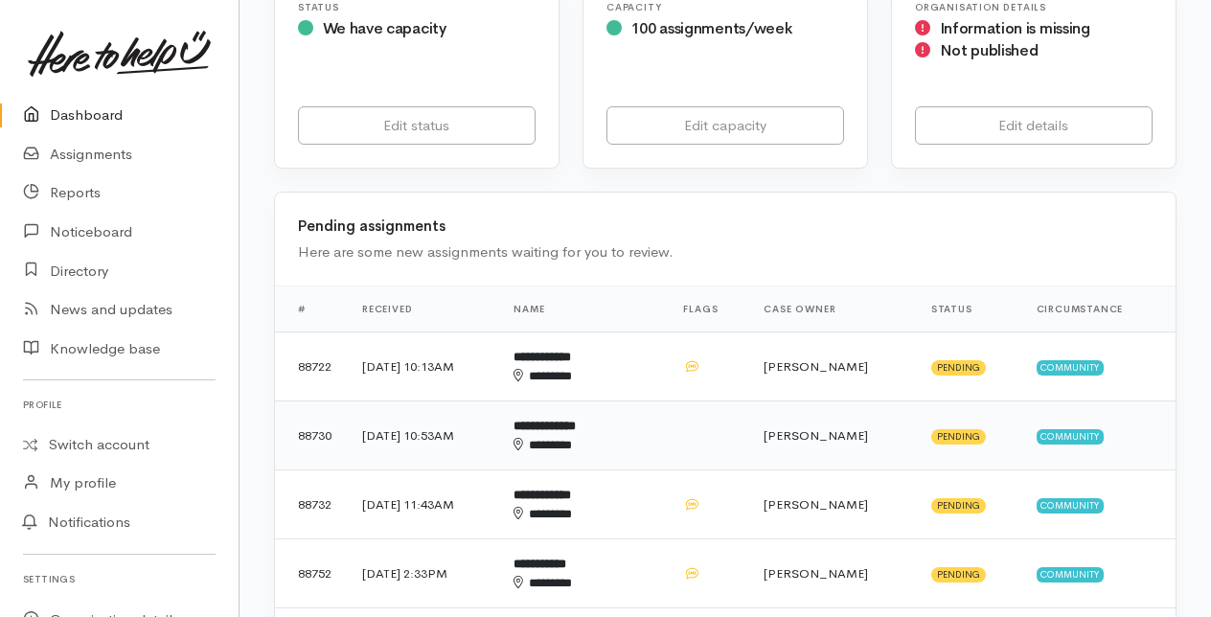
click at [620, 436] on div "********" at bounding box center [567, 445] width 106 height 19
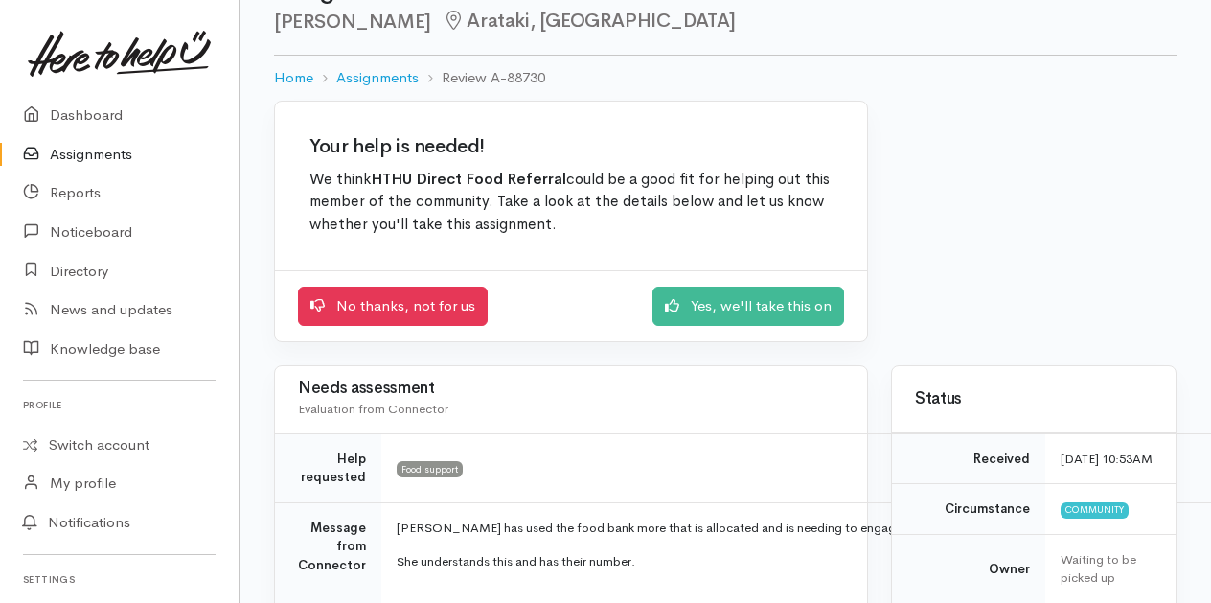
scroll to position [96, 0]
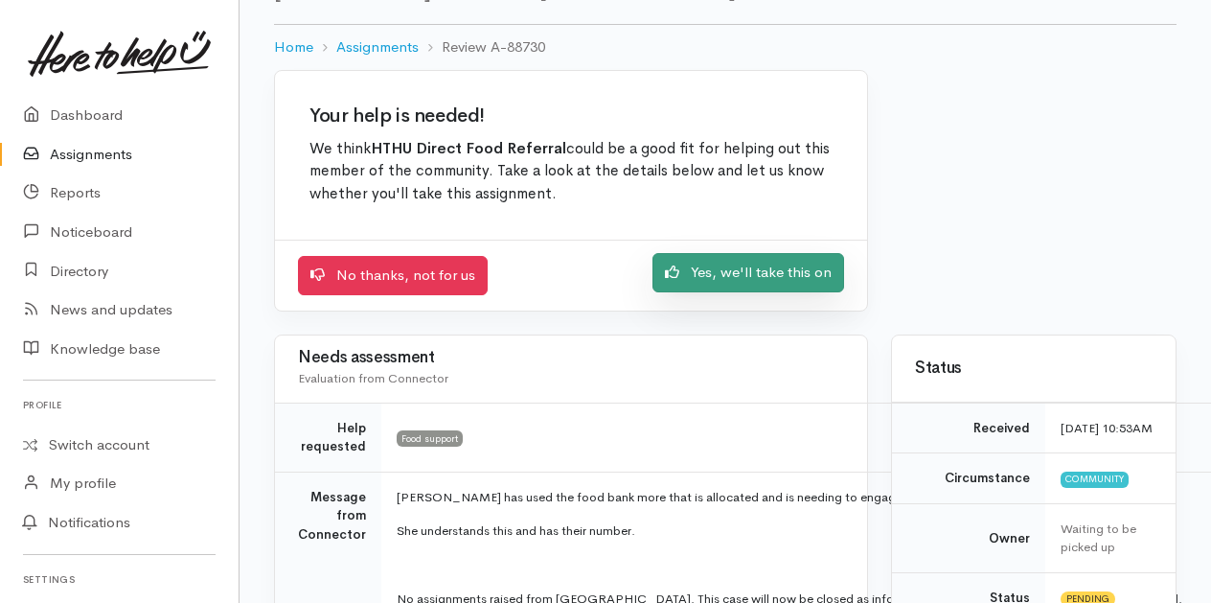
click at [734, 270] on link "Yes, we'll take this on" at bounding box center [749, 272] width 192 height 39
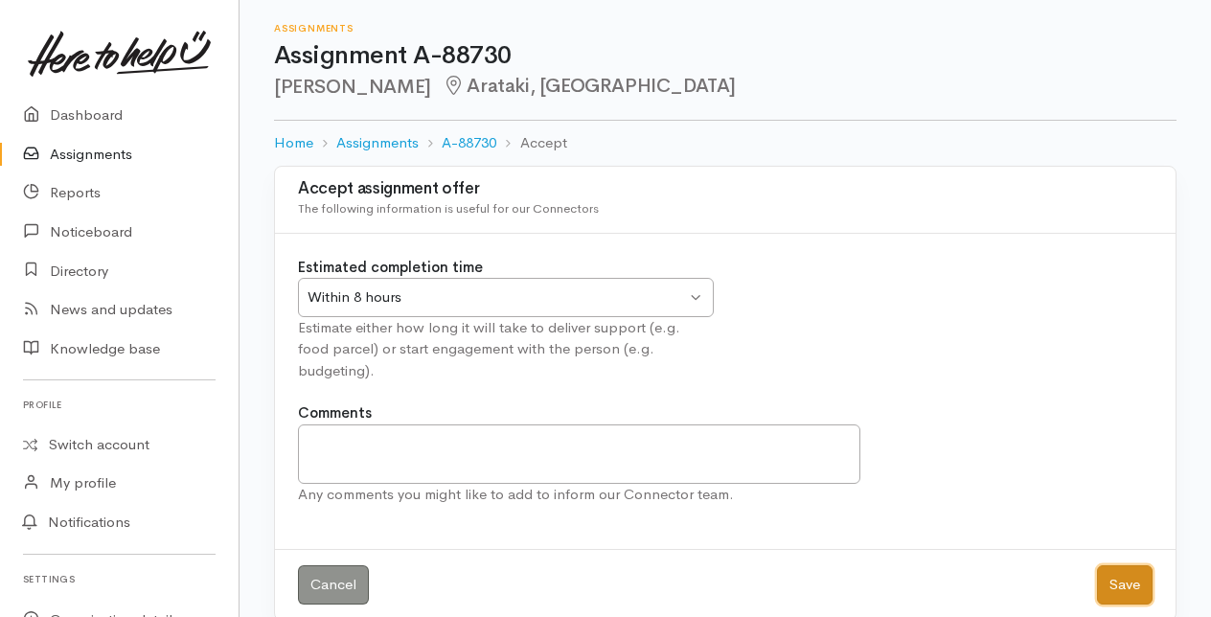
click at [1140, 565] on button "Save" at bounding box center [1125, 584] width 56 height 39
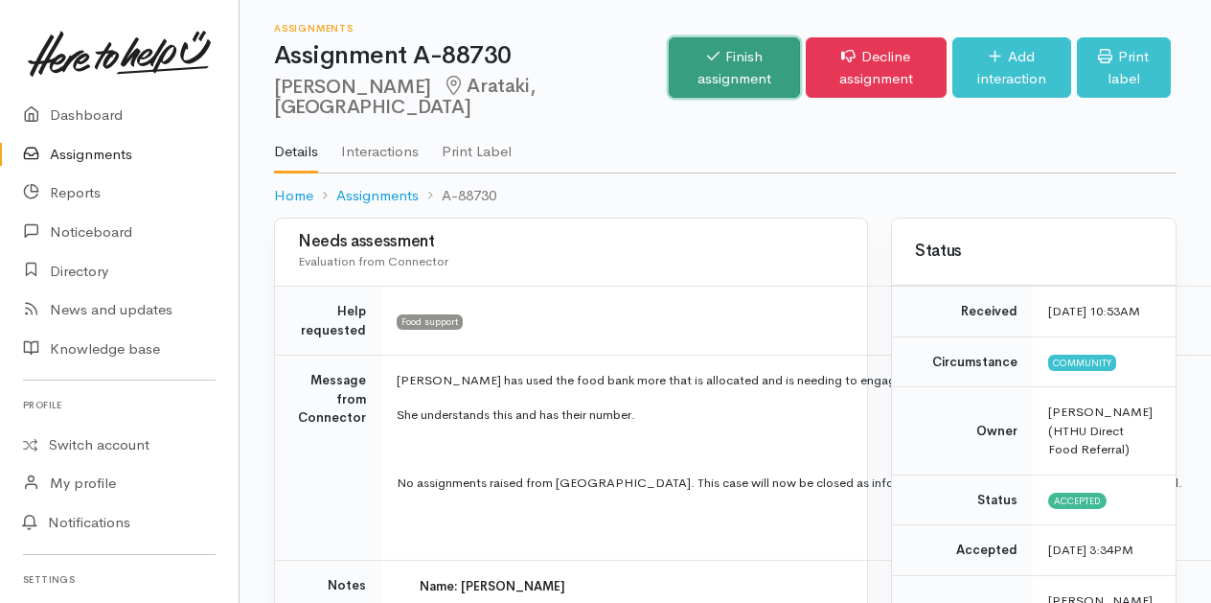
click at [669, 68] on link "Finish assignment" at bounding box center [734, 67] width 130 height 60
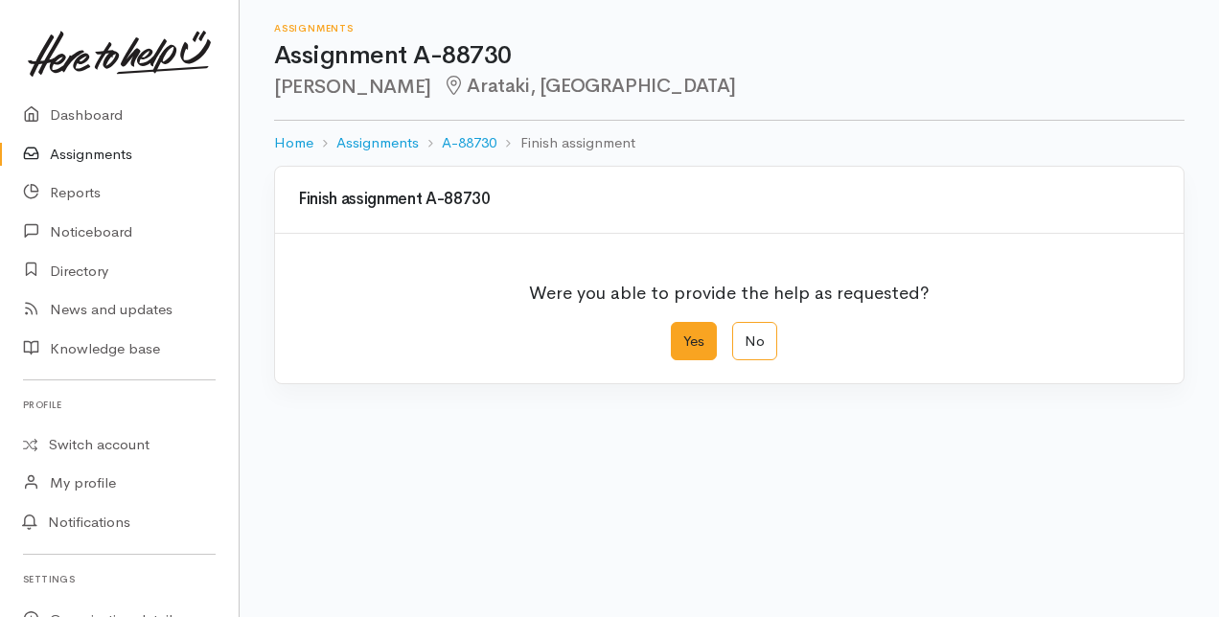
click at [696, 348] on label "Yes" at bounding box center [694, 341] width 46 height 39
click at [683, 334] on input "Yes" at bounding box center [677, 328] width 12 height 12
radio input "true"
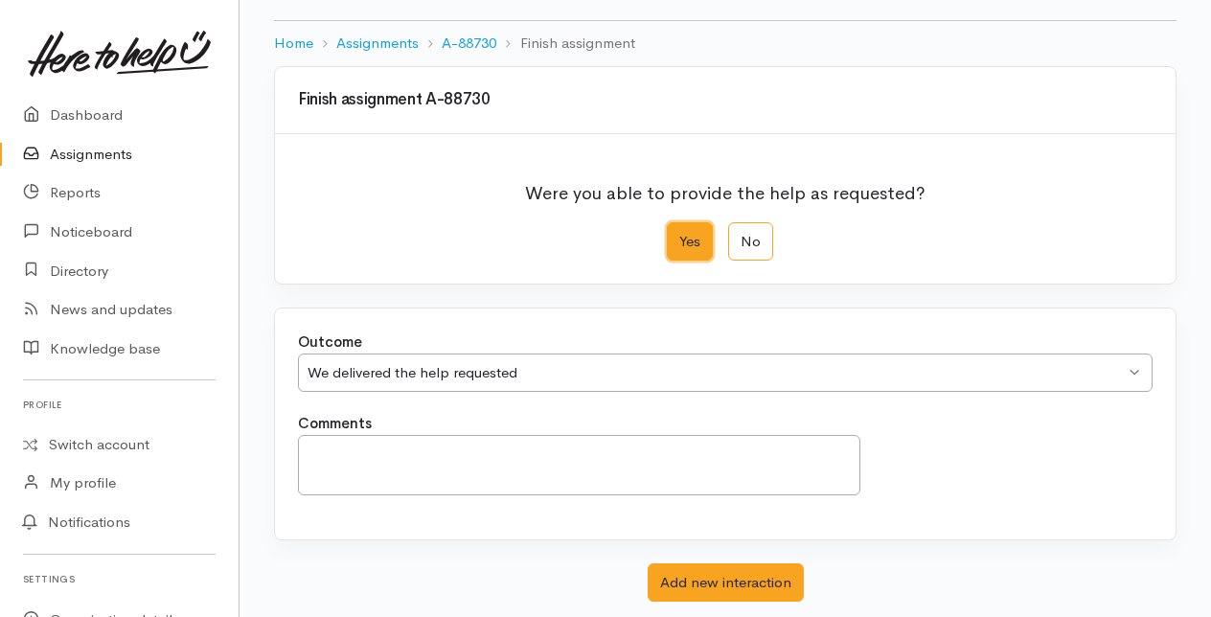
scroll to position [211, 0]
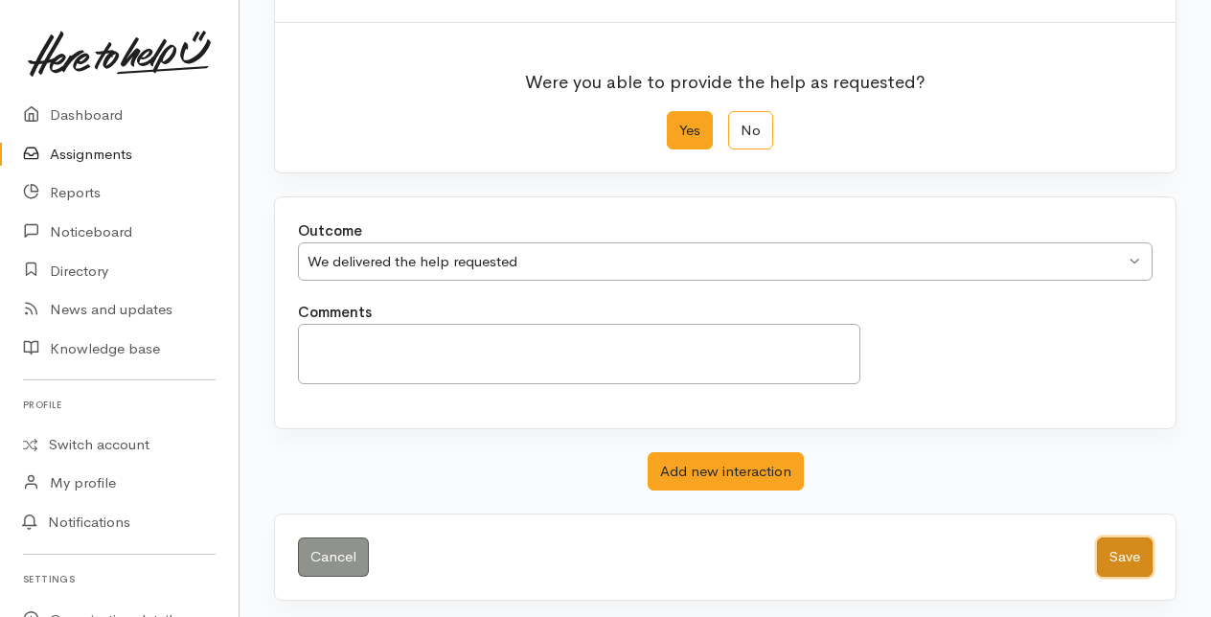
click at [1125, 546] on button "Save" at bounding box center [1125, 557] width 56 height 39
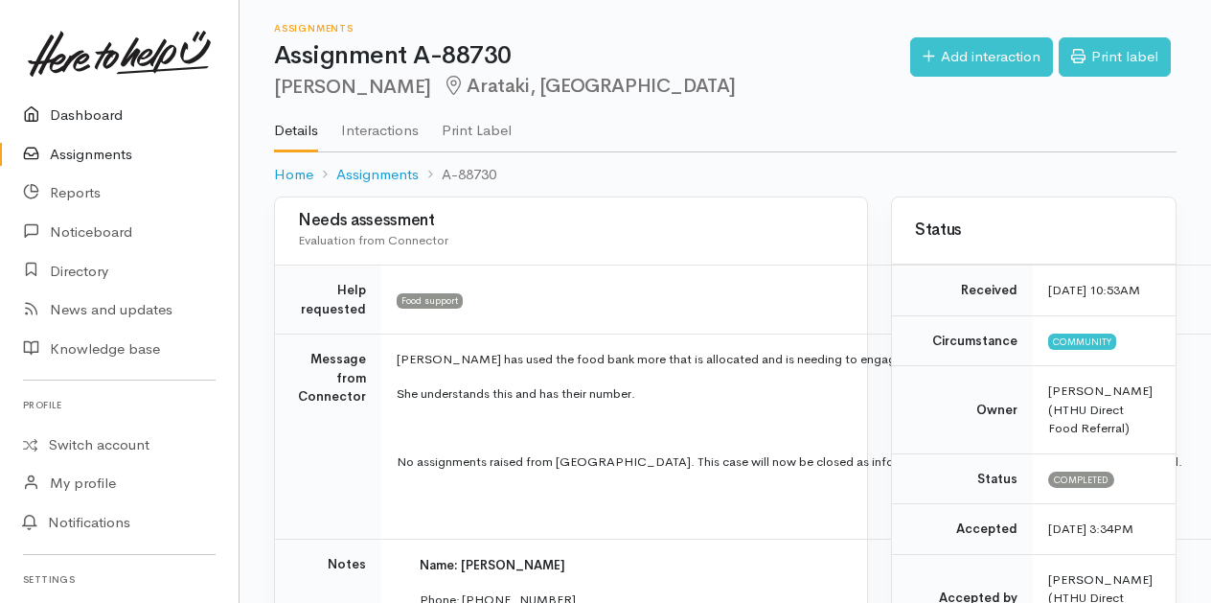
click at [77, 108] on link "Dashboard" at bounding box center [119, 115] width 239 height 39
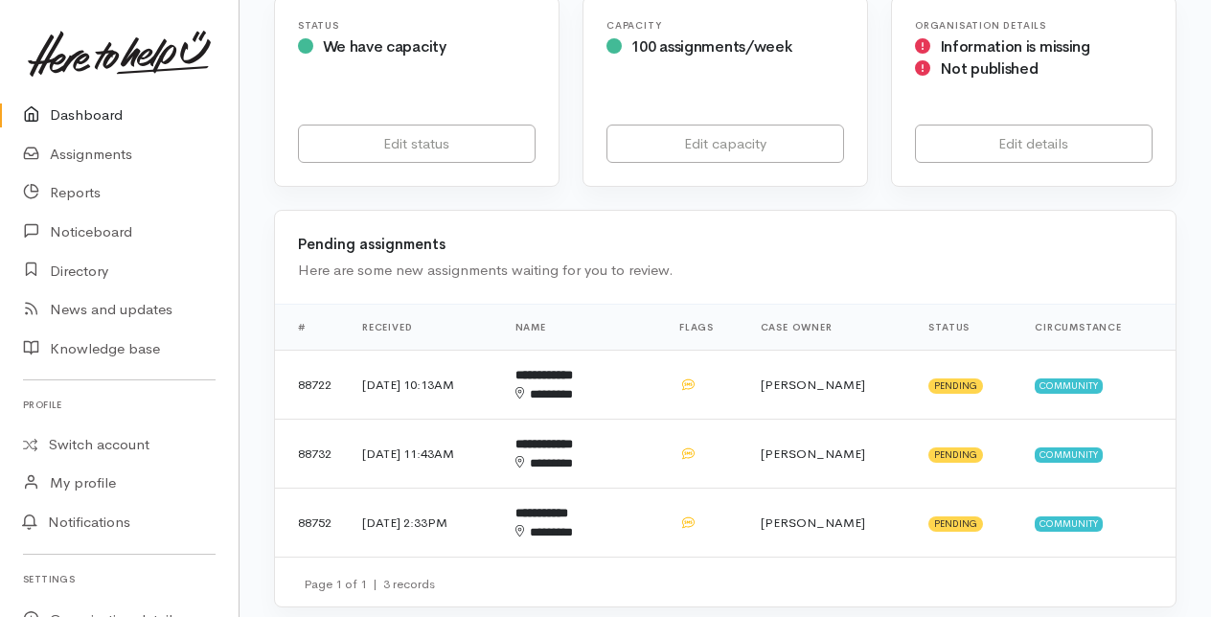
scroll to position [383, 0]
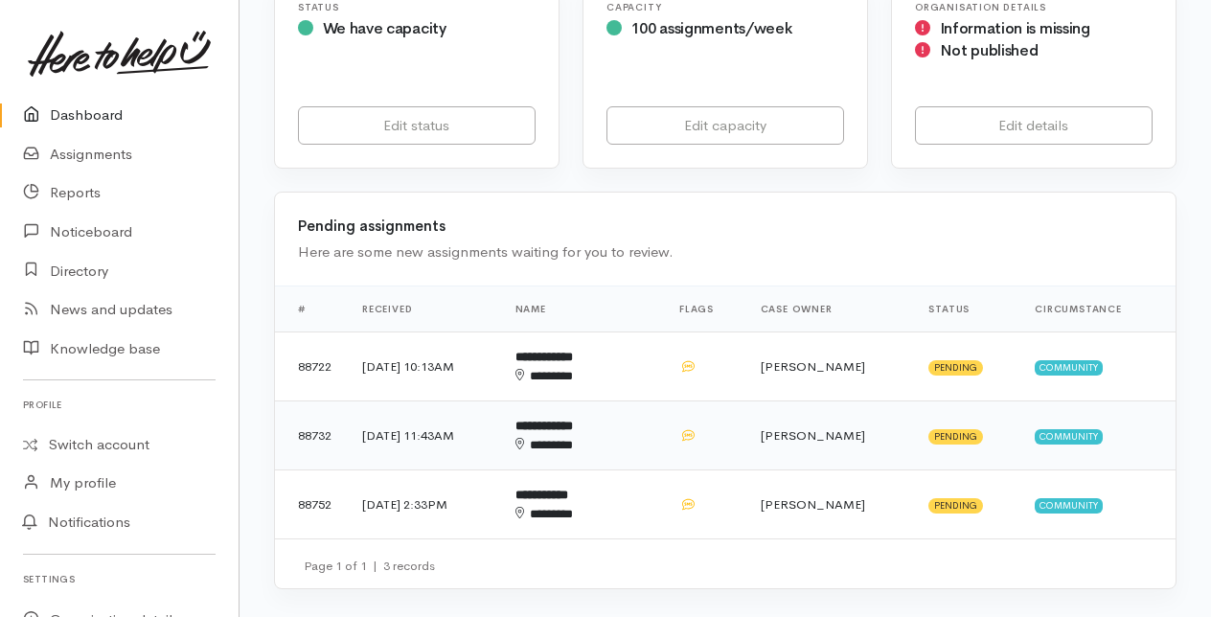
click at [610, 441] on div "********" at bounding box center [567, 445] width 102 height 19
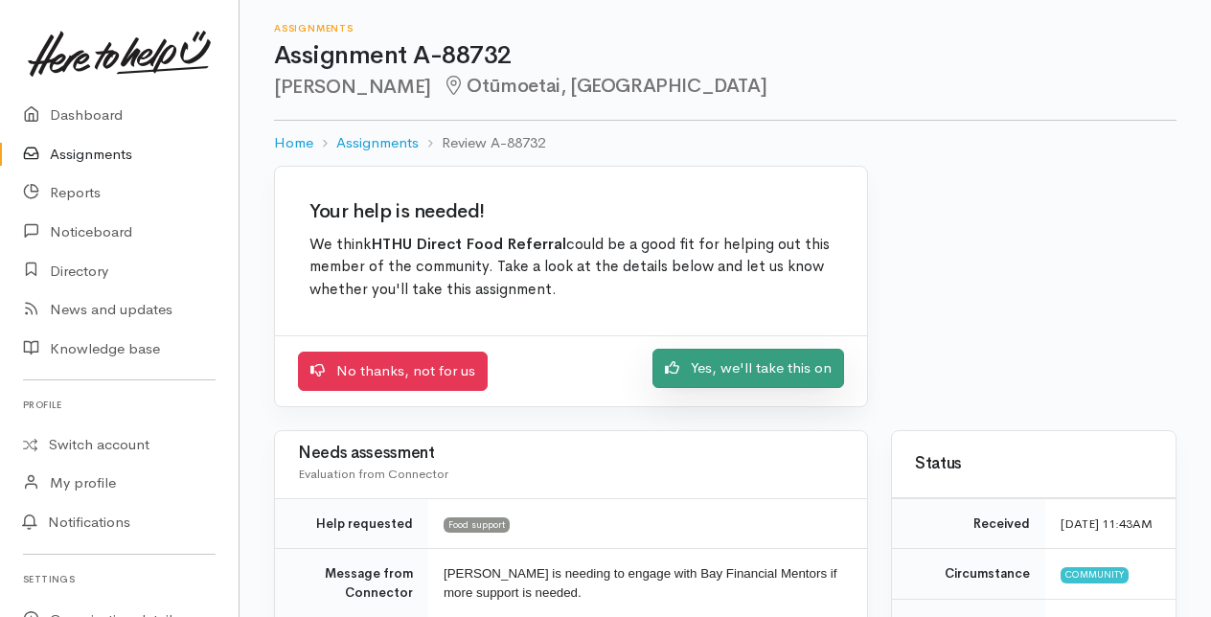
click at [730, 380] on link "Yes, we'll take this on" at bounding box center [749, 368] width 192 height 39
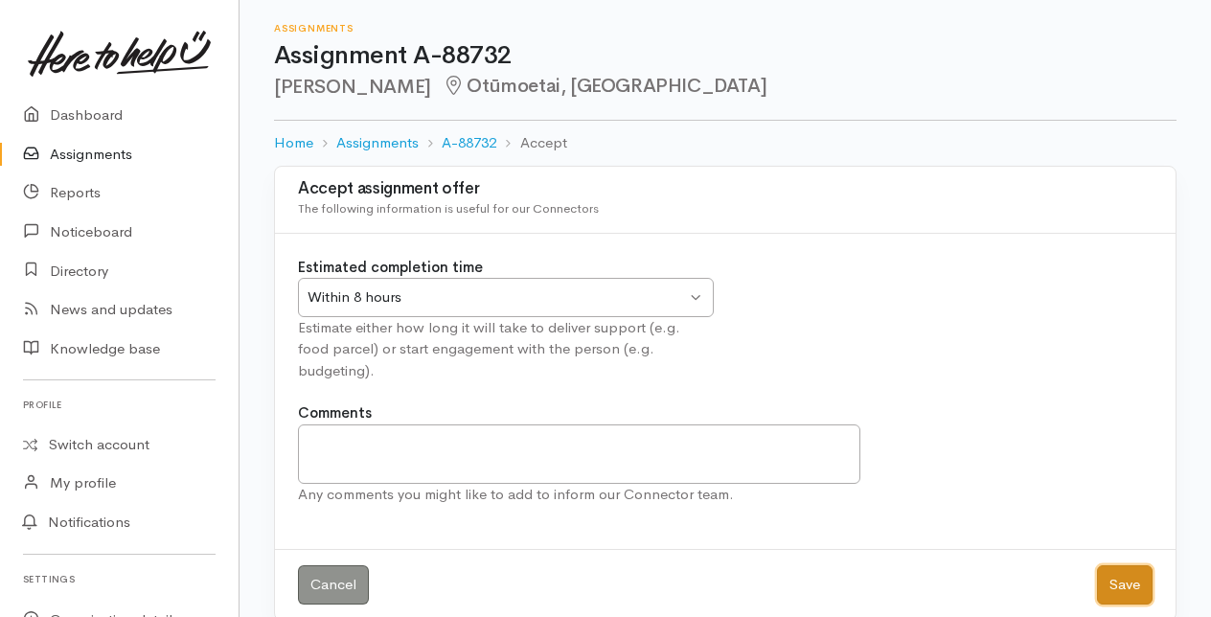
click at [1150, 565] on button "Save" at bounding box center [1125, 584] width 56 height 39
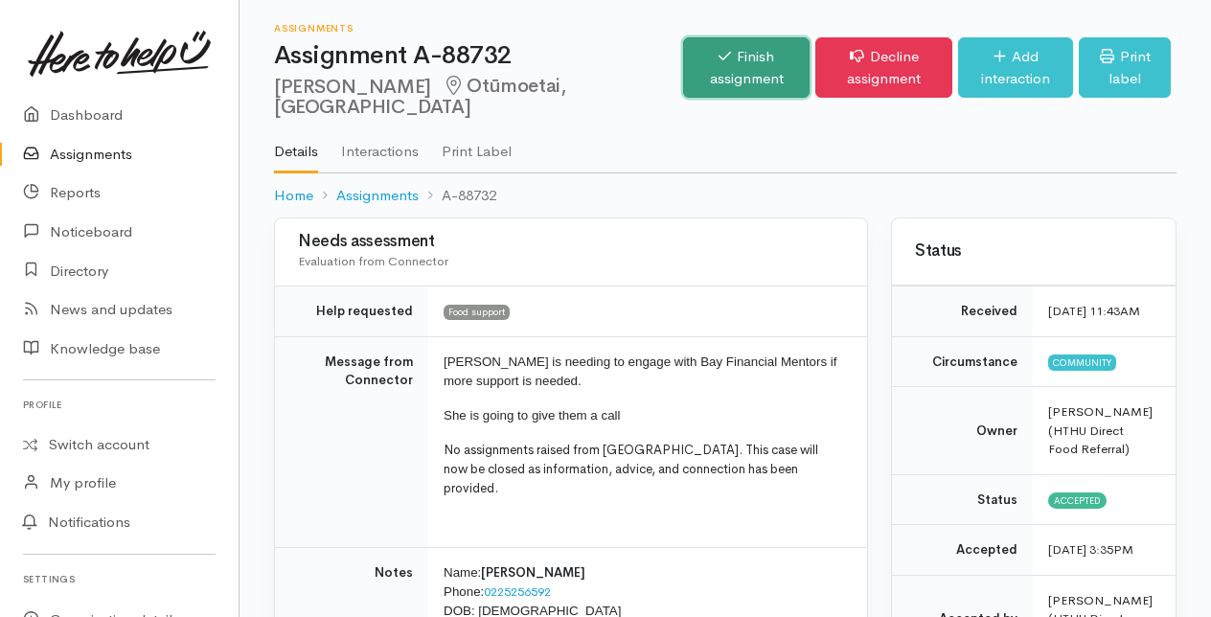
click at [683, 54] on link "Finish assignment" at bounding box center [746, 67] width 127 height 60
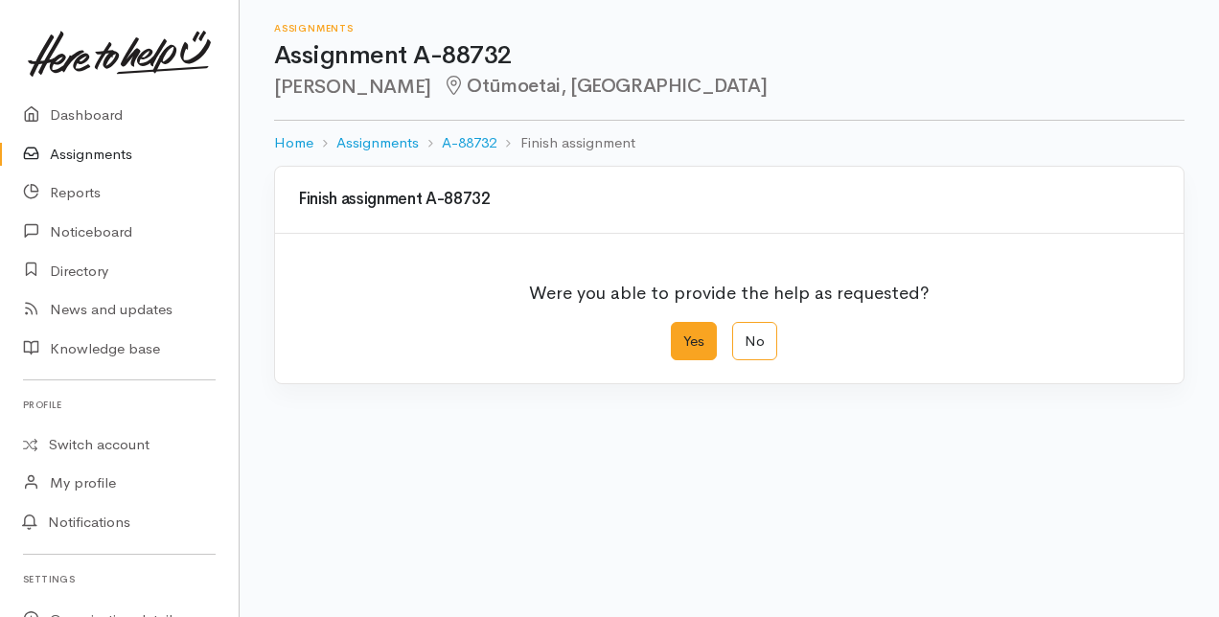
click at [696, 335] on label "Yes" at bounding box center [694, 341] width 46 height 39
click at [683, 334] on input "Yes" at bounding box center [677, 328] width 12 height 12
radio input "true"
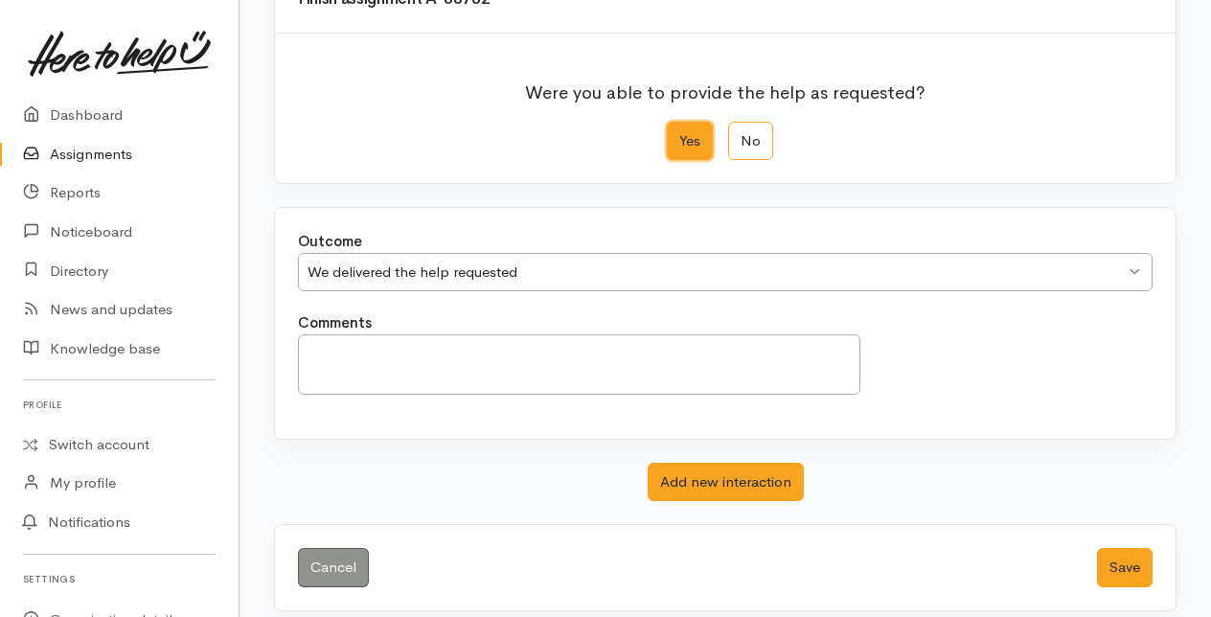
scroll to position [211, 0]
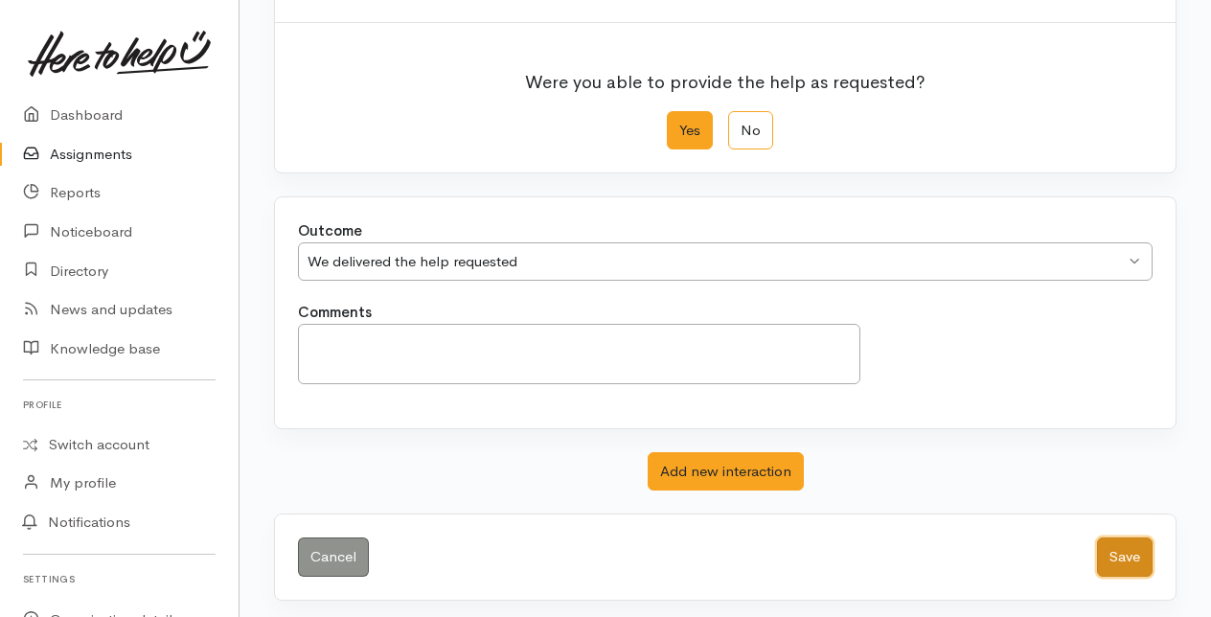
click at [1134, 556] on button "Save" at bounding box center [1125, 557] width 56 height 39
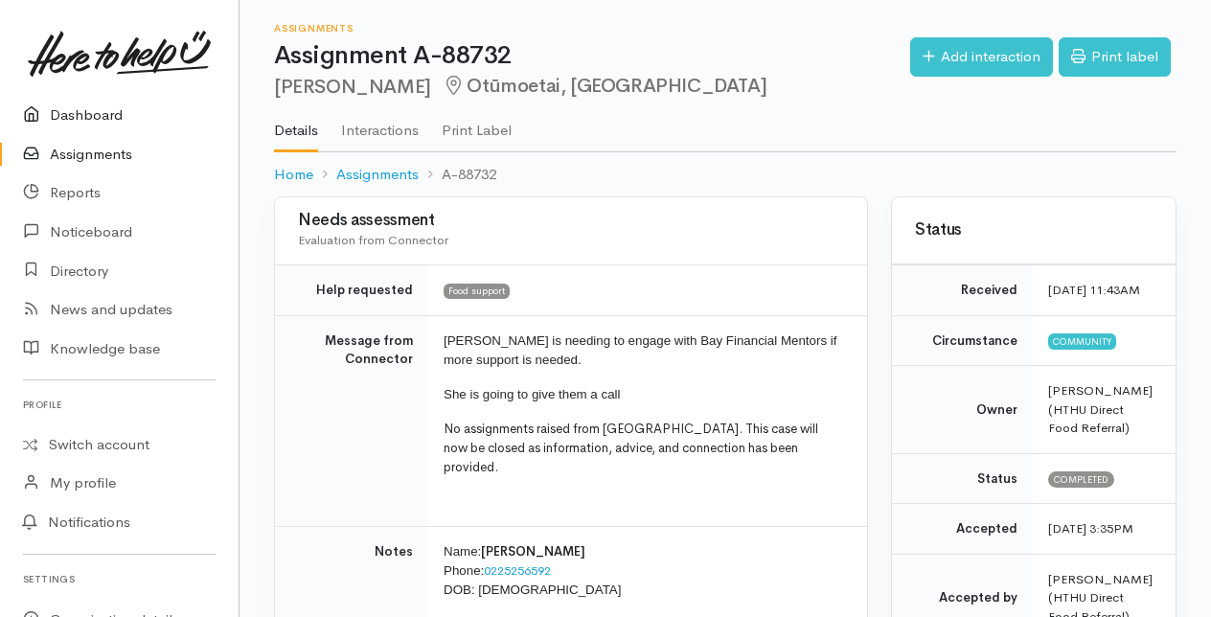
click at [63, 109] on link "Dashboard" at bounding box center [119, 115] width 239 height 39
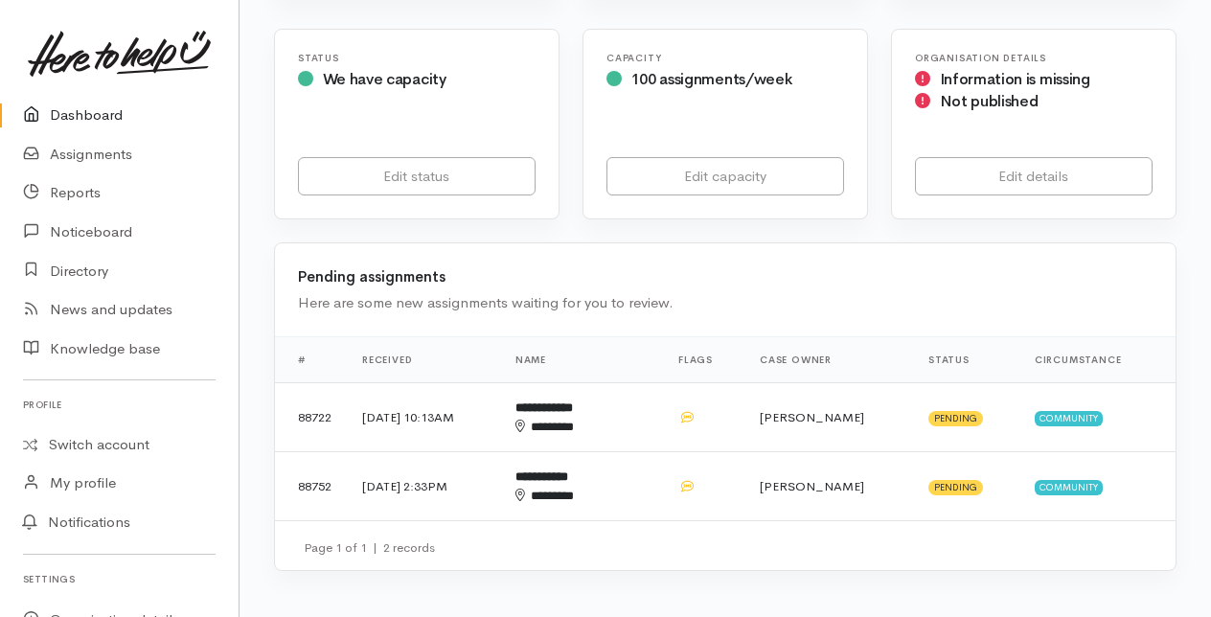
scroll to position [383, 0]
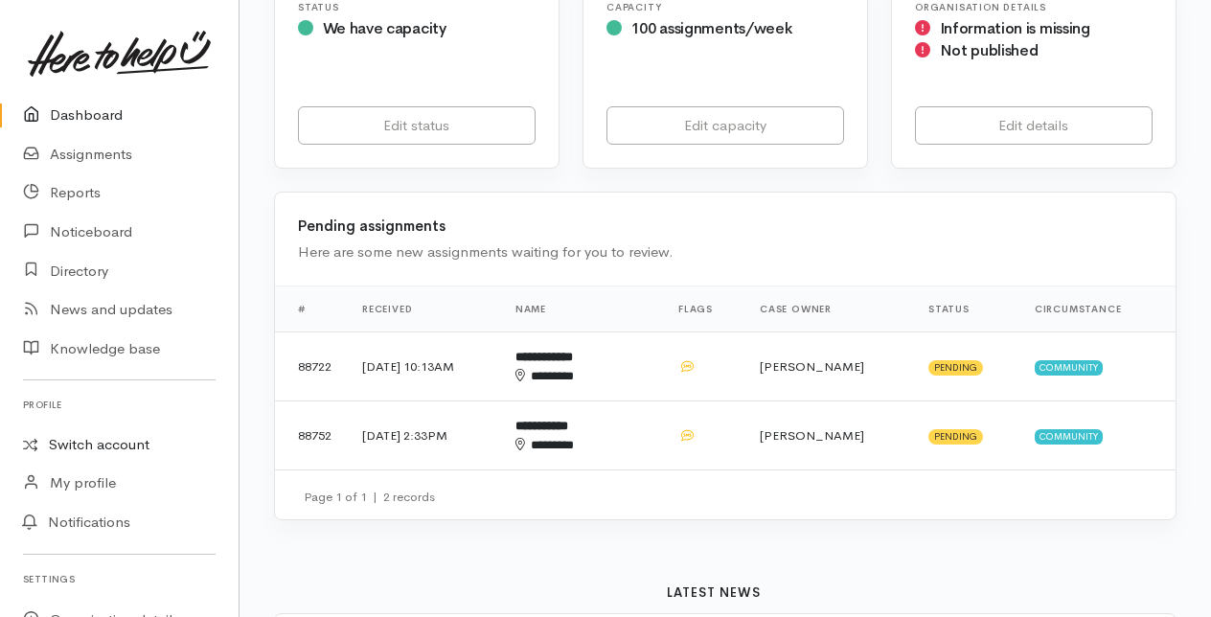
click at [94, 443] on link "Switch account" at bounding box center [119, 444] width 239 height 37
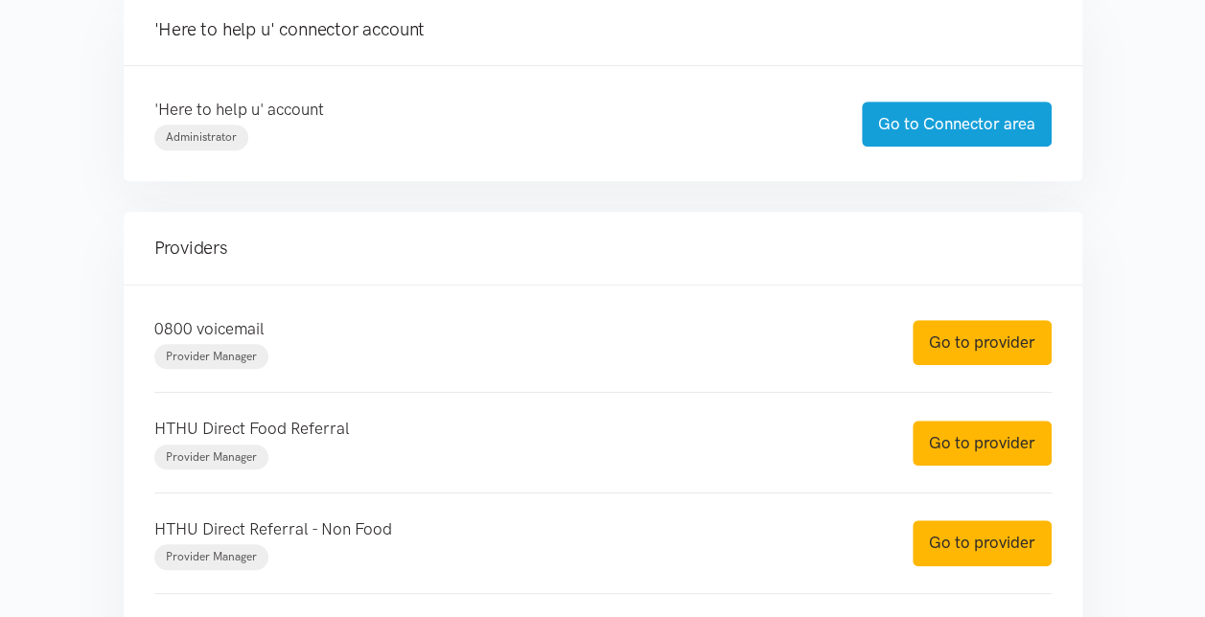
scroll to position [479, 0]
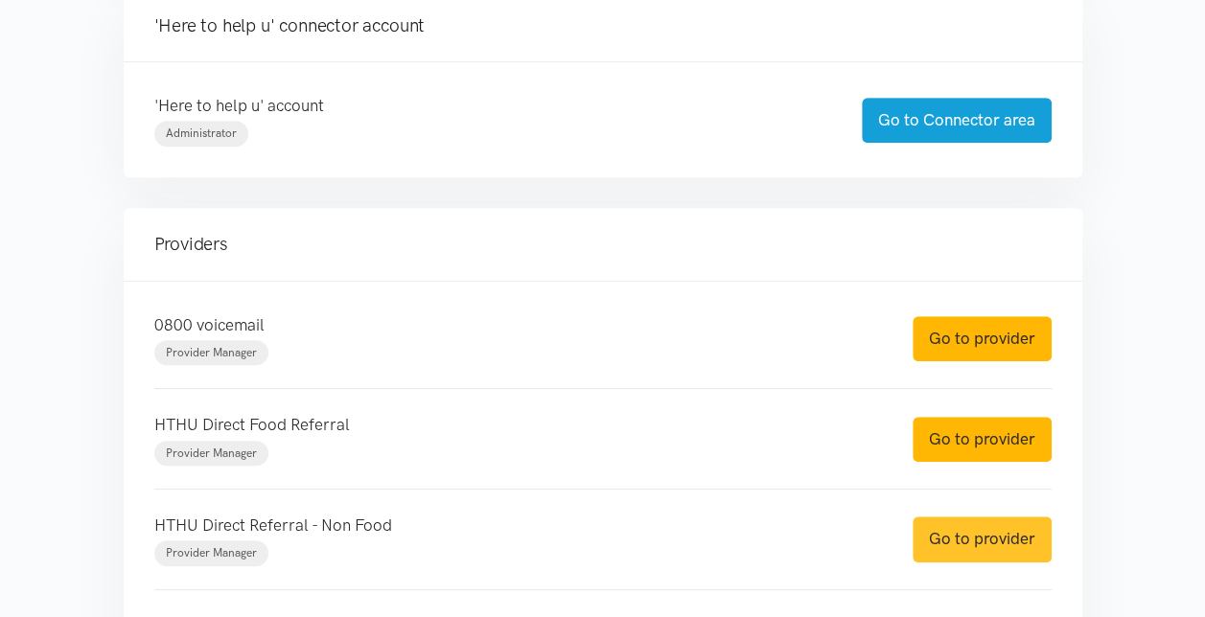
click at [962, 542] on link "Go to provider" at bounding box center [981, 539] width 139 height 45
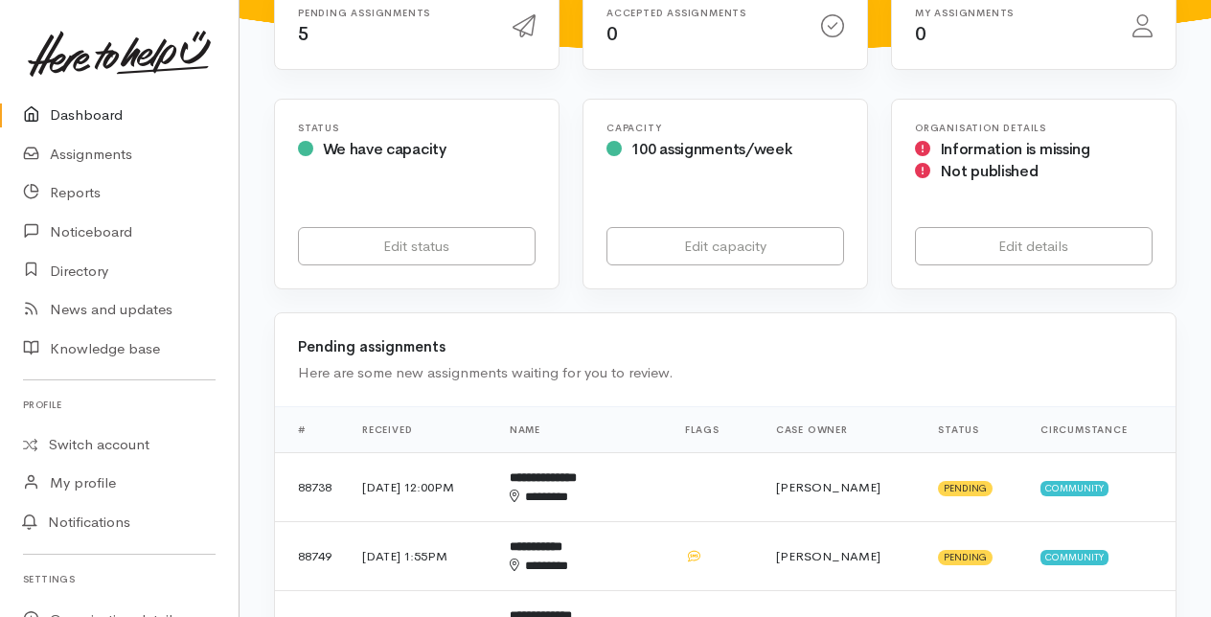
scroll to position [288, 0]
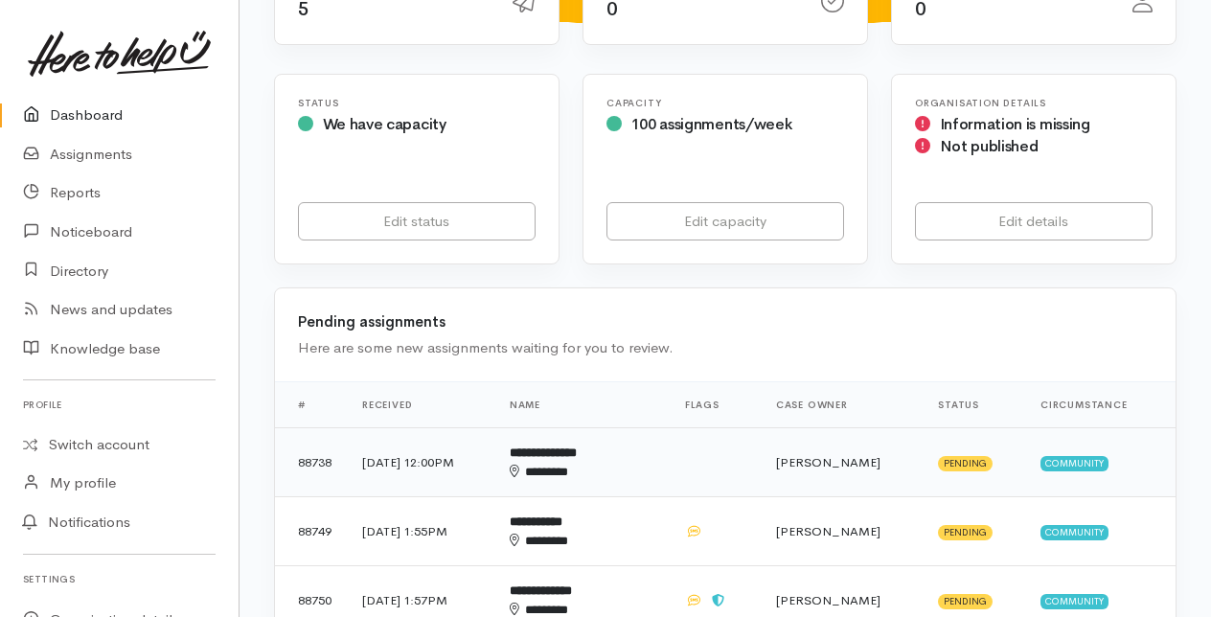
click at [577, 452] on b "**********" at bounding box center [543, 453] width 67 height 12
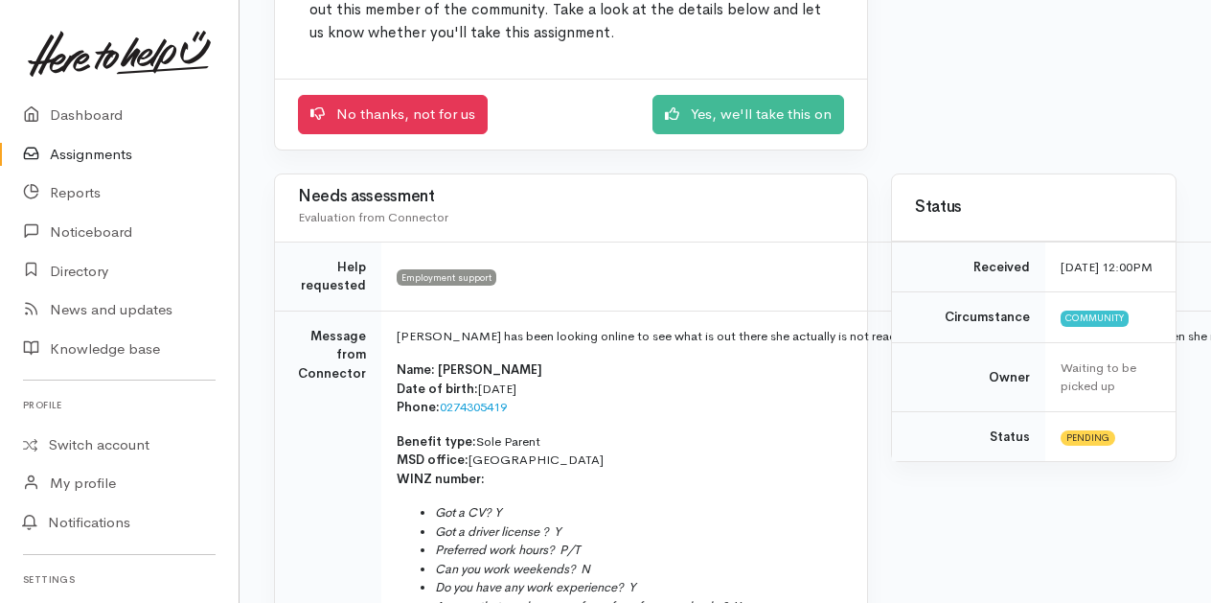
scroll to position [288, 0]
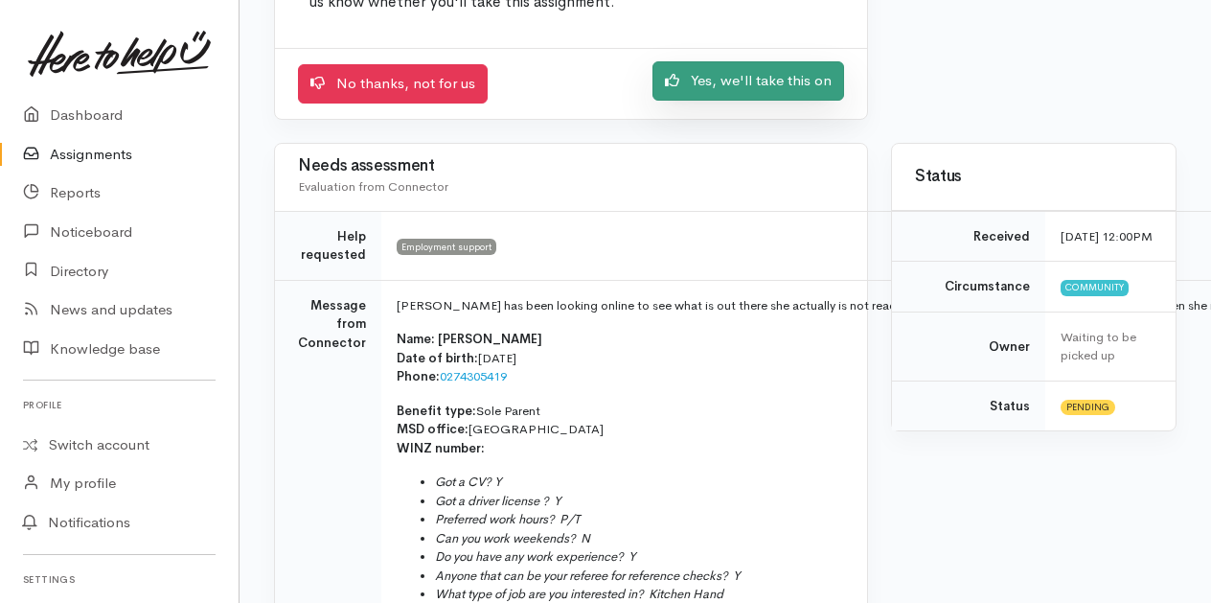
click at [714, 79] on link "Yes, we'll take this on" at bounding box center [749, 80] width 192 height 39
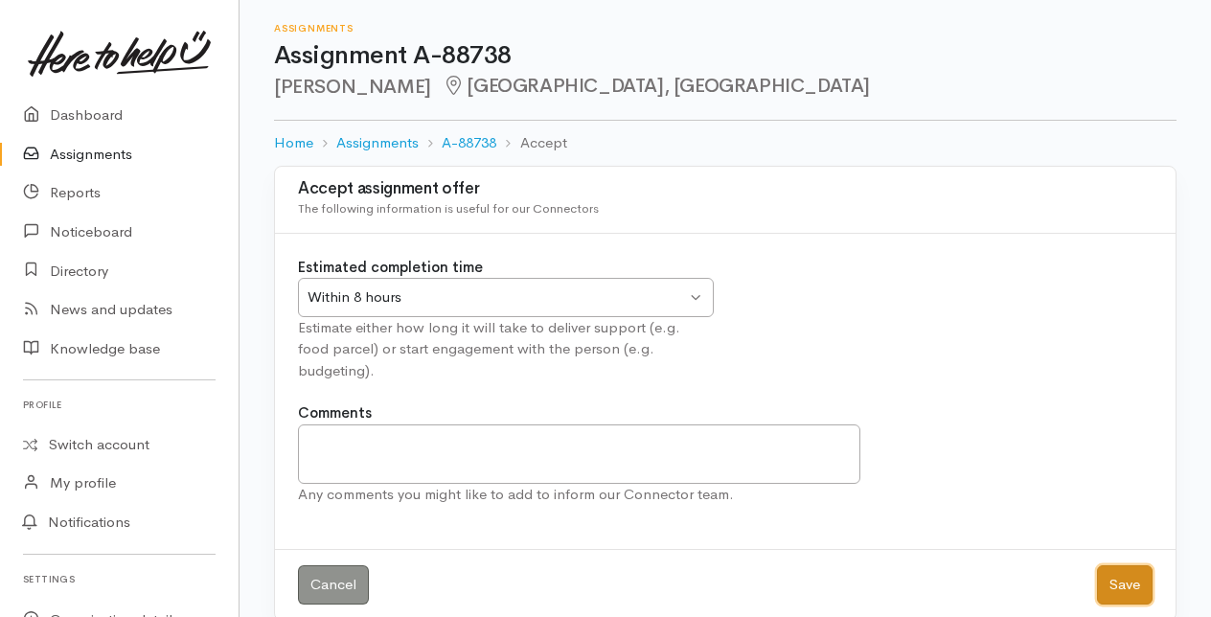
click at [1120, 565] on button "Save" at bounding box center [1125, 584] width 56 height 39
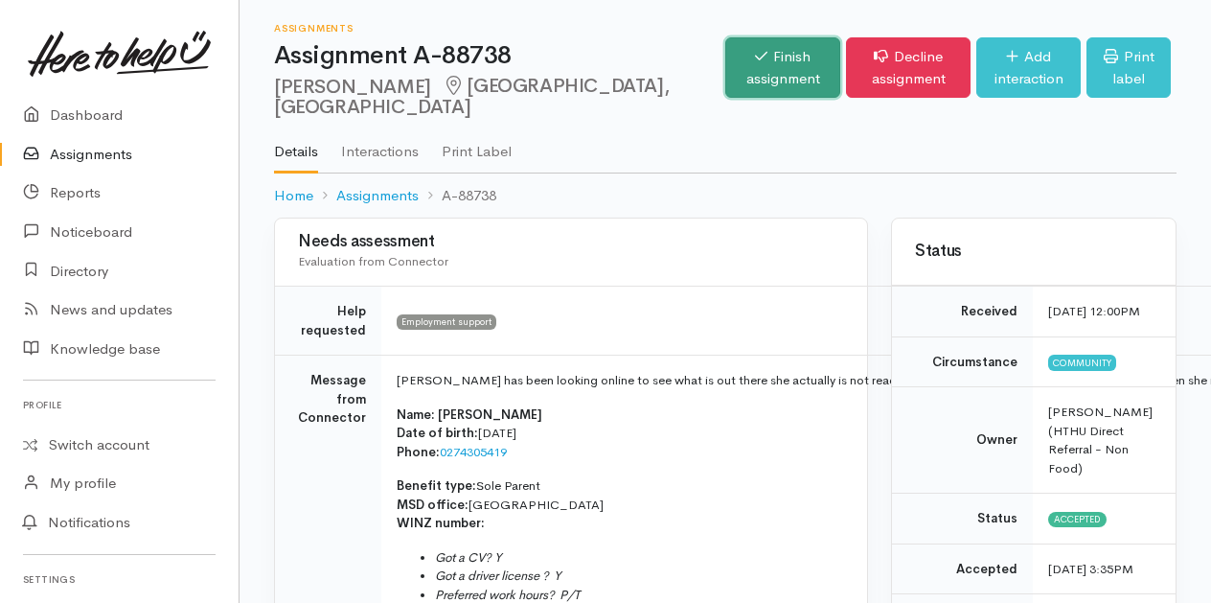
click at [725, 61] on link "Finish assignment" at bounding box center [782, 67] width 115 height 60
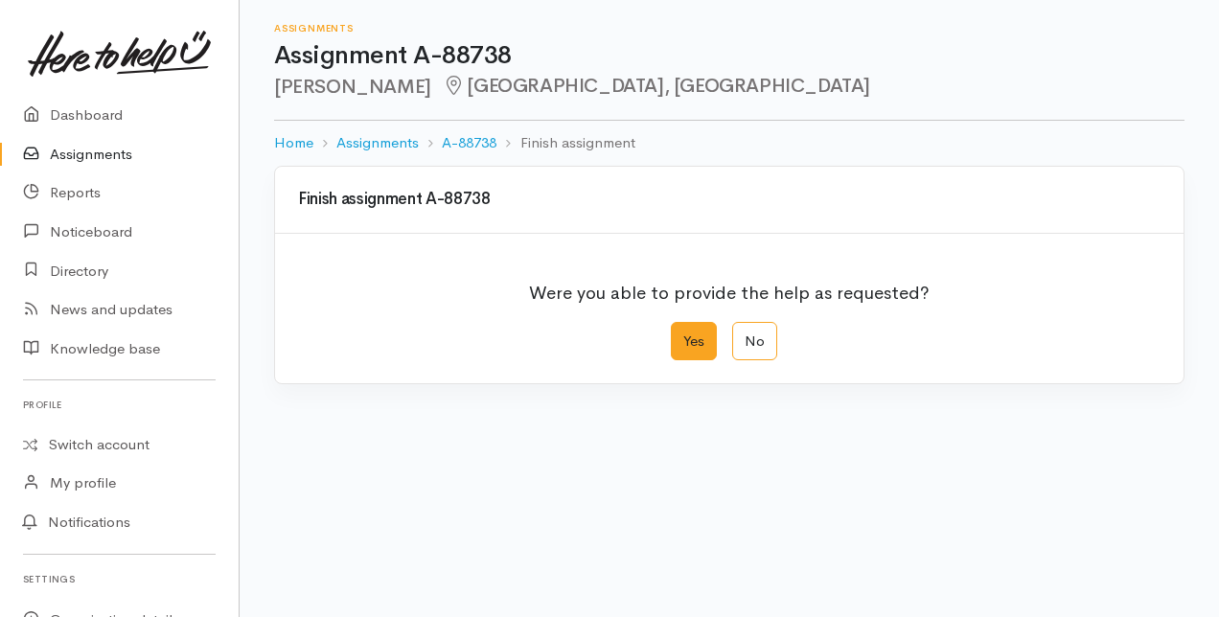
click at [691, 345] on label "Yes" at bounding box center [694, 341] width 46 height 39
click at [683, 334] on input "Yes" at bounding box center [677, 328] width 12 height 12
radio input "true"
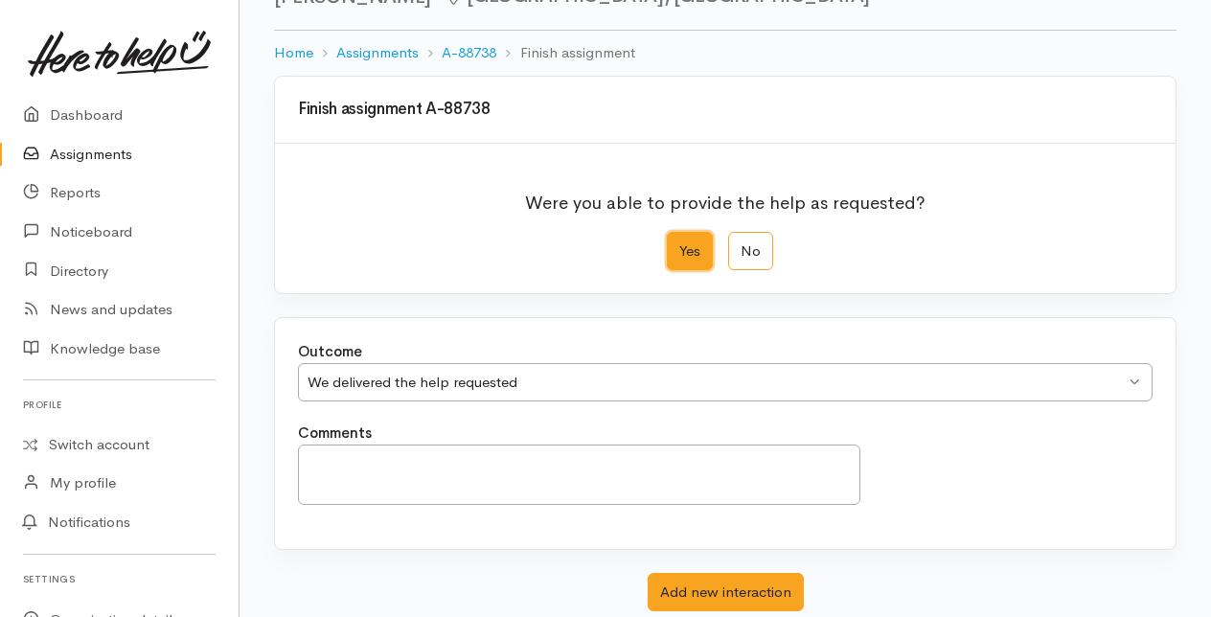
scroll to position [211, 0]
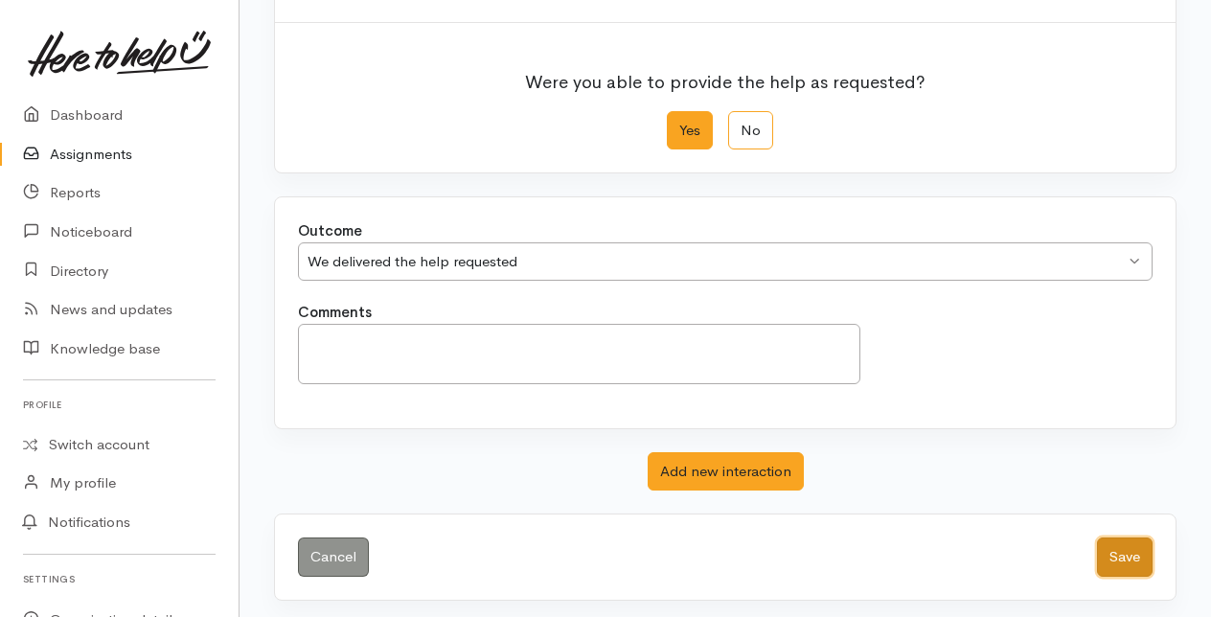
click at [1125, 560] on button "Save" at bounding box center [1125, 557] width 56 height 39
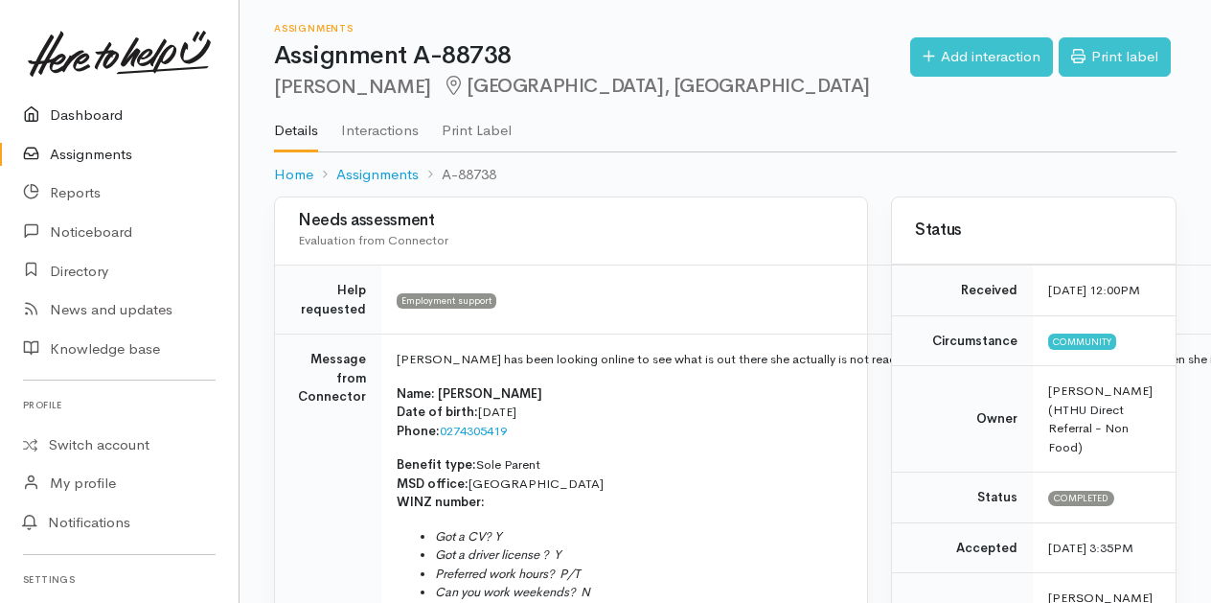
click at [72, 114] on link "Dashboard" at bounding box center [119, 115] width 239 height 39
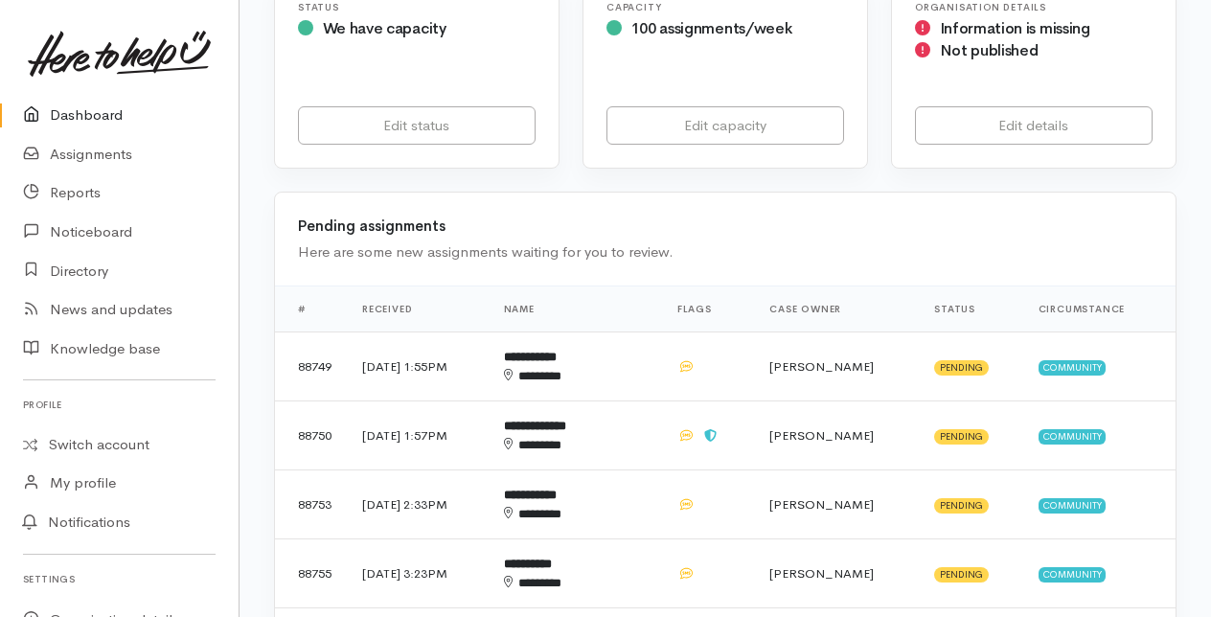
scroll to position [479, 0]
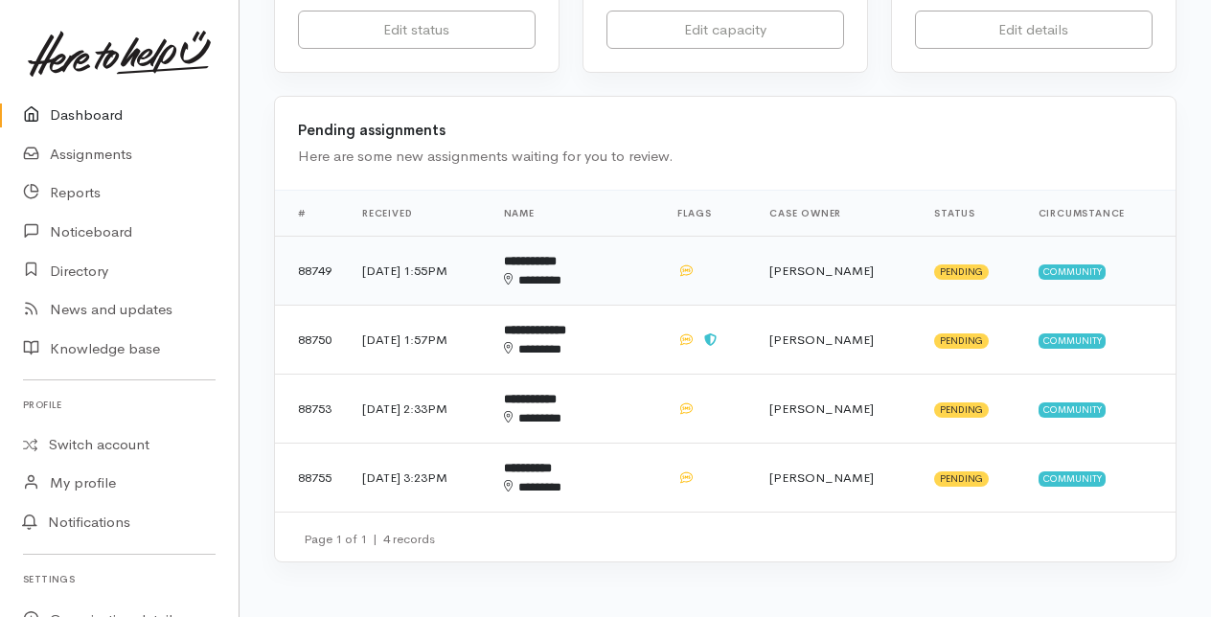
click at [601, 267] on td "**********" at bounding box center [575, 271] width 173 height 69
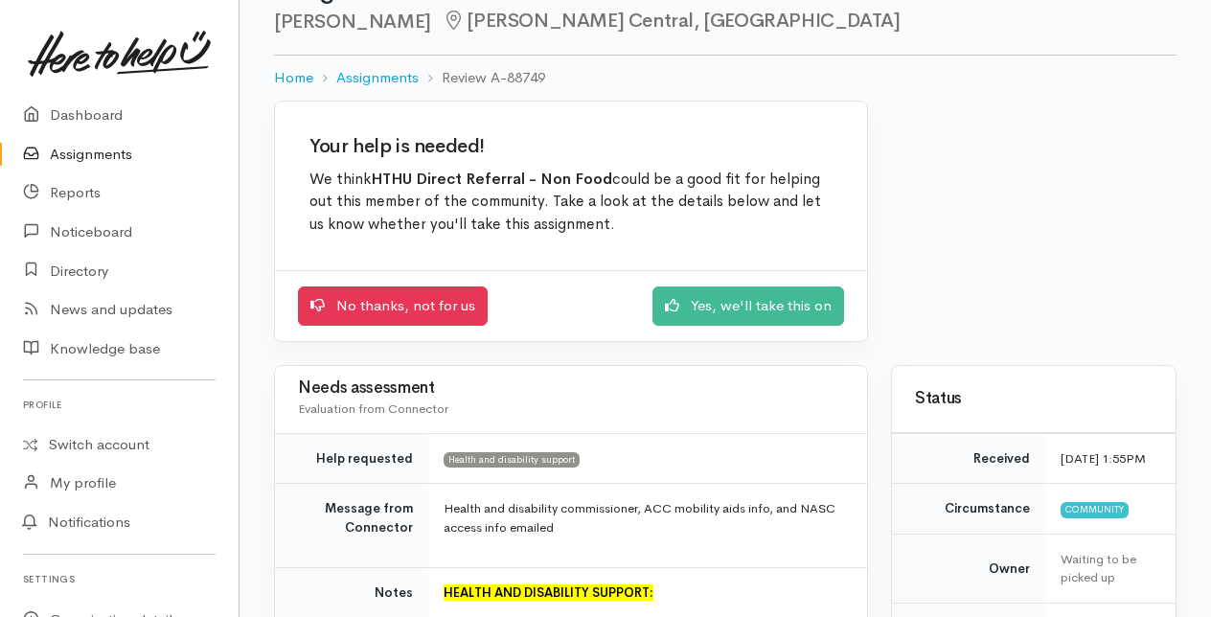
scroll to position [96, 0]
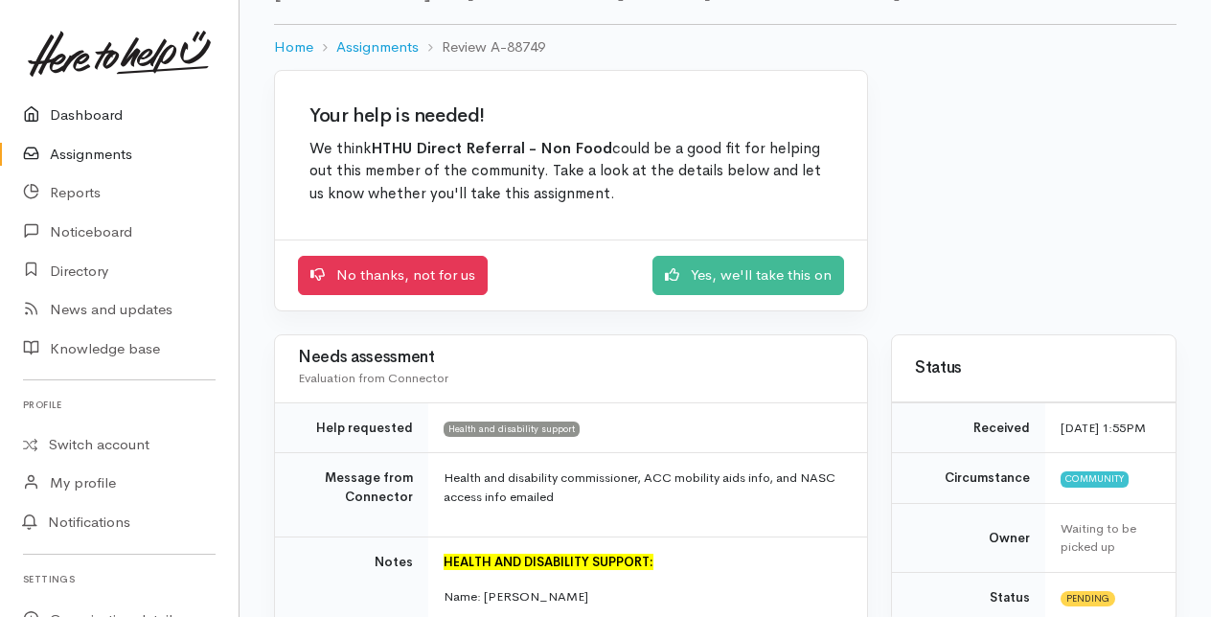
click at [87, 119] on link "Dashboard" at bounding box center [119, 115] width 239 height 39
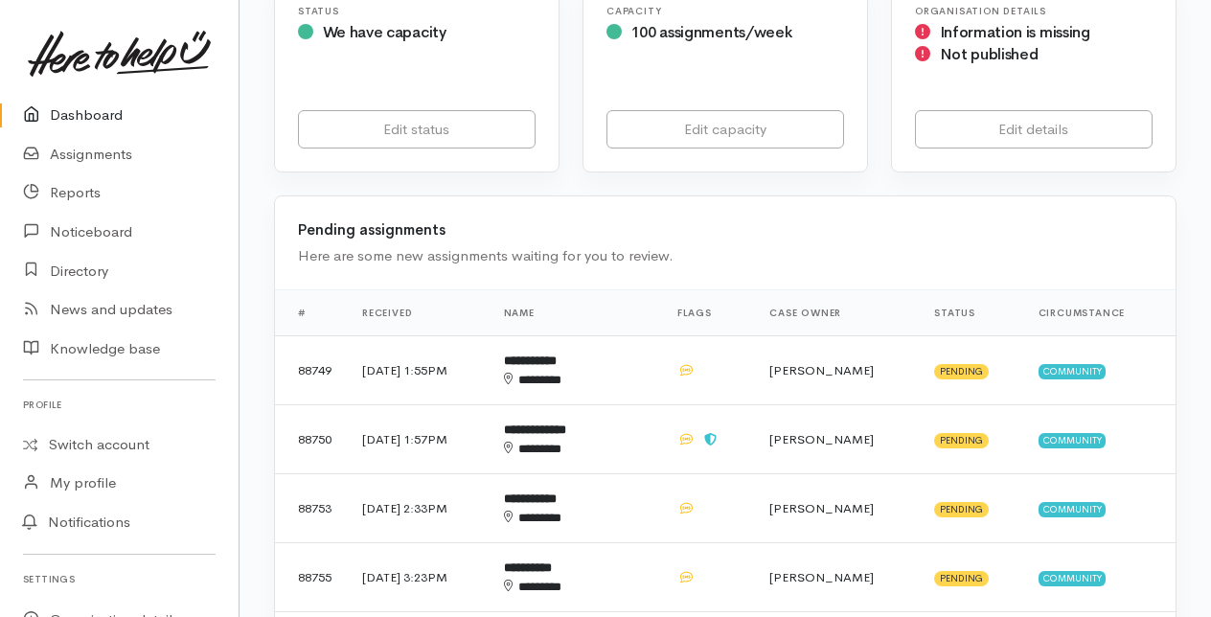
scroll to position [383, 0]
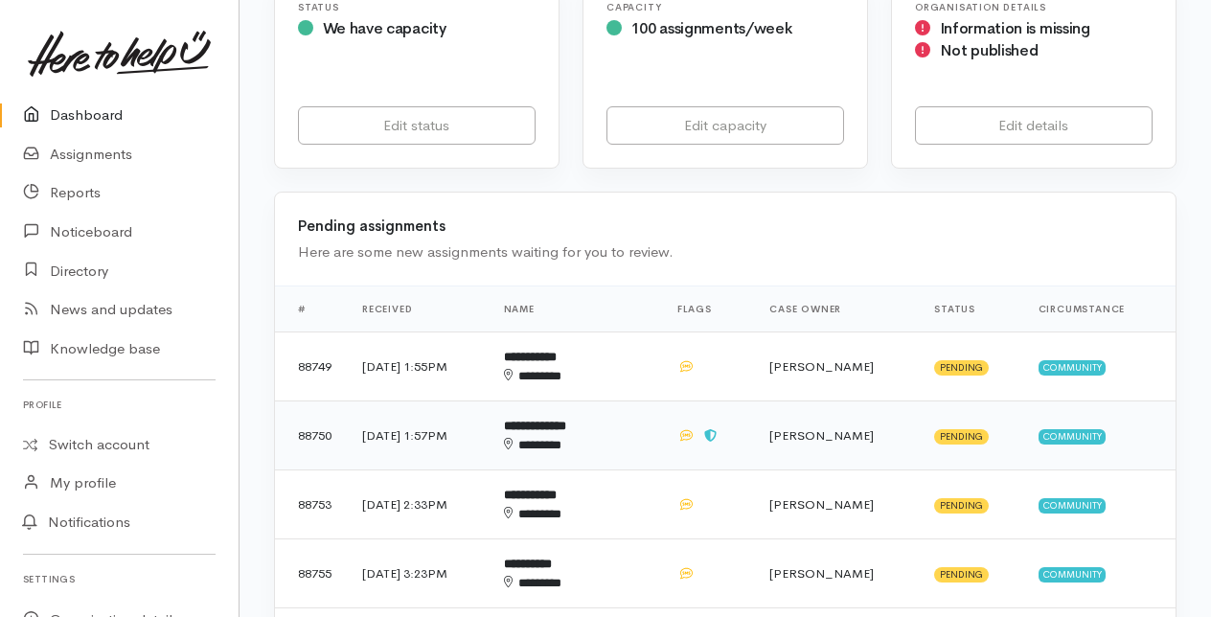
click at [595, 436] on div "********" at bounding box center [560, 445] width 112 height 19
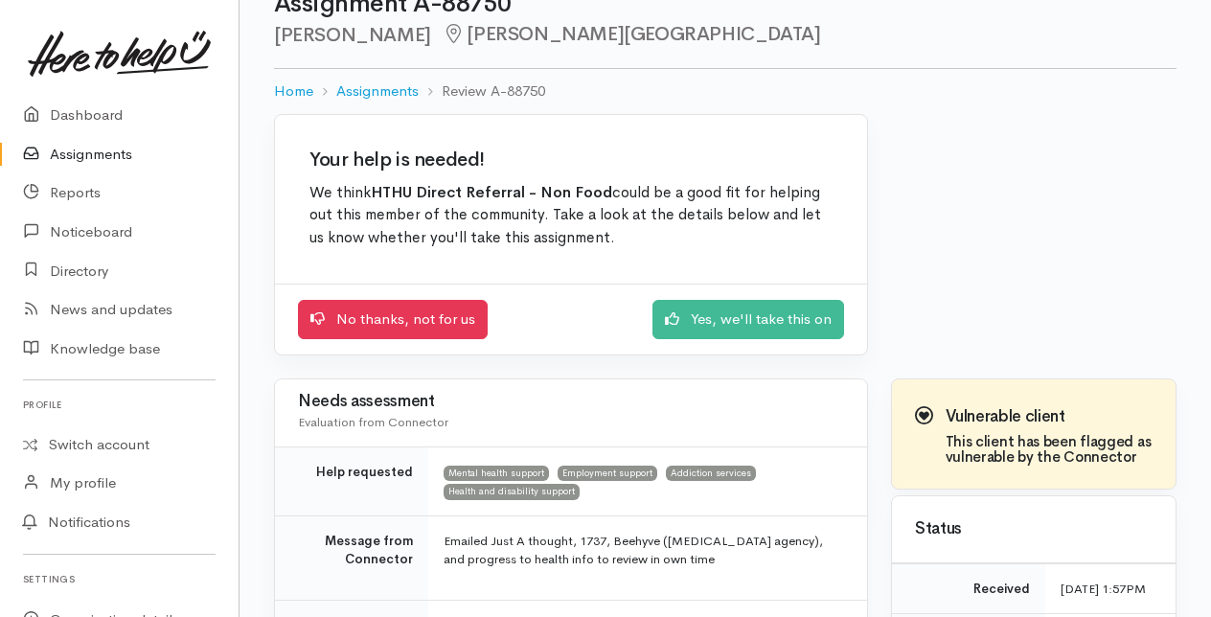
scroll to position [96, 0]
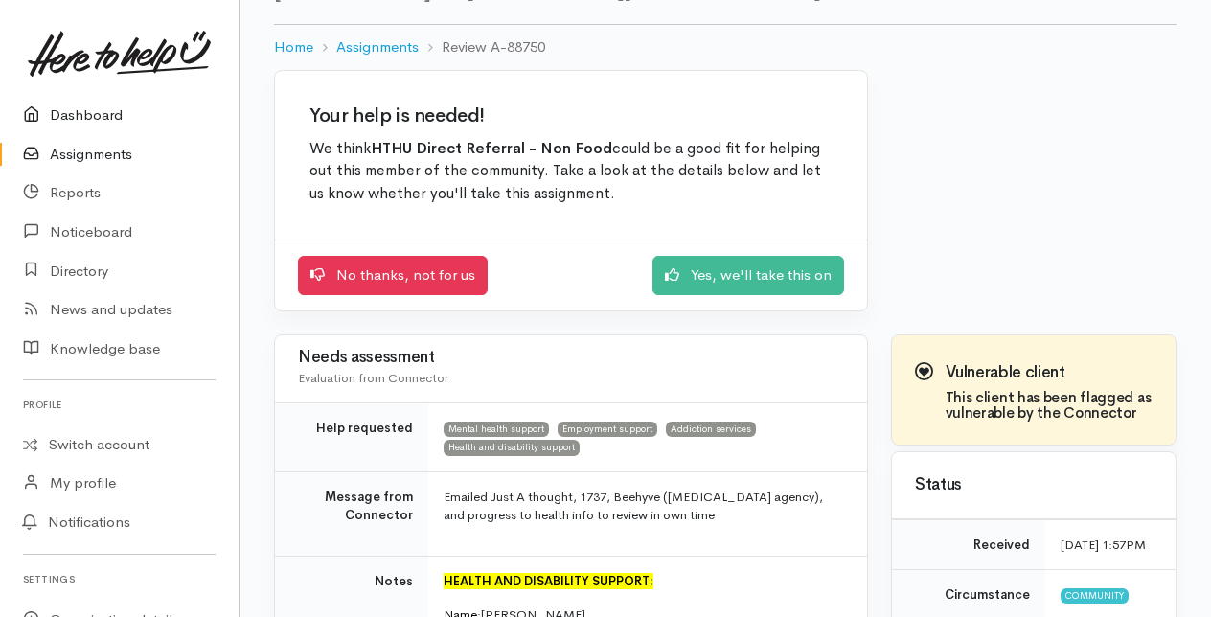
click at [92, 112] on link "Dashboard" at bounding box center [119, 115] width 239 height 39
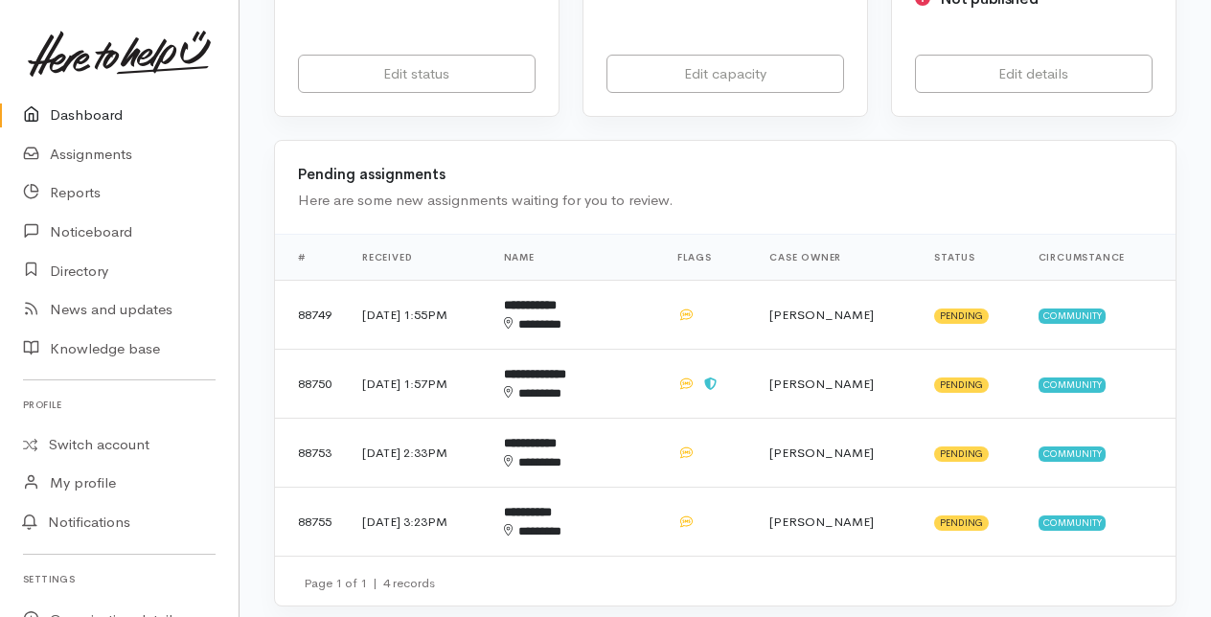
scroll to position [479, 0]
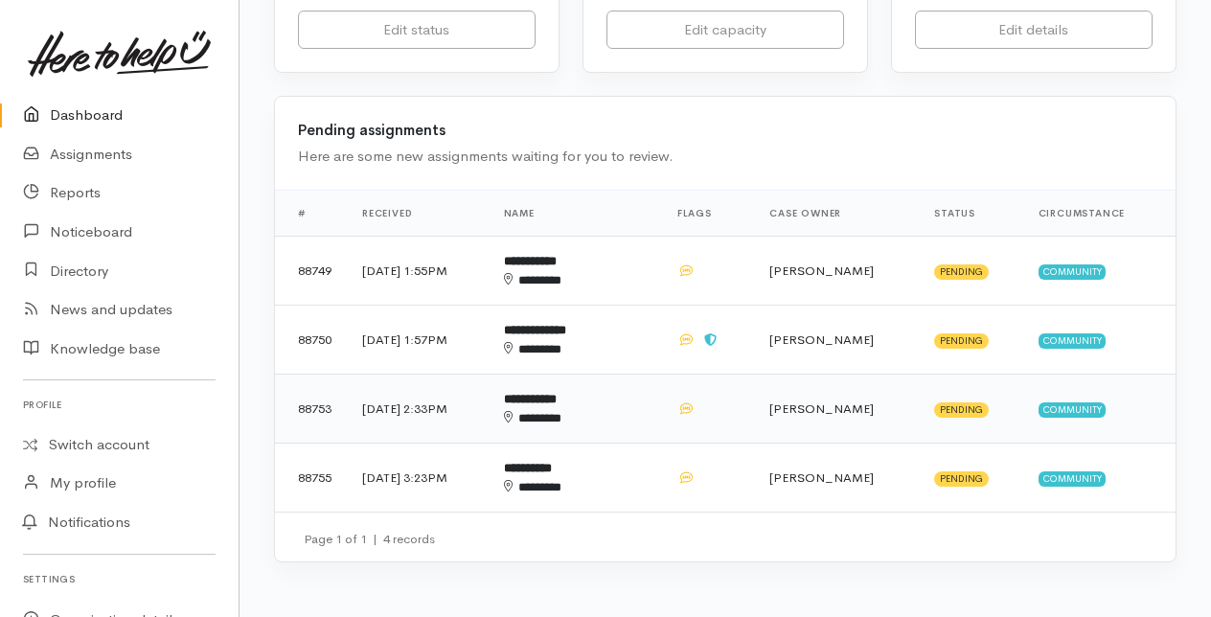
click at [604, 409] on div "********" at bounding box center [560, 418] width 112 height 19
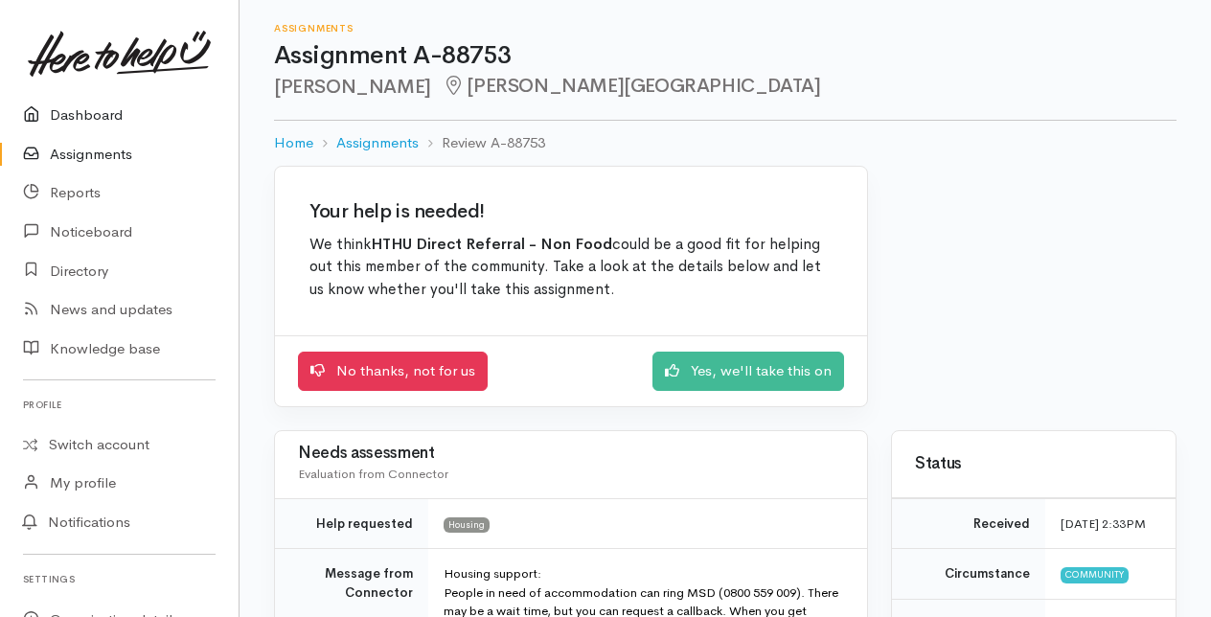
click at [92, 109] on link "Dashboard" at bounding box center [119, 115] width 239 height 39
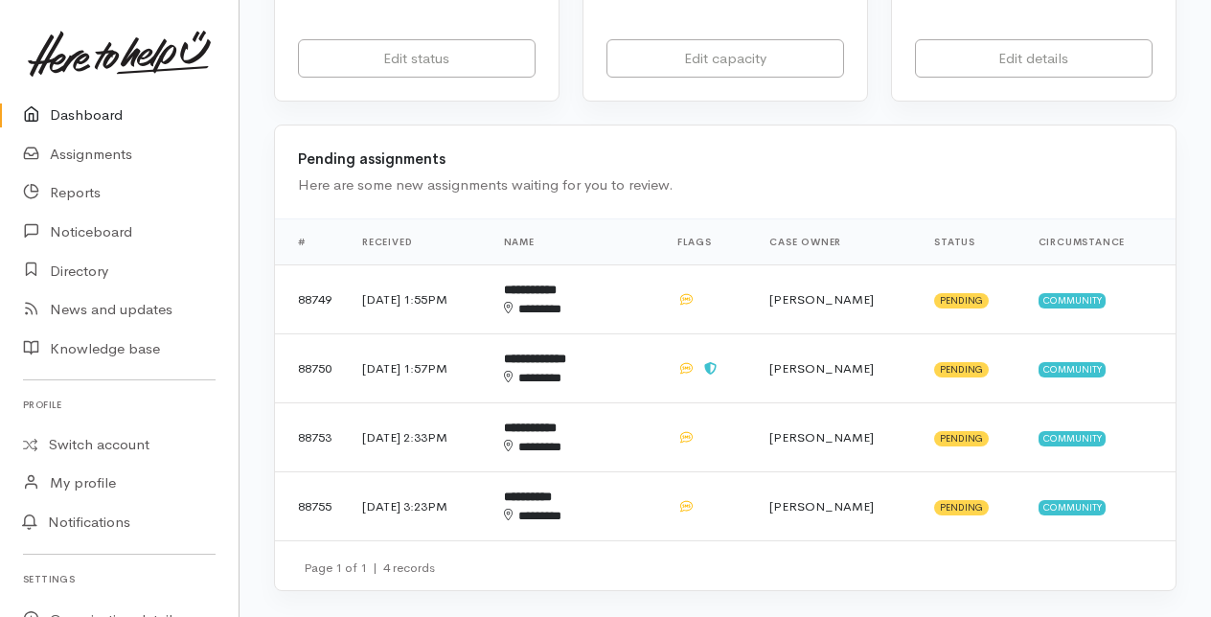
scroll to position [479, 0]
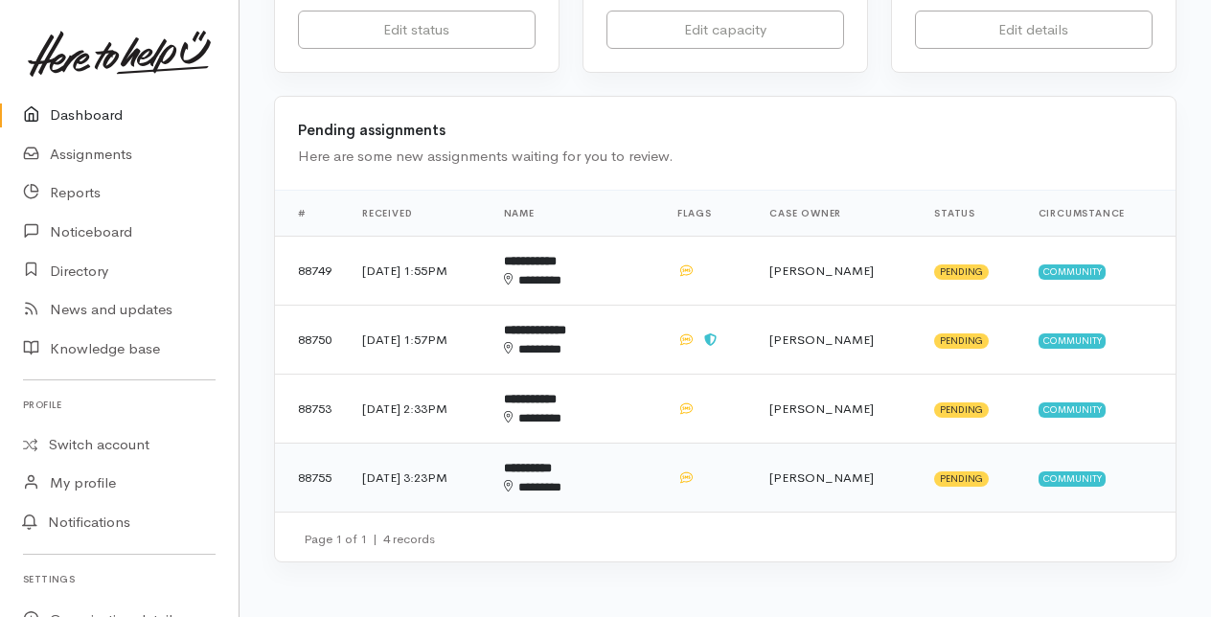
click at [607, 478] on div "********" at bounding box center [560, 487] width 112 height 19
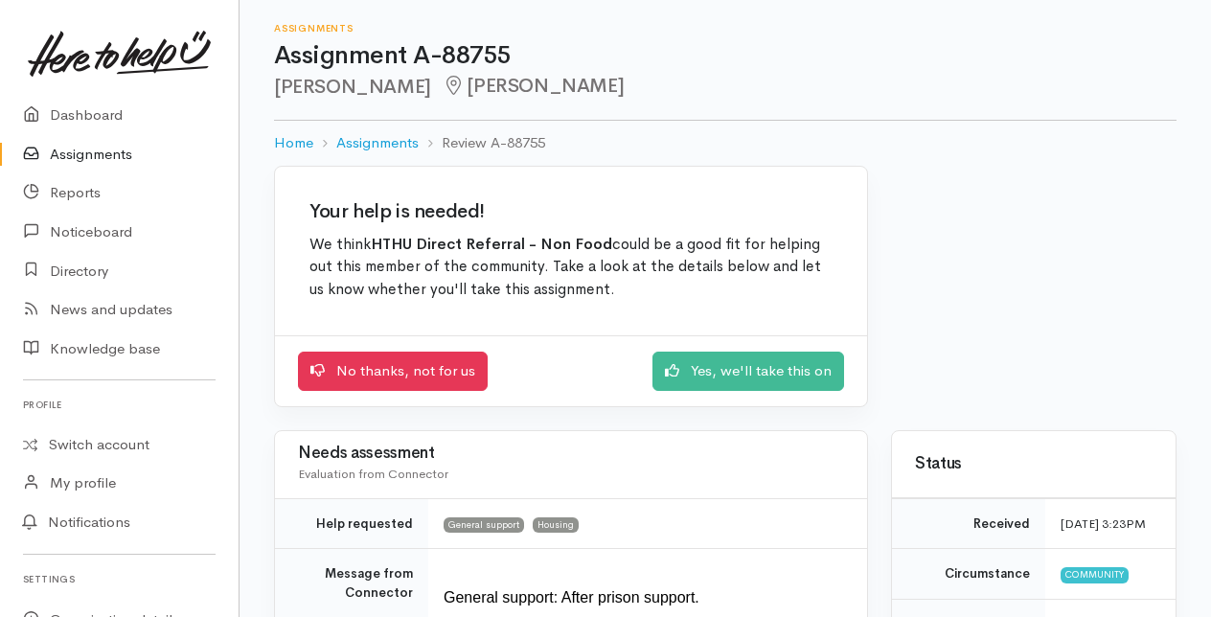
scroll to position [96, 0]
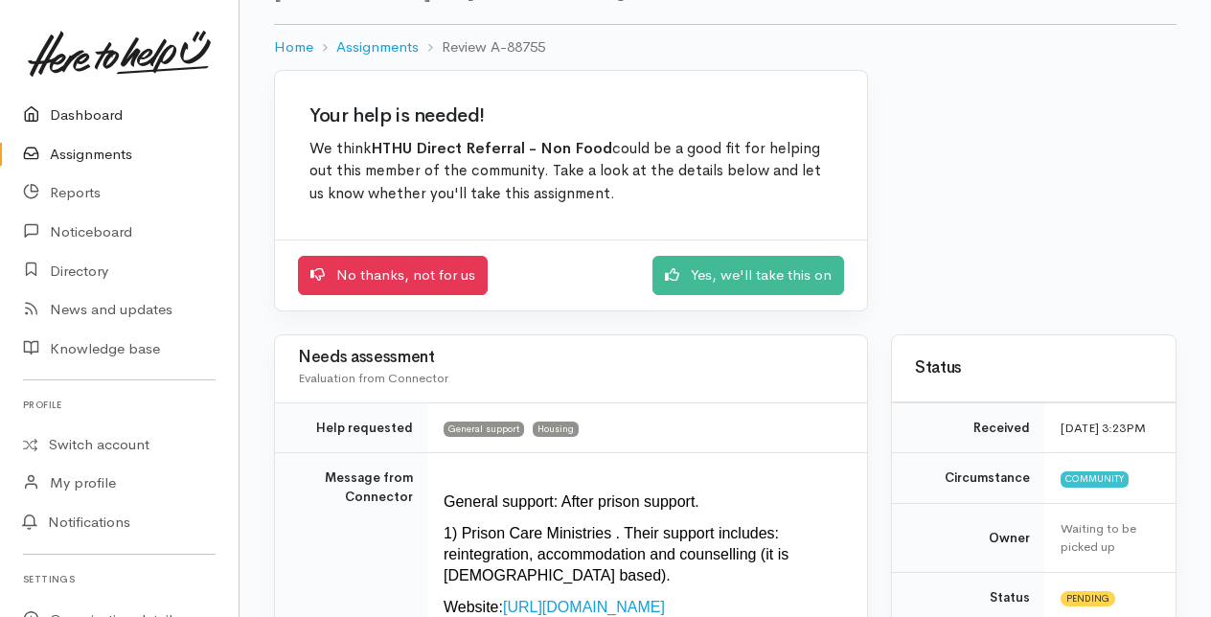
click at [84, 114] on link "Dashboard" at bounding box center [119, 115] width 239 height 39
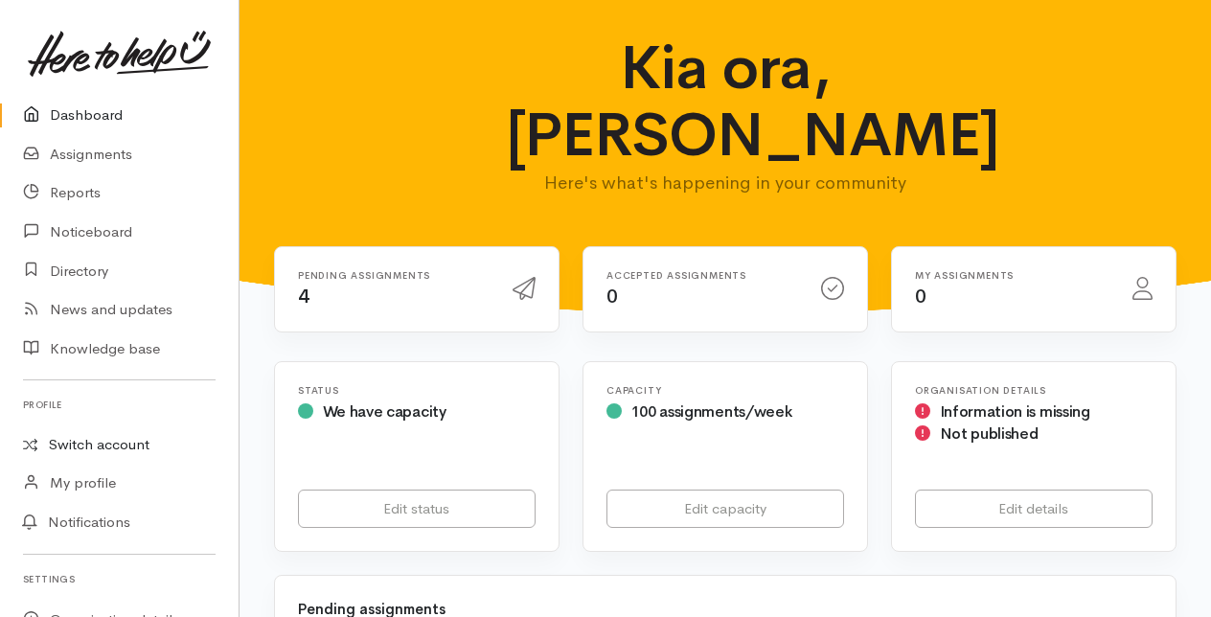
click at [94, 443] on link "Switch account" at bounding box center [119, 444] width 239 height 37
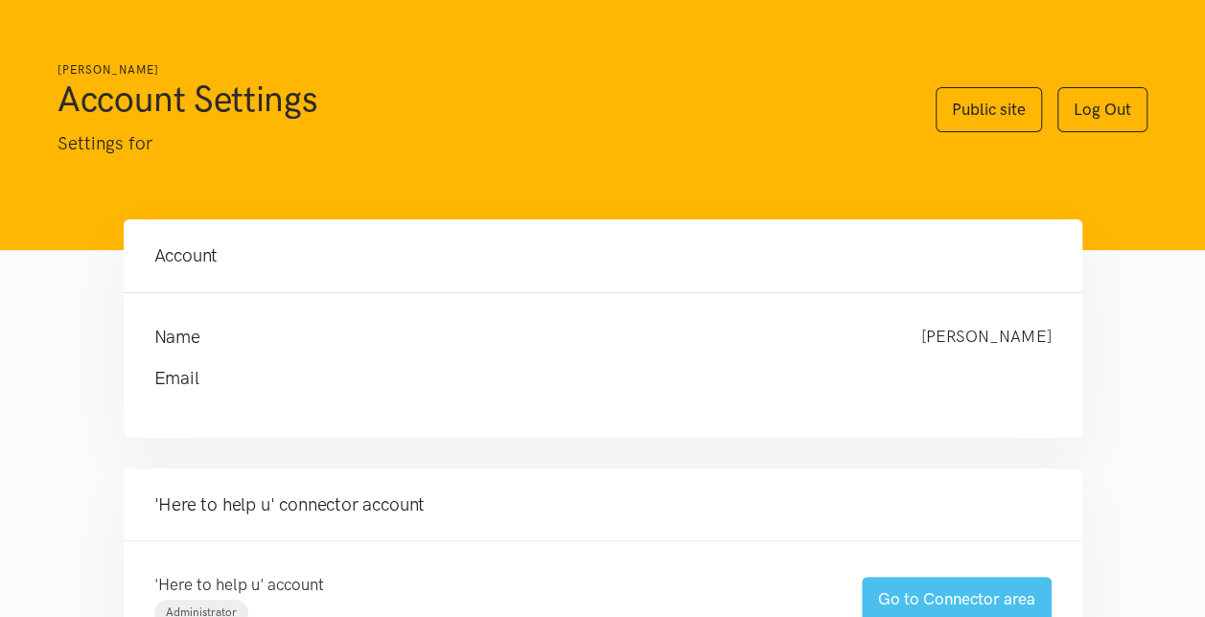
click at [949, 598] on link "Go to Connector area" at bounding box center [957, 599] width 190 height 45
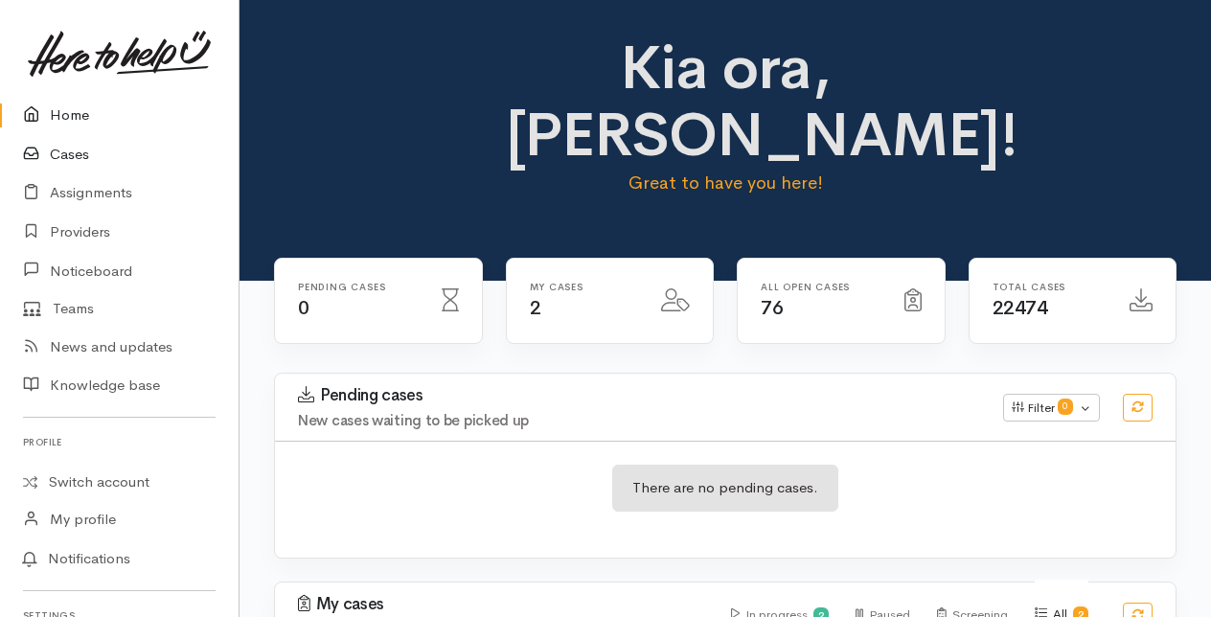
click at [73, 151] on link "Cases" at bounding box center [119, 154] width 239 height 39
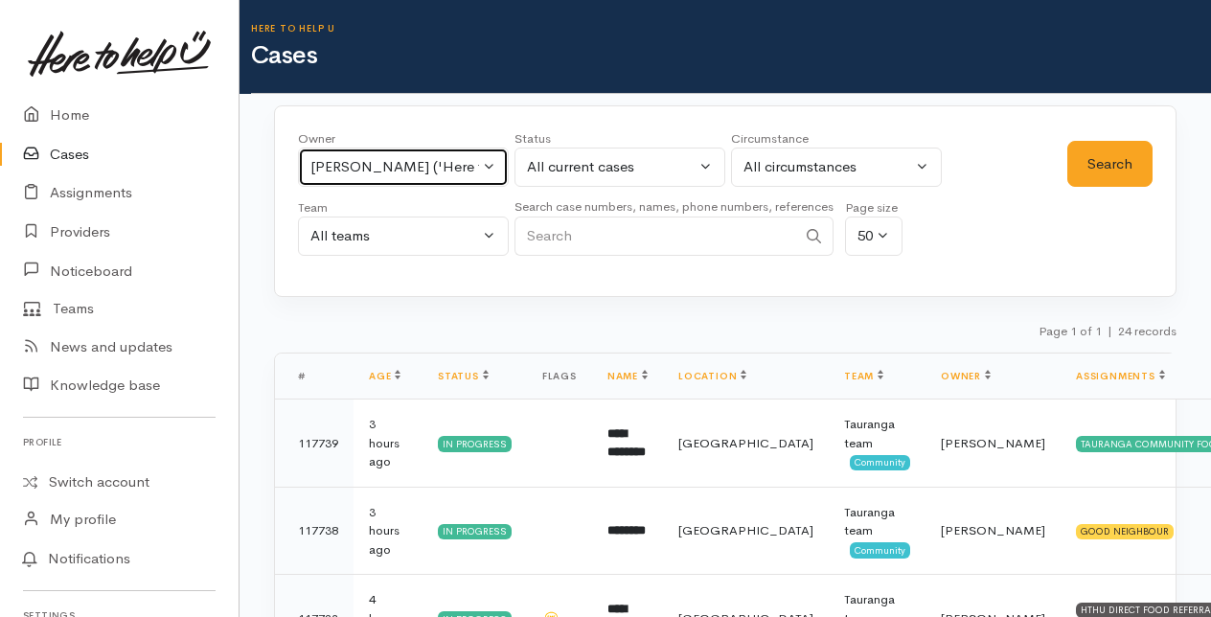
click at [492, 154] on button "[PERSON_NAME] ('Here to help u')" at bounding box center [403, 167] width 211 height 39
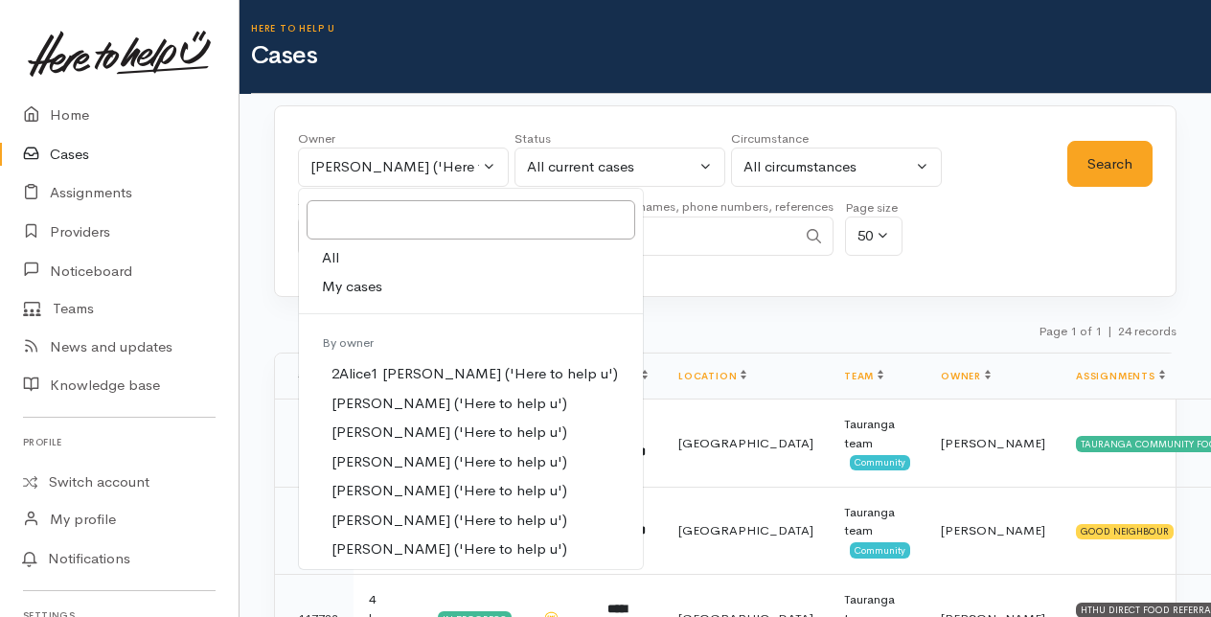
click at [363, 284] on span "My cases" at bounding box center [352, 287] width 60 height 22
select select "205"
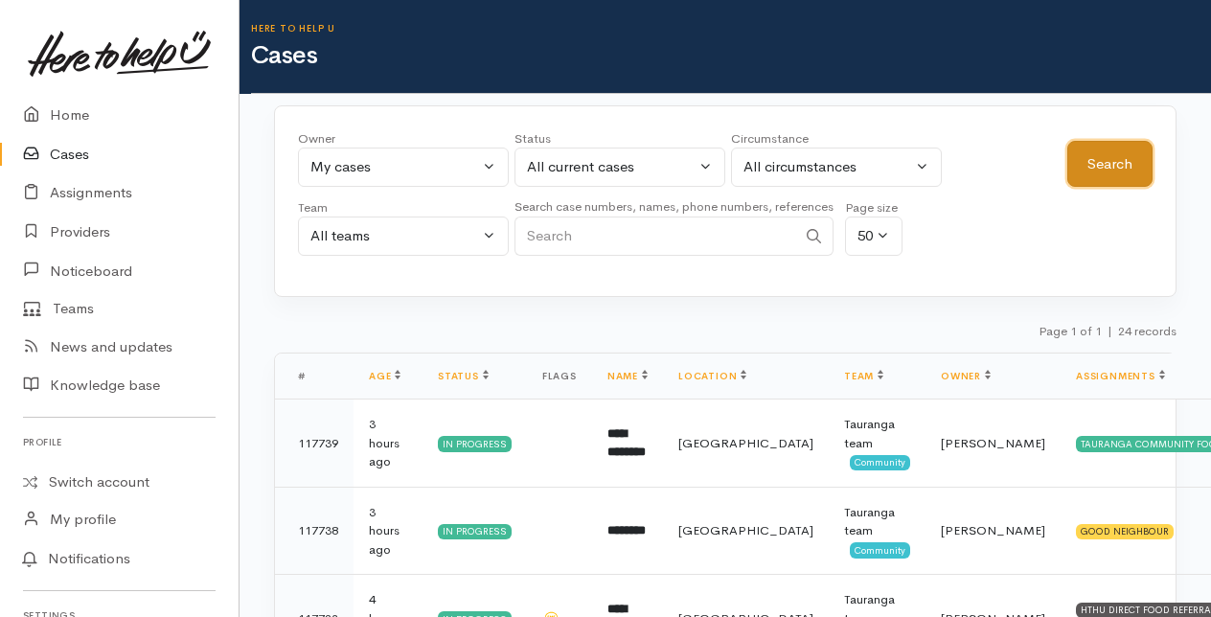
click at [1092, 167] on button "Search" at bounding box center [1110, 164] width 85 height 47
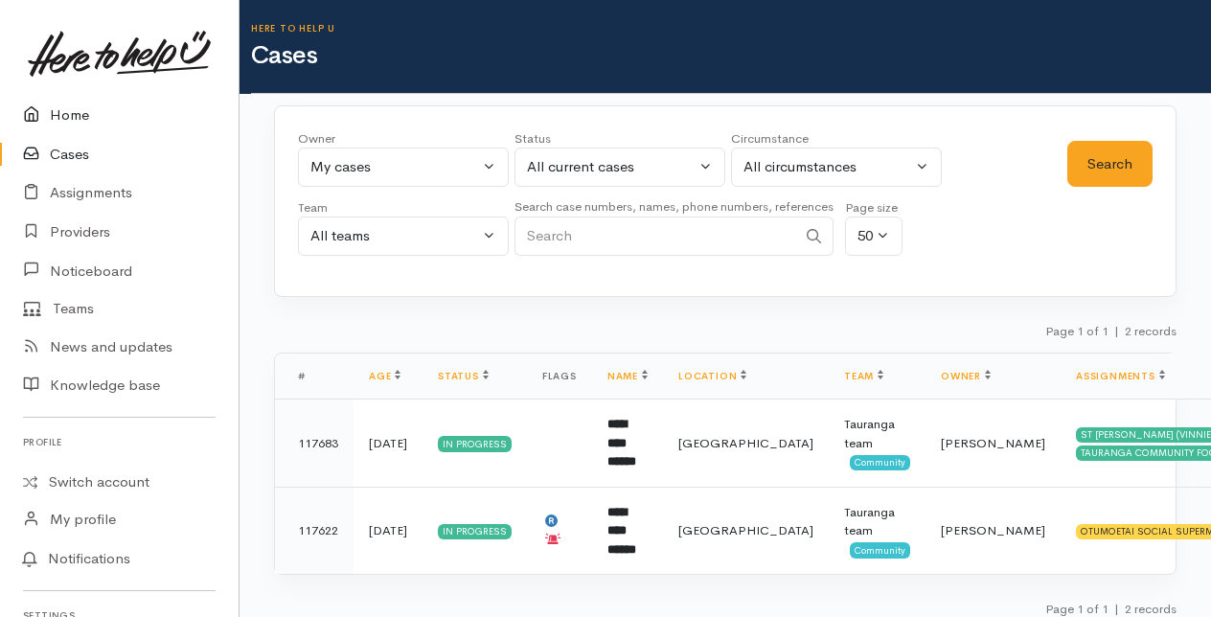
click at [73, 113] on link "Home" at bounding box center [119, 115] width 239 height 39
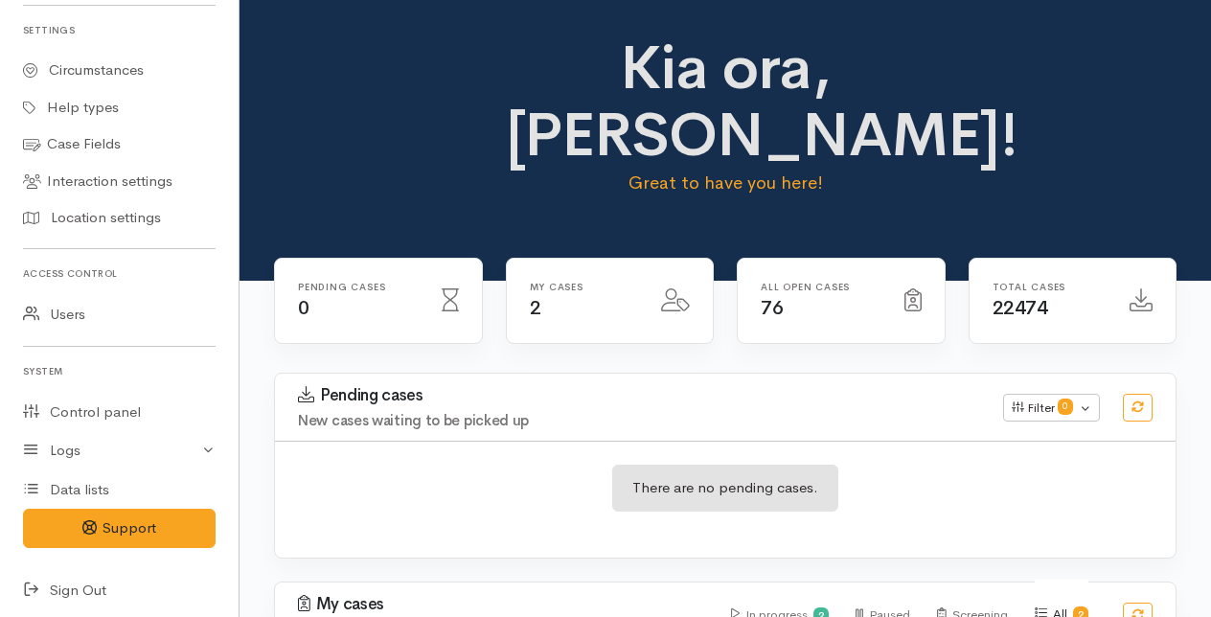
scroll to position [588, 0]
click at [29, 581] on icon at bounding box center [36, 588] width 27 height 24
